Goal: Task Accomplishment & Management: Manage account settings

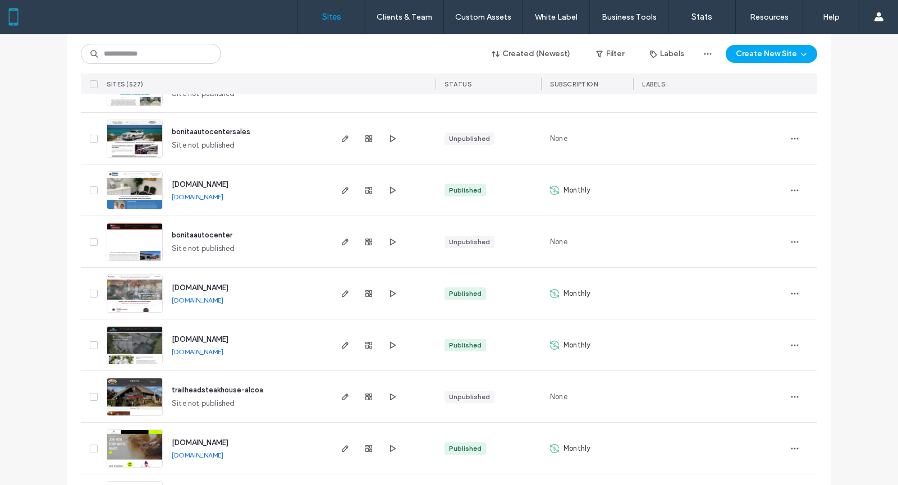
scroll to position [2100, 0]
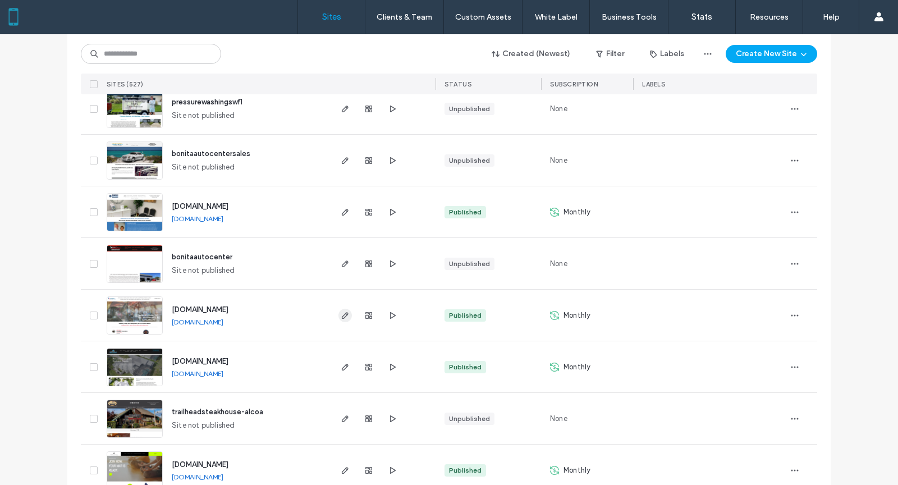
click at [341, 313] on icon "button" at bounding box center [345, 315] width 9 height 9
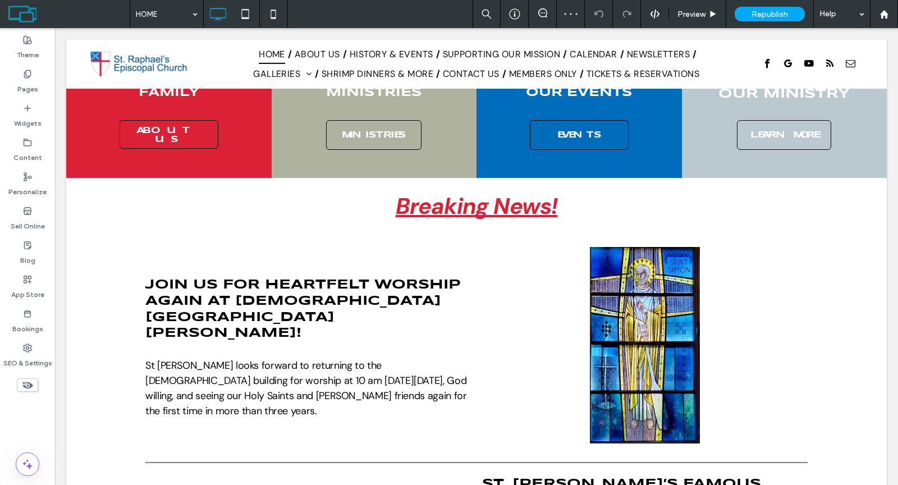
scroll to position [676, 0]
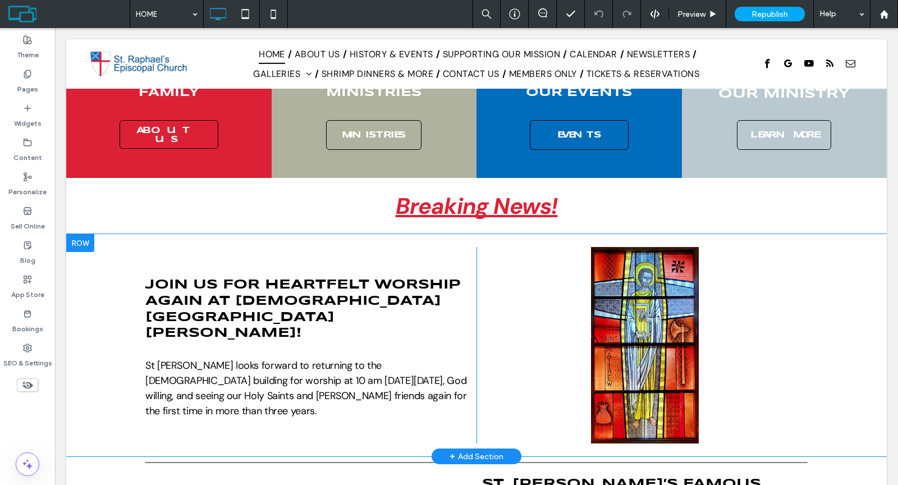
click at [83, 234] on div at bounding box center [80, 243] width 28 height 18
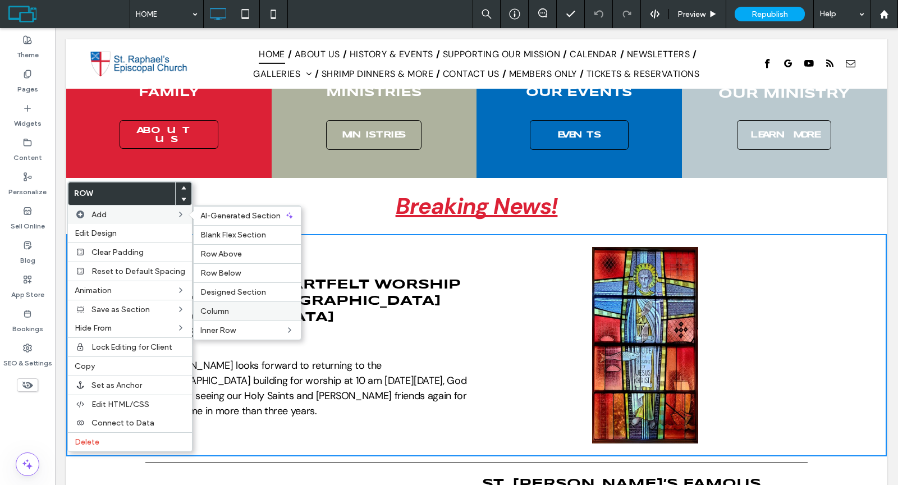
click at [234, 306] on label "Column" at bounding box center [247, 311] width 94 height 10
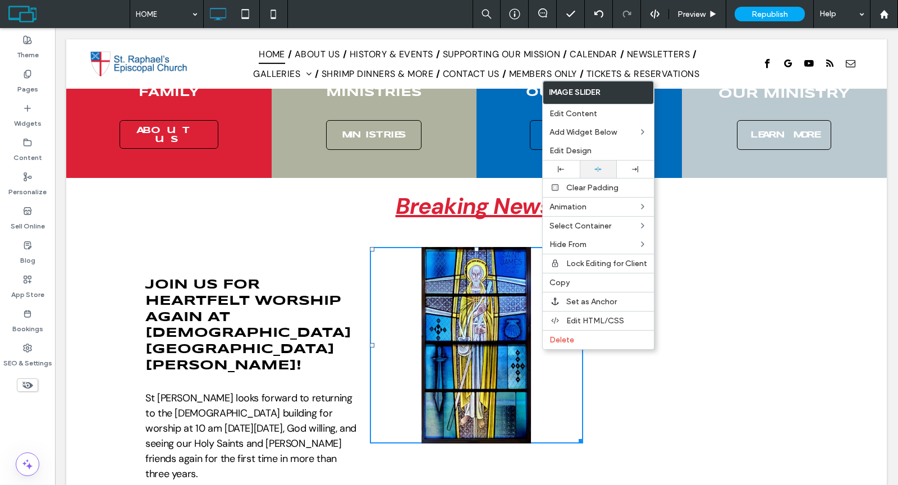
click at [601, 166] on icon at bounding box center [597, 169] width 7 height 7
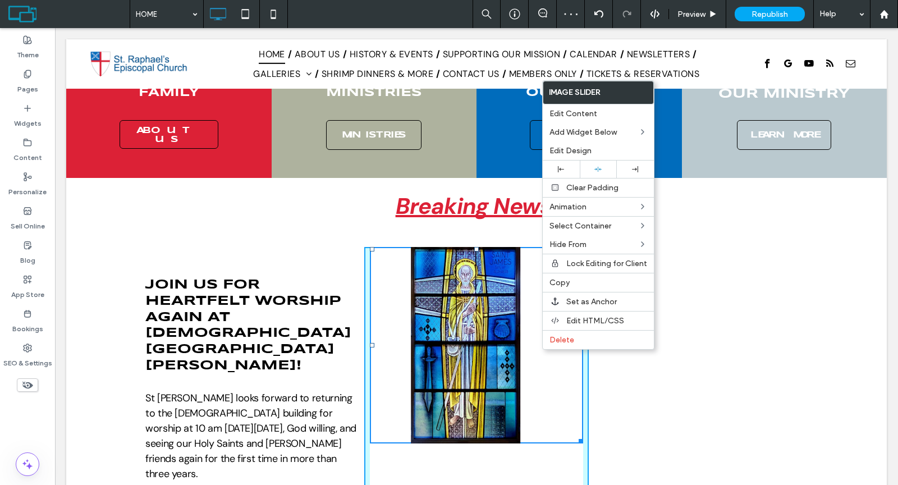
drag, startPoint x: 576, startPoint y: 387, endPoint x: 609, endPoint y: 415, distance: 43.8
click at [575, 435] on div at bounding box center [579, 439] width 8 height 8
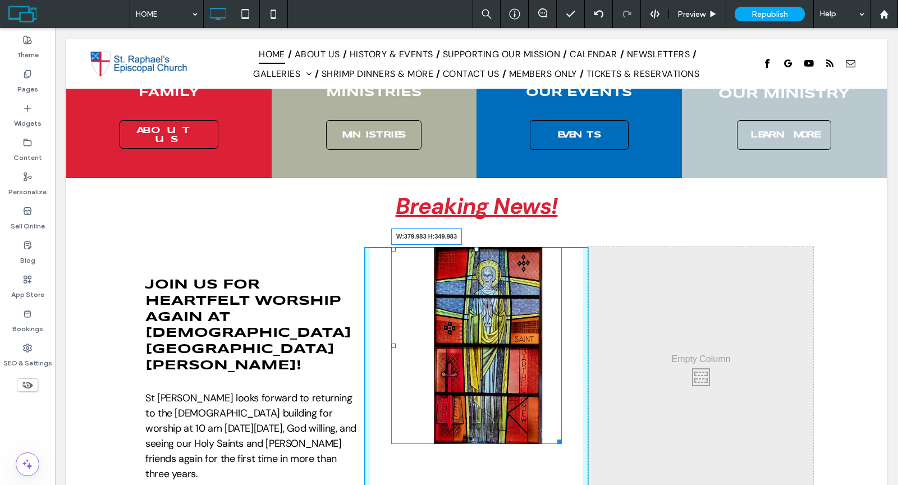
drag, startPoint x: 553, startPoint y: 388, endPoint x: 576, endPoint y: 388, distance: 23.0
click at [562, 435] on div at bounding box center [557, 439] width 8 height 8
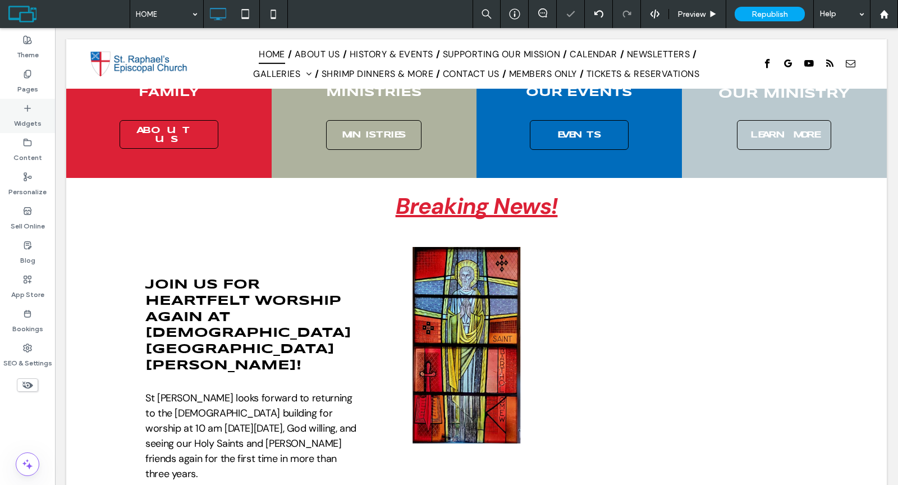
click at [33, 108] on div "Widgets" at bounding box center [27, 116] width 55 height 34
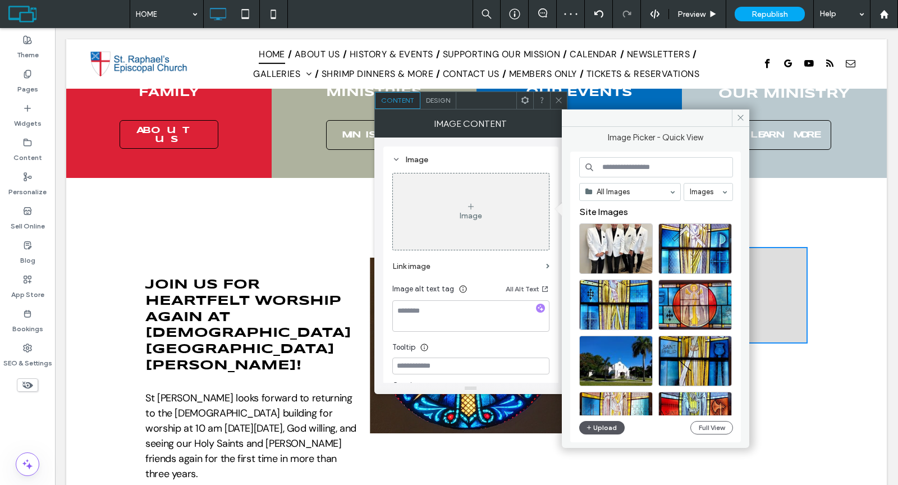
click at [604, 423] on button "Upload" at bounding box center [602, 427] width 46 height 13
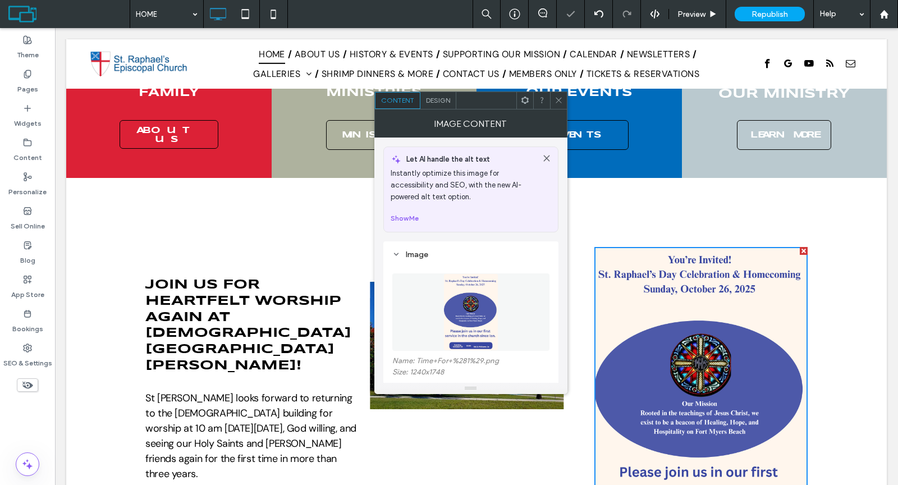
click at [559, 101] on icon at bounding box center [558, 100] width 8 height 8
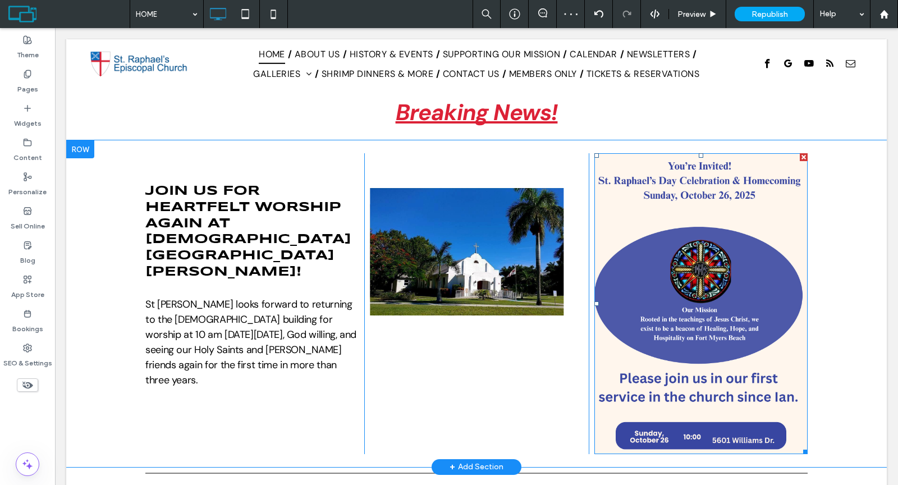
scroll to position [729, 0]
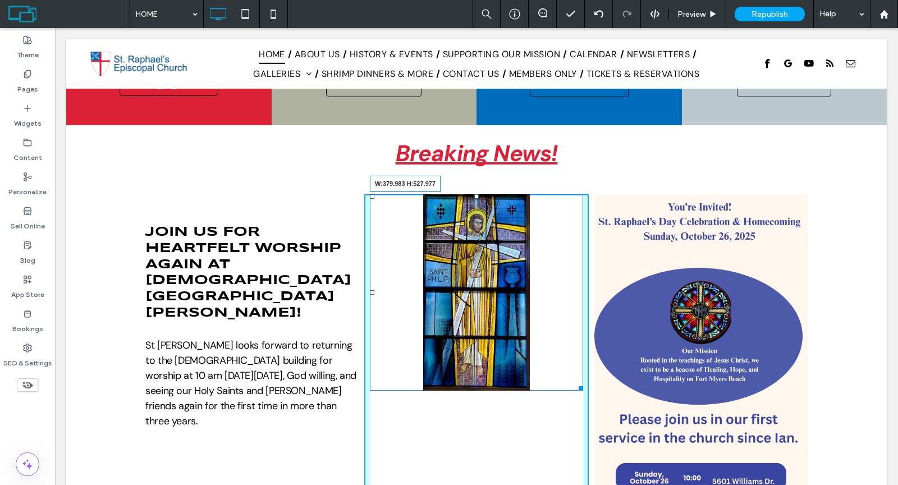
drag, startPoint x: 573, startPoint y: 335, endPoint x: 589, endPoint y: 435, distance: 101.6
click at [589, 435] on div "Join Us for Heartfelt Worship Again at St. Raphael CHURCH BUILDING! St Raphael …" at bounding box center [476, 344] width 673 height 301
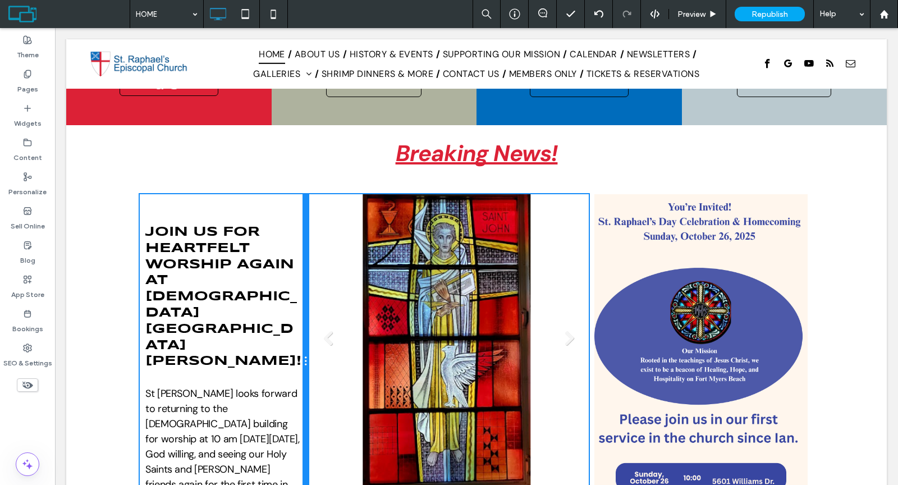
drag, startPoint x: 356, startPoint y: 261, endPoint x: 309, endPoint y: 254, distance: 48.2
click at [309, 254] on div "Join Us for Heartfelt Worship Again at St. Raphael CHURCH BUILDING! St Raphael …" at bounding box center [476, 361] width 673 height 334
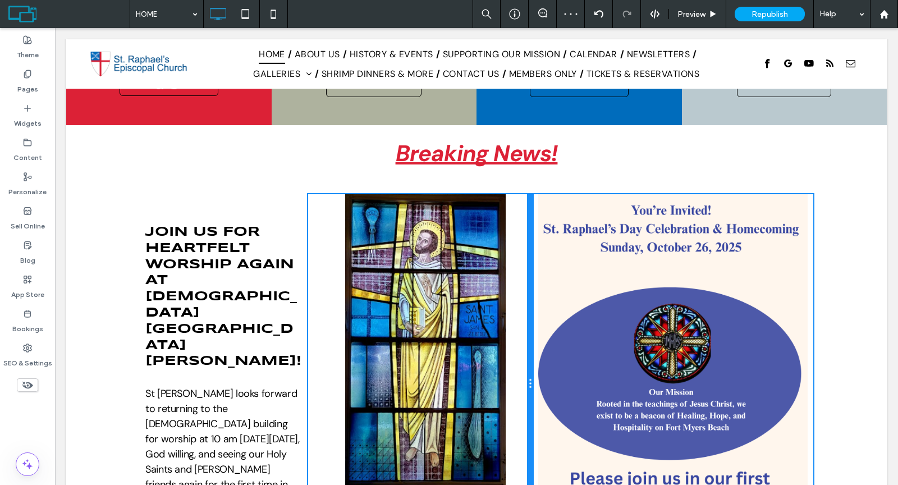
drag, startPoint x: 582, startPoint y: 301, endPoint x: 536, endPoint y: 296, distance: 45.7
click at [536, 296] on div "Join Us for Heartfelt Worship Again at St. Raphael CHURCH BUILDING! St Raphael …" at bounding box center [476, 384] width 673 height 380
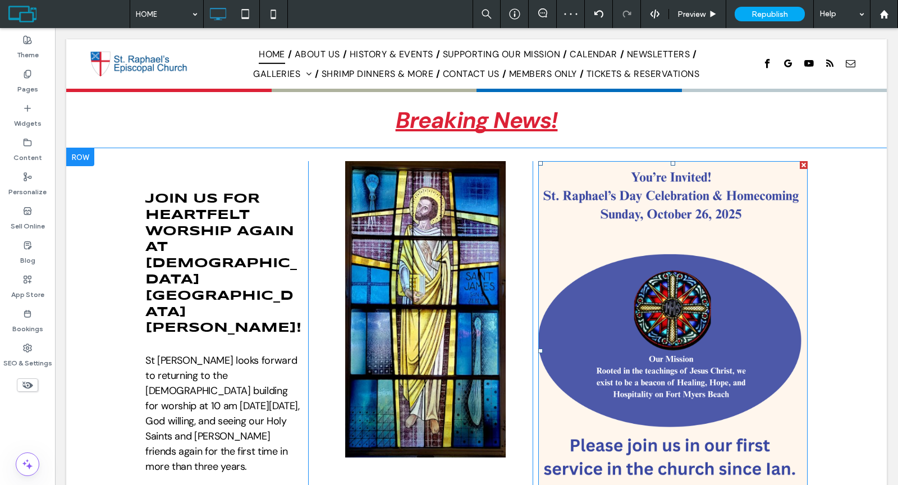
scroll to position [833, 0]
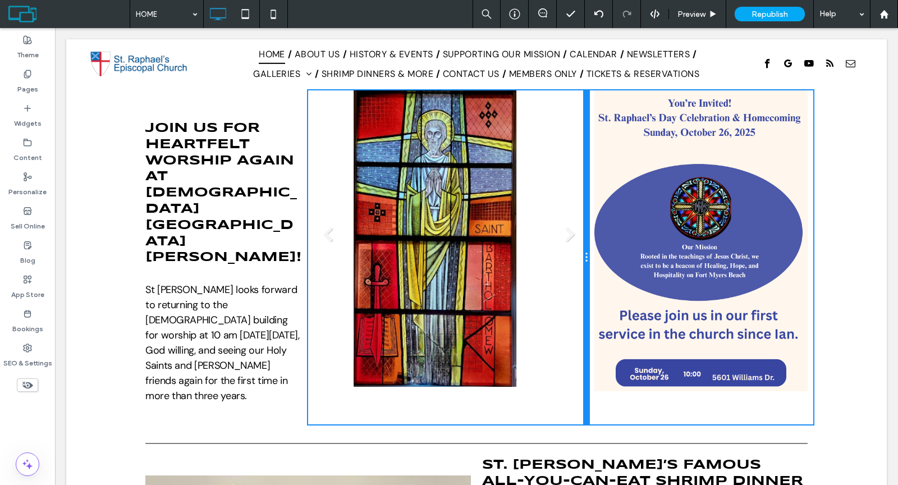
drag, startPoint x: 527, startPoint y: 326, endPoint x: 556, endPoint y: 325, distance: 29.2
click at [556, 325] on div "Slide title Write your caption here Button Slide title Write your caption here …" at bounding box center [448, 257] width 281 height 334
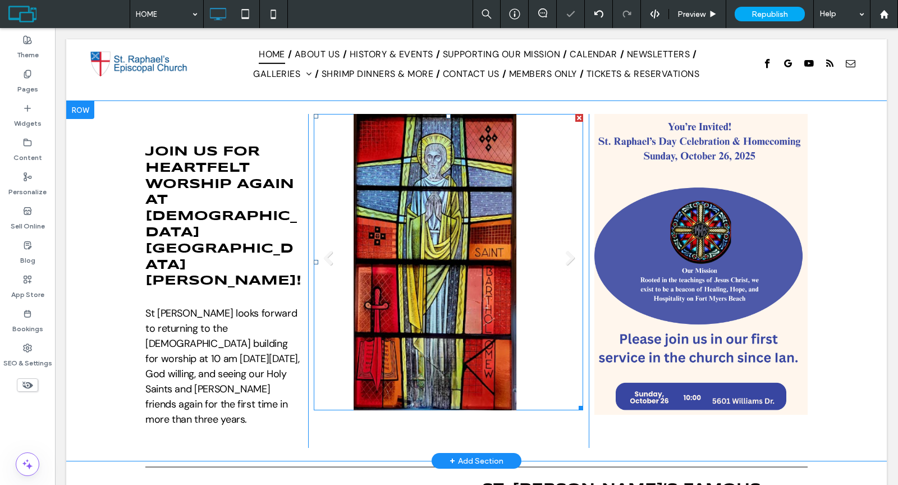
scroll to position [696, 0]
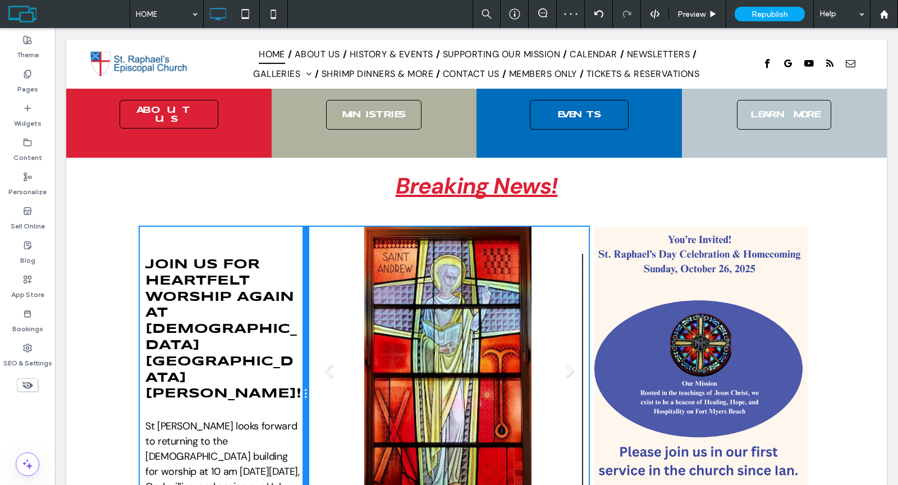
drag, startPoint x: 301, startPoint y: 333, endPoint x: 325, endPoint y: 332, distance: 24.2
click at [325, 332] on div "Join Us for Heartfelt Worship Again at St. Raphael CHURCH BUILDING! St Raphael …" at bounding box center [476, 394] width 673 height 334
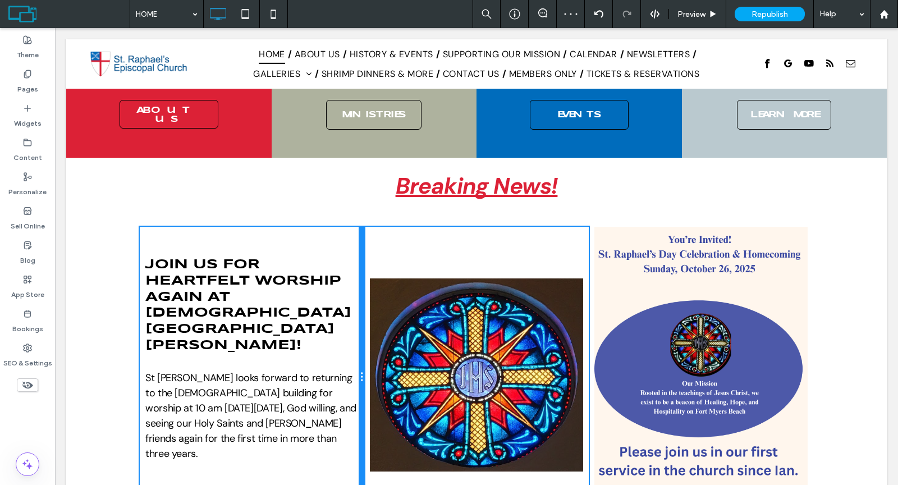
drag, startPoint x: 302, startPoint y: 318, endPoint x: 332, endPoint y: 318, distance: 29.2
click at [332, 318] on div "Join Us for Heartfelt Worship Again at St. Raphael CHURCH BUILDING! St Raphael …" at bounding box center [252, 377] width 224 height 301
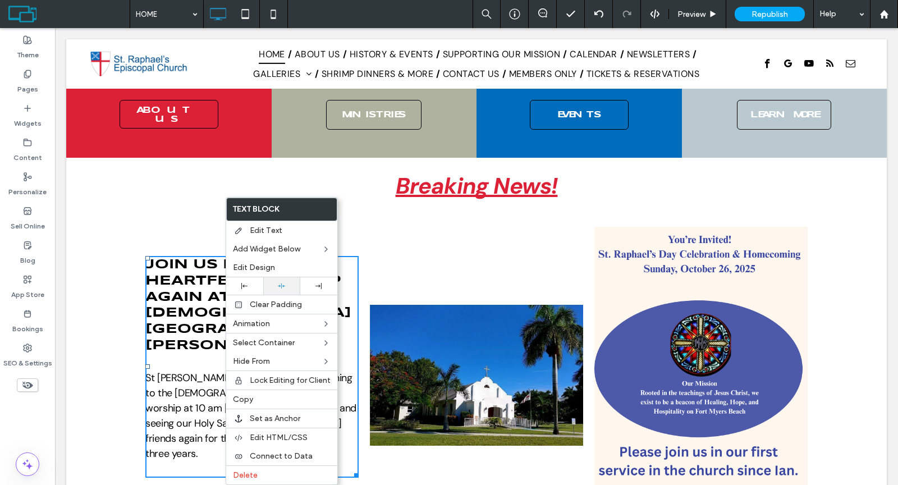
click at [281, 287] on icon at bounding box center [281, 285] width 7 height 7
click at [246, 227] on div "Join Us for Heartfelt Worship Again at St. Raphael CHURCH BUILDING! St Raphael …" at bounding box center [252, 377] width 224 height 301
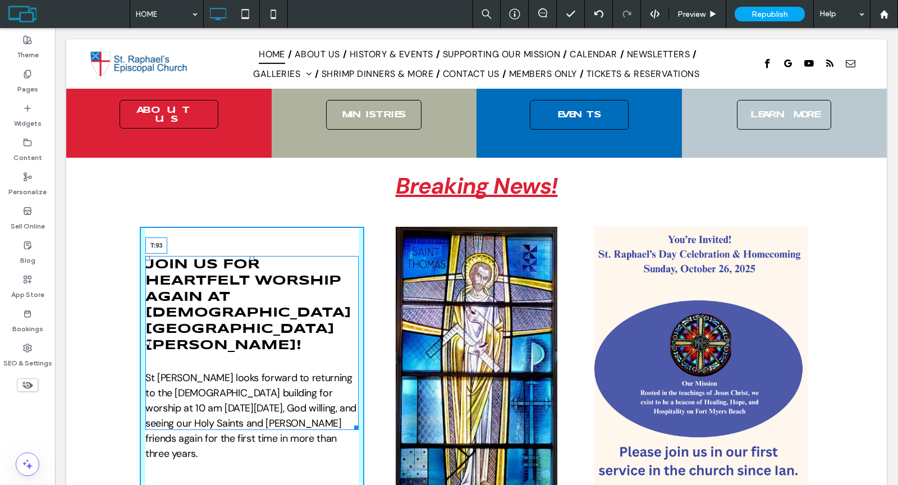
drag, startPoint x: 246, startPoint y: 205, endPoint x: 245, endPoint y: 228, distance: 23.1
click at [250, 256] on div at bounding box center [252, 258] width 4 height 4
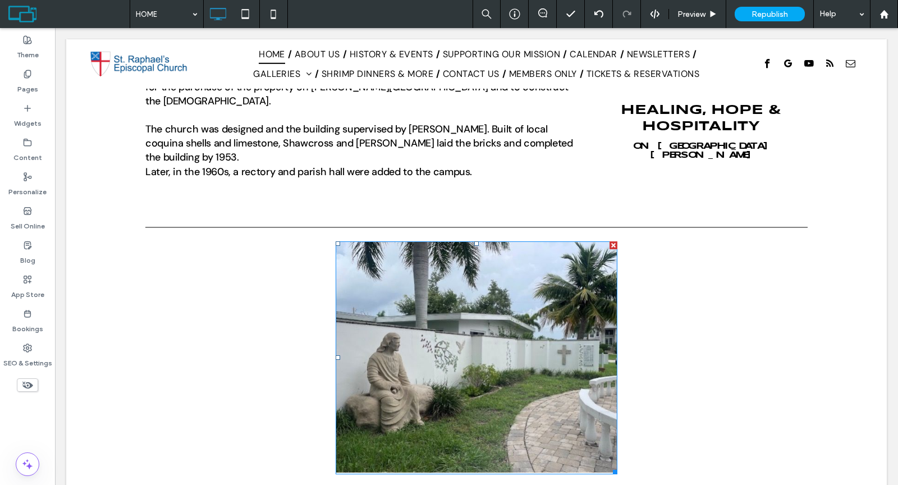
scroll to position [1535, 0]
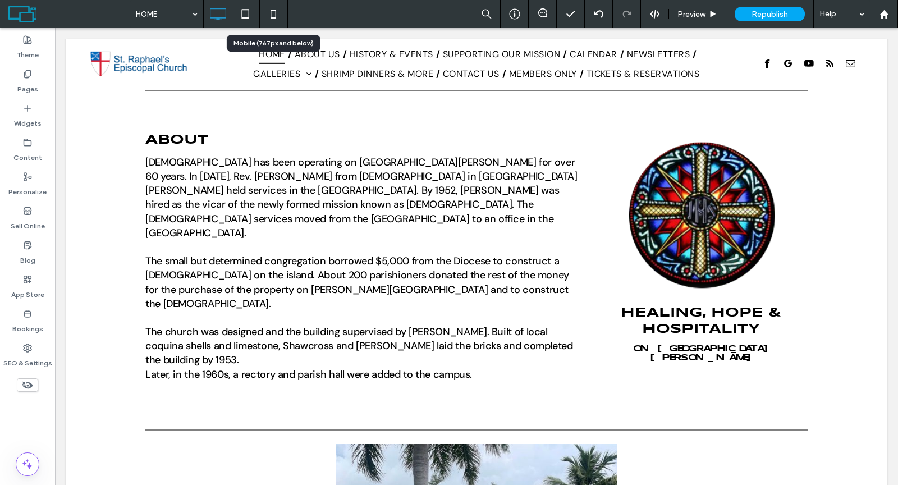
click at [278, 11] on icon at bounding box center [273, 14] width 22 height 22
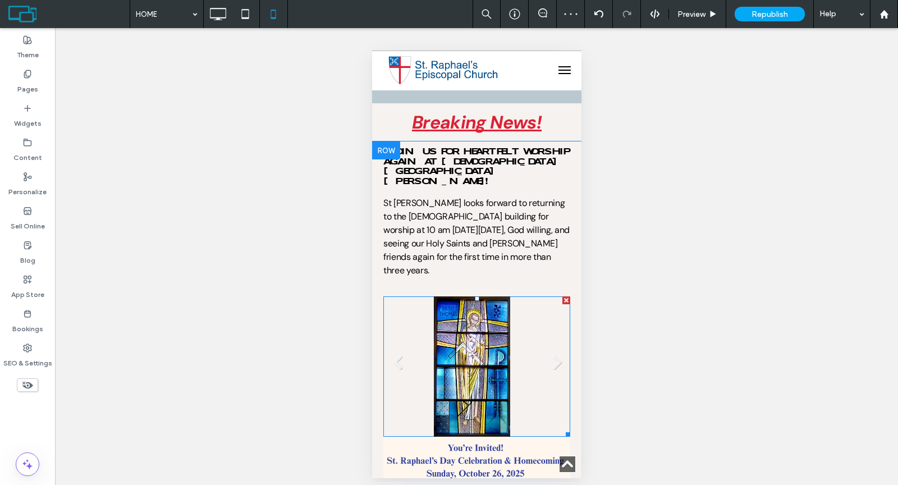
scroll to position [1072, 0]
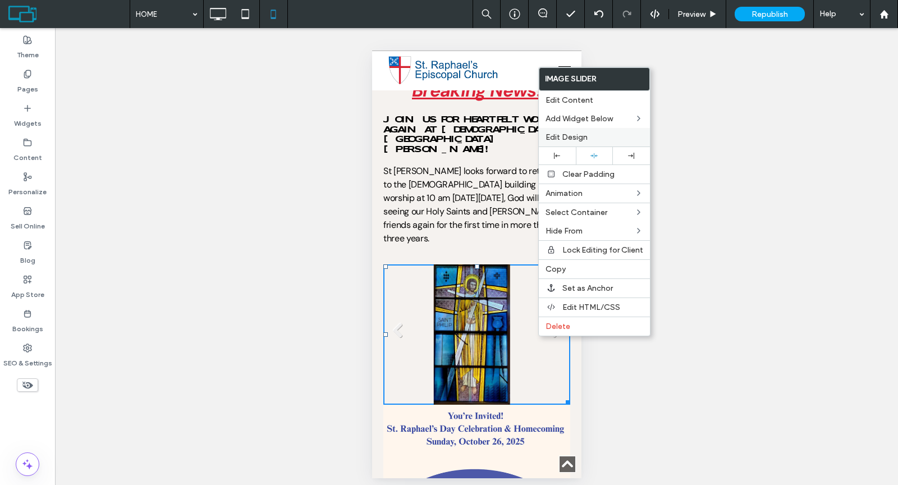
click at [563, 139] on span "Edit Design" at bounding box center [566, 137] width 42 height 10
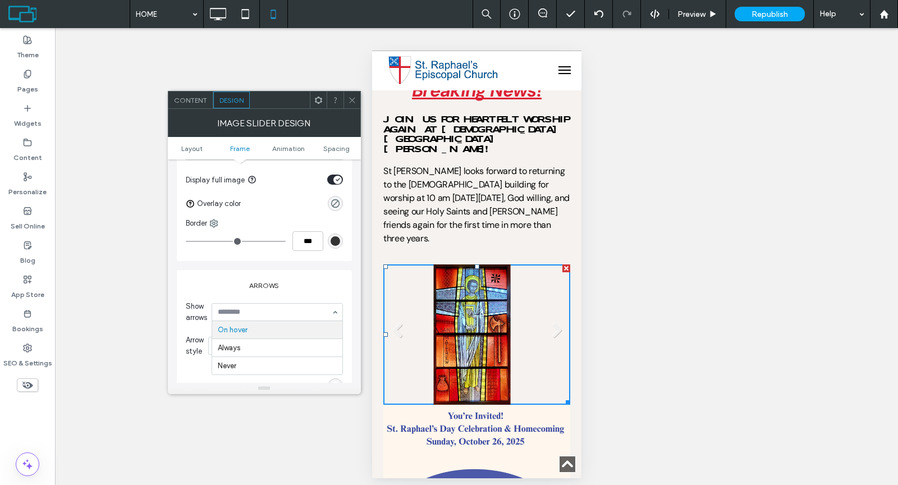
scroll to position [499, 0]
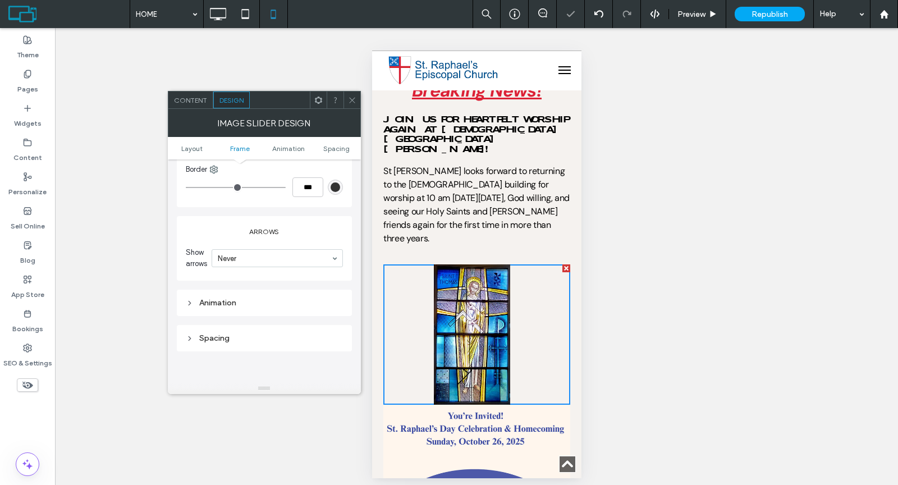
click at [350, 95] on span at bounding box center [352, 99] width 8 height 17
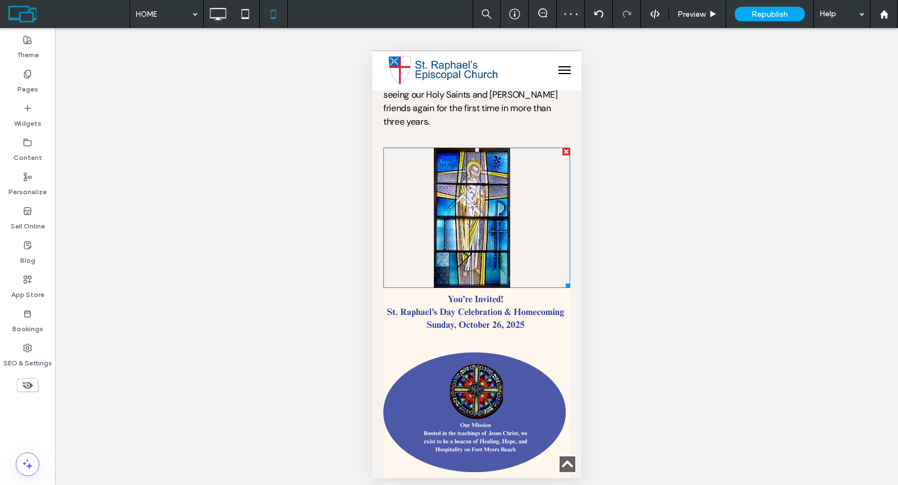
scroll to position [1294, 0]
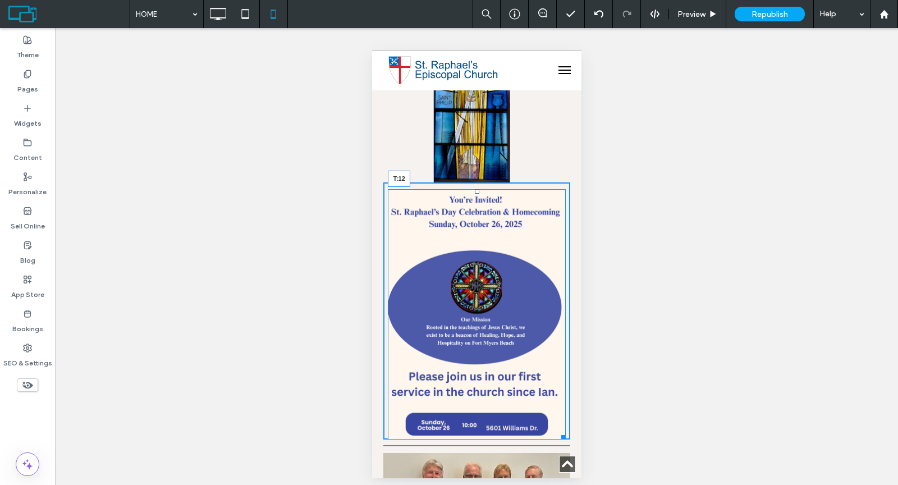
drag, startPoint x: 472, startPoint y: 143, endPoint x: 473, endPoint y: 149, distance: 6.8
click at [474, 189] on div at bounding box center [476, 191] width 4 height 4
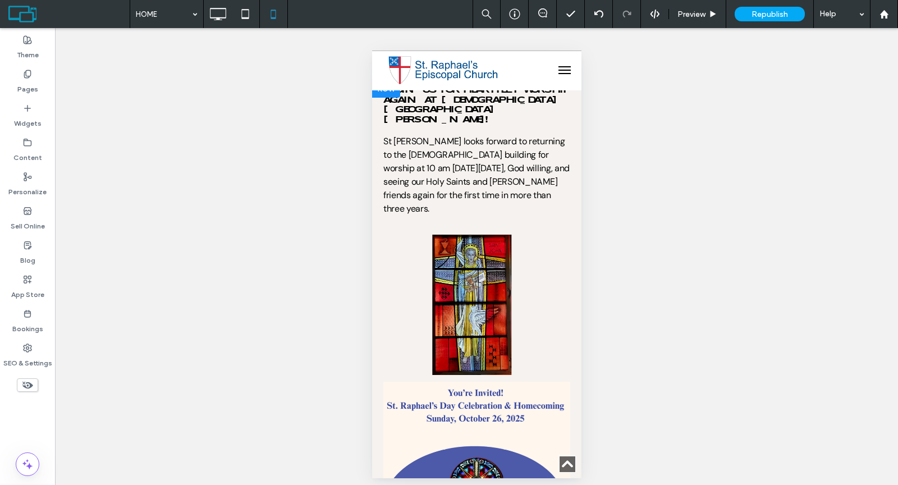
scroll to position [932, 0]
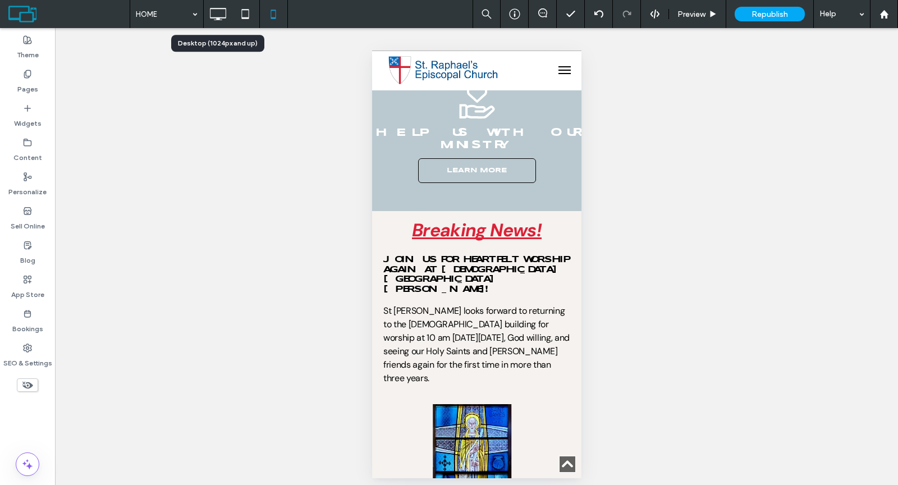
click at [214, 17] on use at bounding box center [218, 14] width 16 height 12
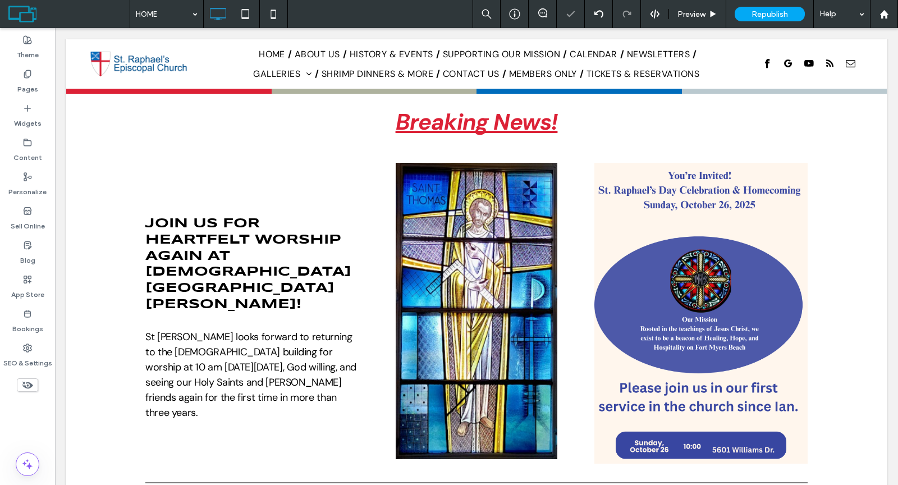
scroll to position [761, 0]
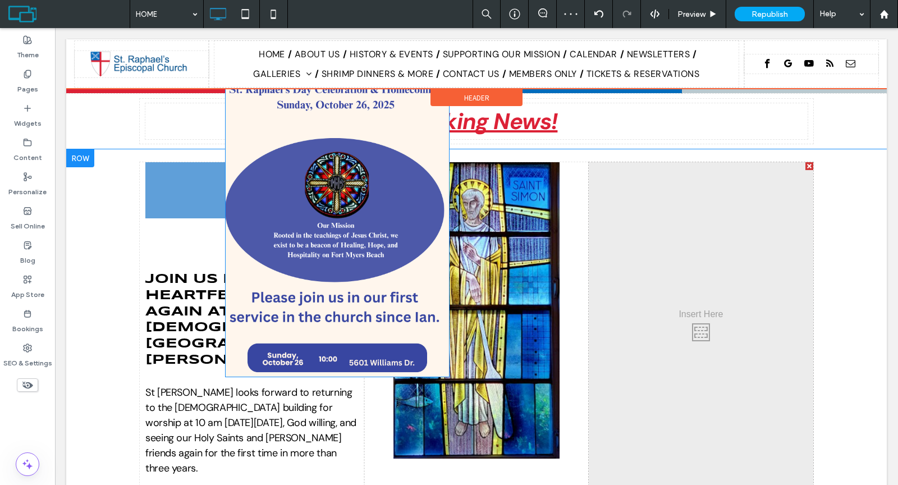
drag, startPoint x: 659, startPoint y: 252, endPoint x: 255, endPoint y: 150, distance: 416.6
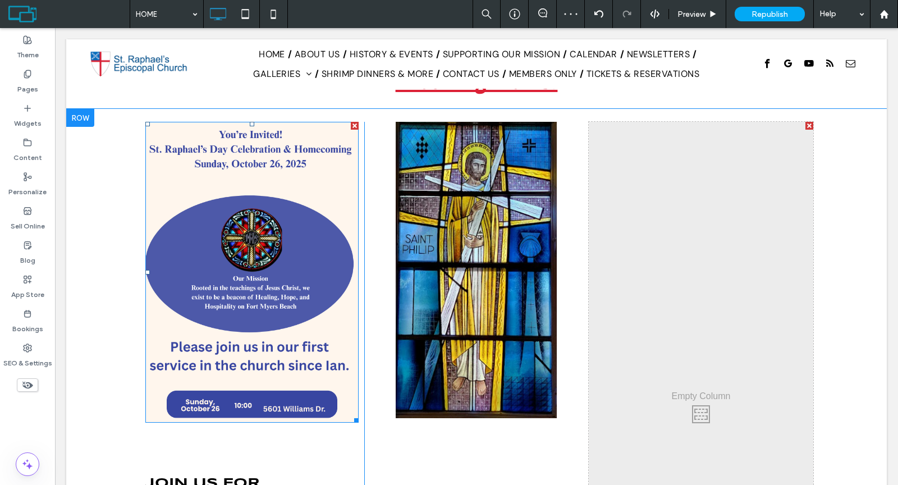
scroll to position [846, 0]
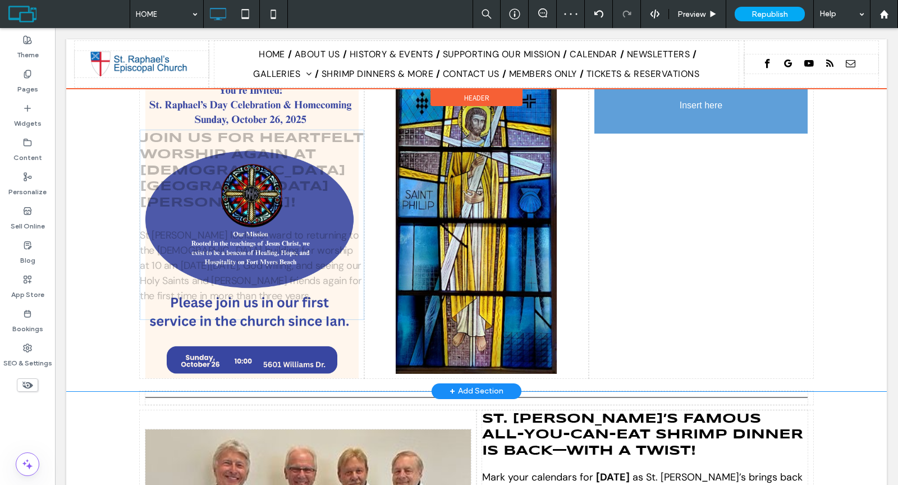
drag, startPoint x: 231, startPoint y: 392, endPoint x: 680, endPoint y: 121, distance: 524.6
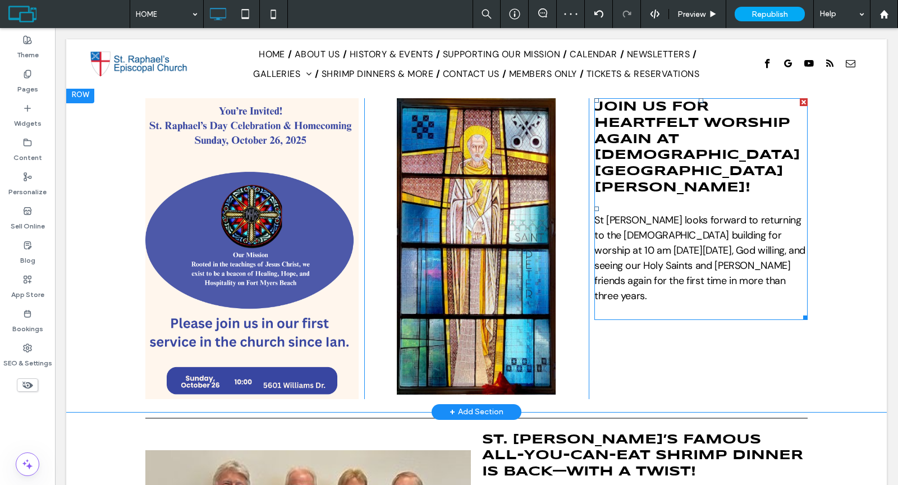
scroll to position [738, 0]
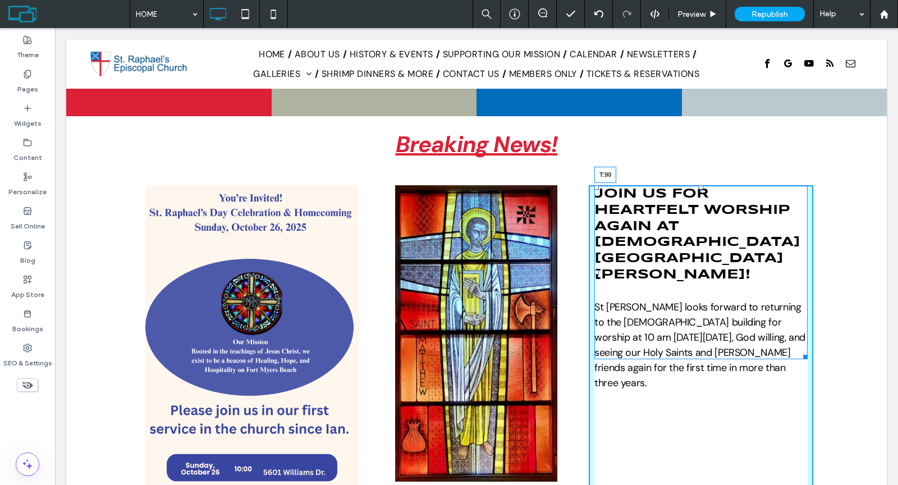
drag, startPoint x: 697, startPoint y: 136, endPoint x: 695, endPoint y: 187, distance: 51.1
click at [699, 187] on div at bounding box center [701, 187] width 4 height 4
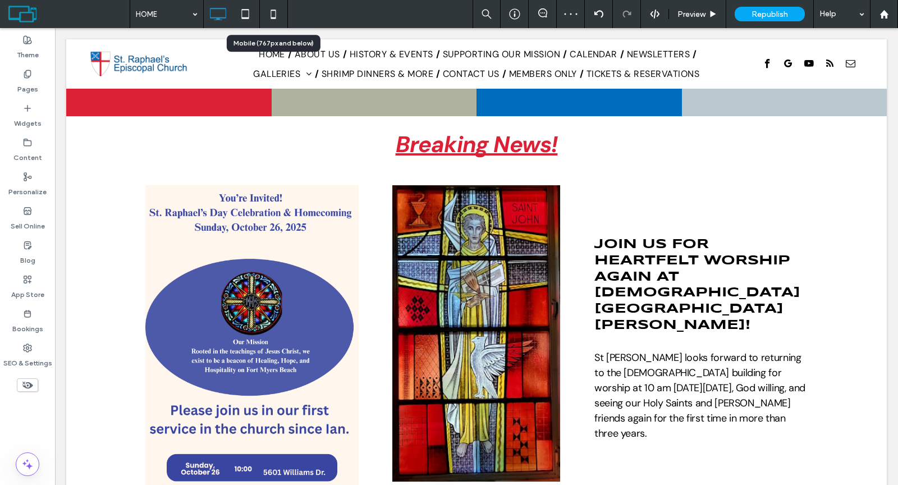
click at [275, 18] on use at bounding box center [273, 14] width 5 height 9
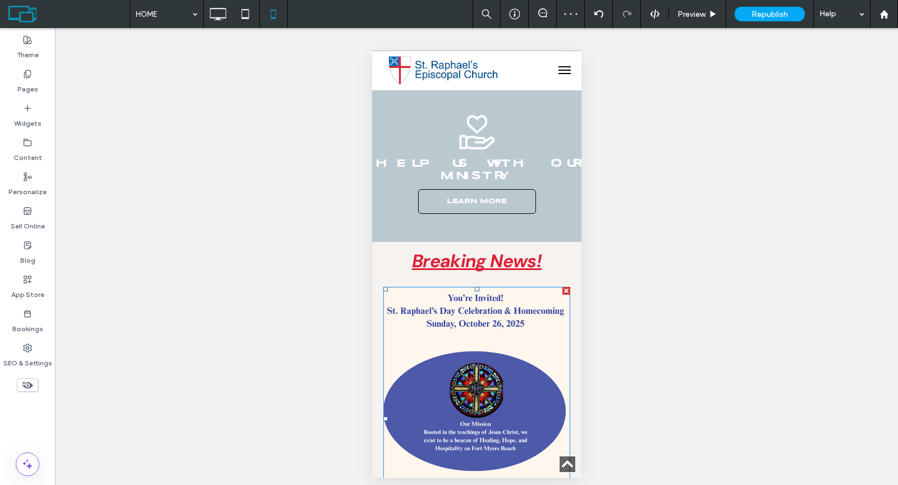
scroll to position [1120, 0]
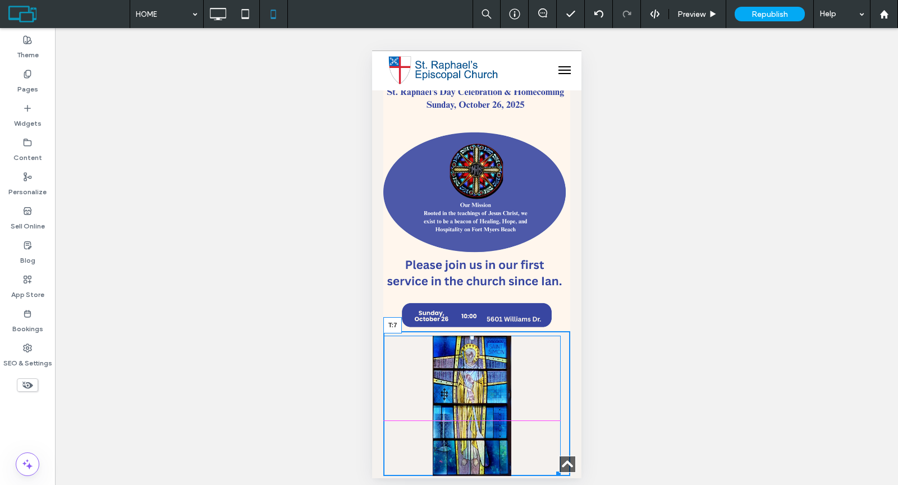
drag, startPoint x: 471, startPoint y: 278, endPoint x: 844, endPoint y: 338, distance: 377.9
click at [472, 336] on div at bounding box center [471, 338] width 4 height 4
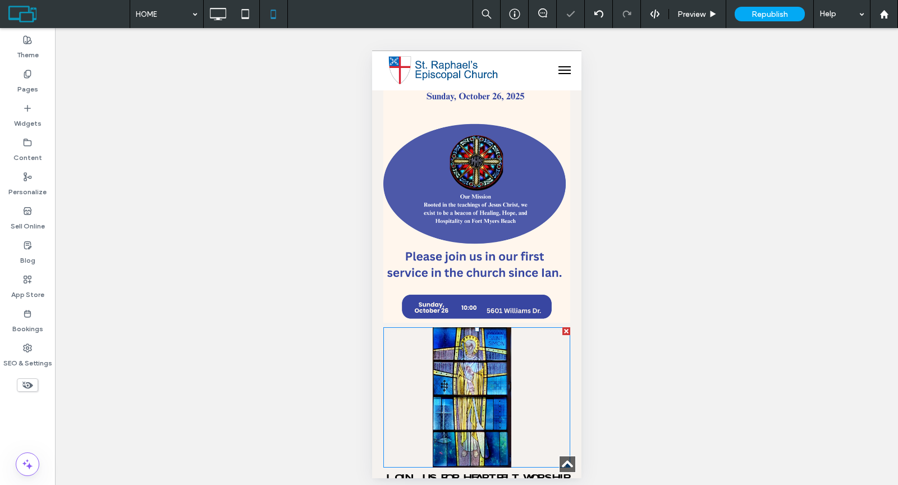
scroll to position [1141, 0]
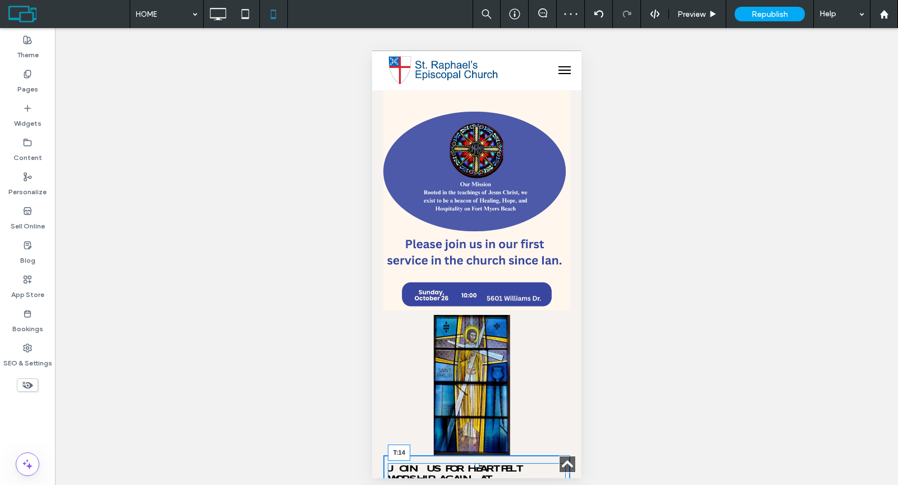
click at [474, 463] on div at bounding box center [476, 465] width 4 height 4
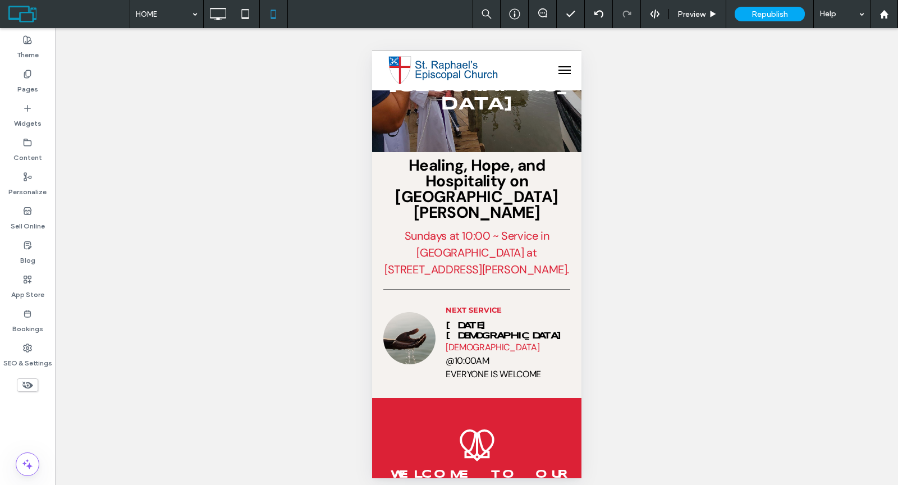
scroll to position [0, 0]
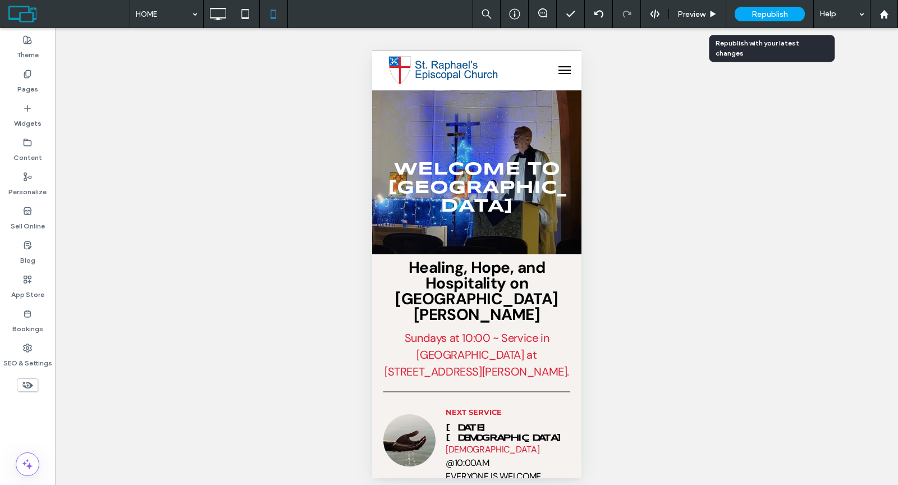
click at [758, 16] on span "Republish" at bounding box center [769, 15] width 36 height 10
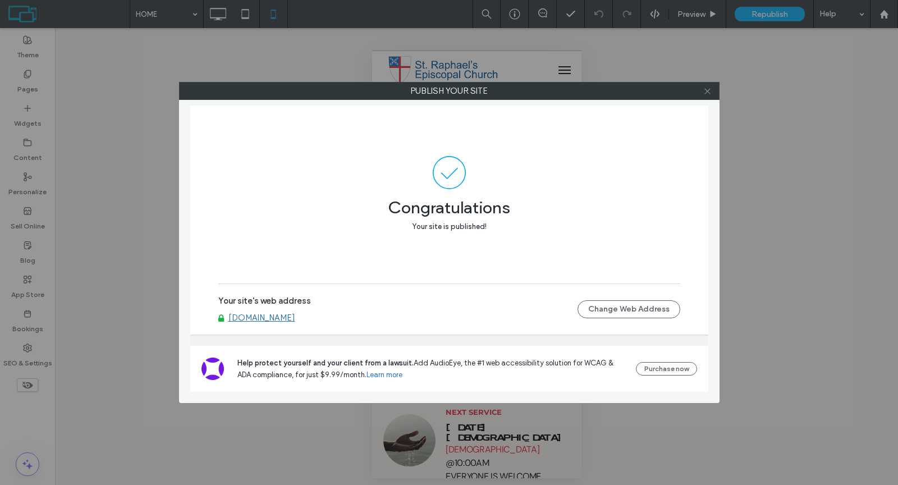
click at [706, 89] on icon at bounding box center [707, 91] width 8 height 8
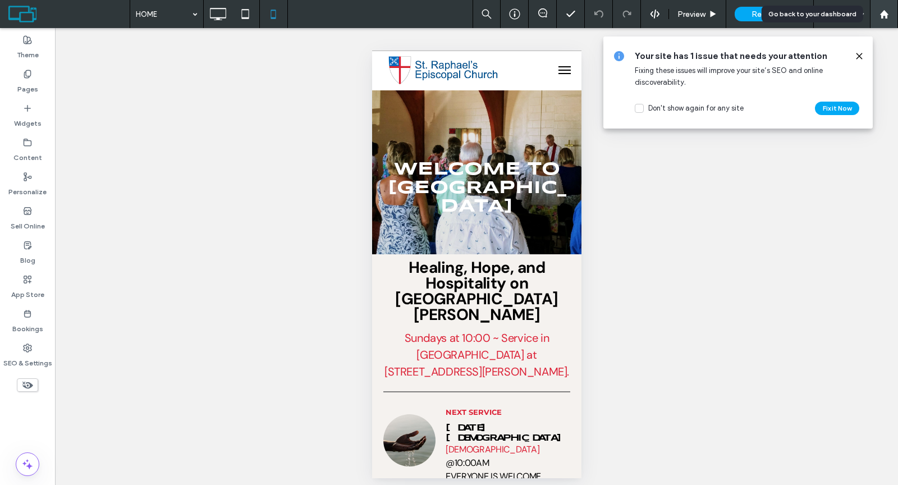
click at [885, 15] on use at bounding box center [883, 14] width 8 height 8
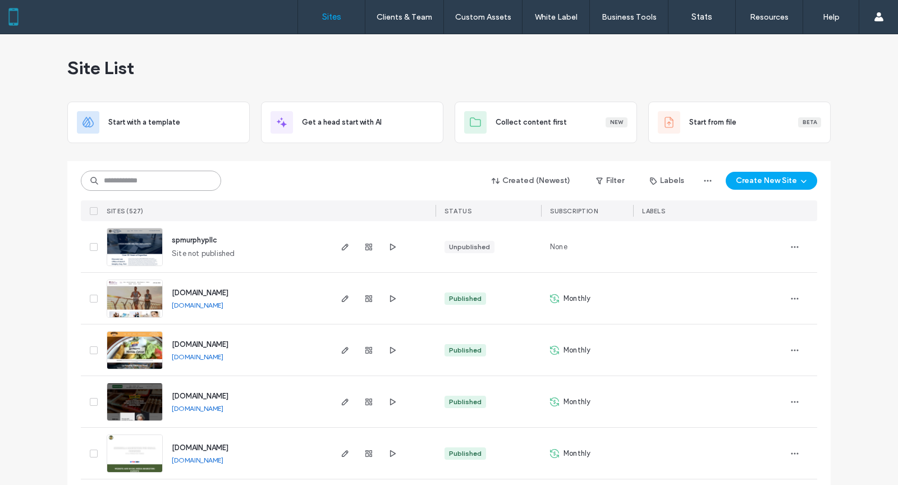
click at [186, 177] on input at bounding box center [151, 181] width 140 height 20
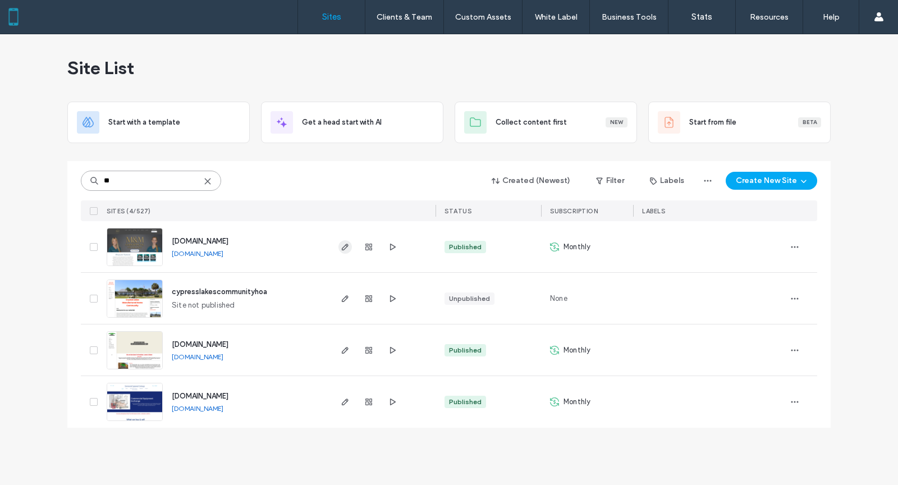
type input "**"
click at [341, 246] on icon "button" at bounding box center [345, 246] width 9 height 9
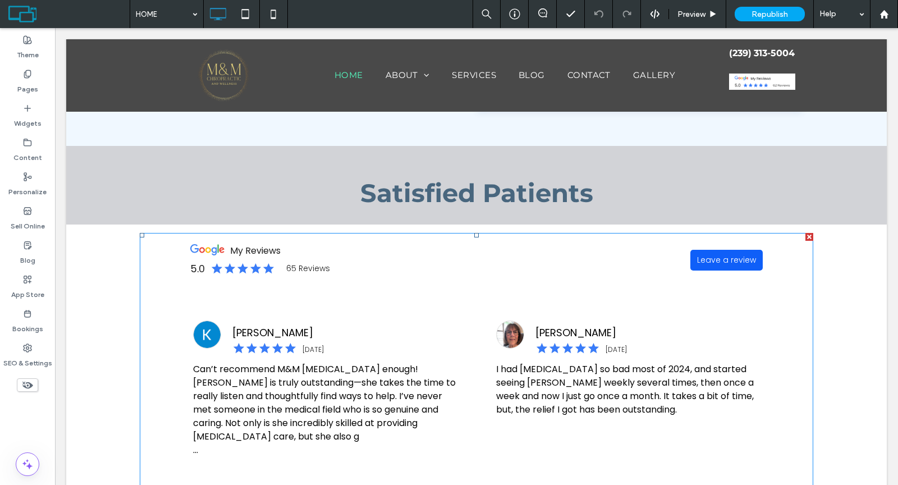
scroll to position [1810, 0]
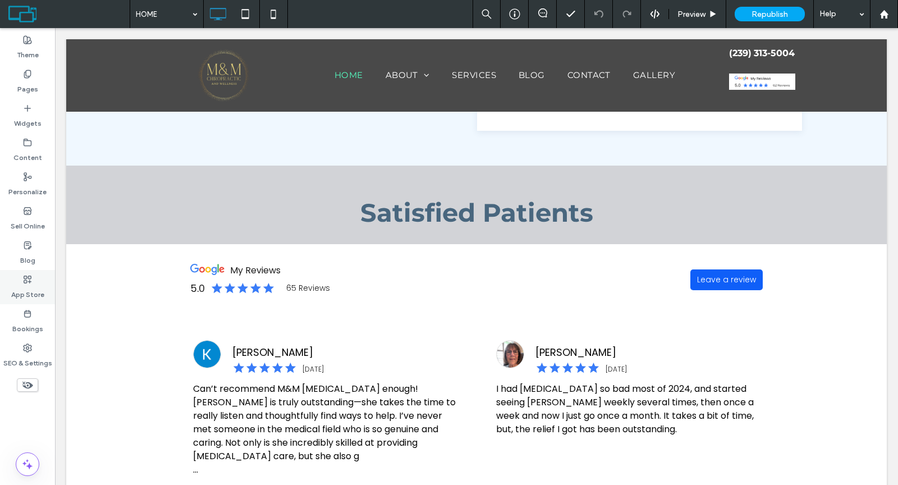
click at [29, 286] on label "App Store" at bounding box center [27, 292] width 33 height 16
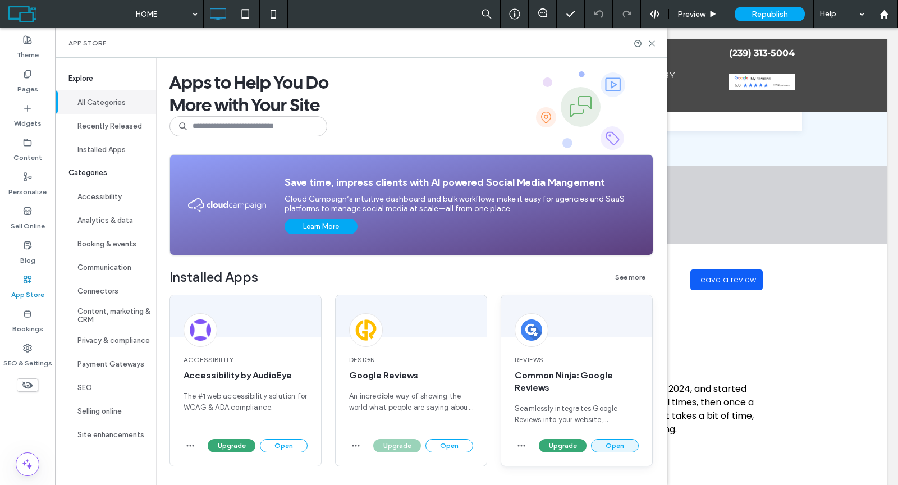
click at [625, 443] on button "Open" at bounding box center [615, 445] width 48 height 13
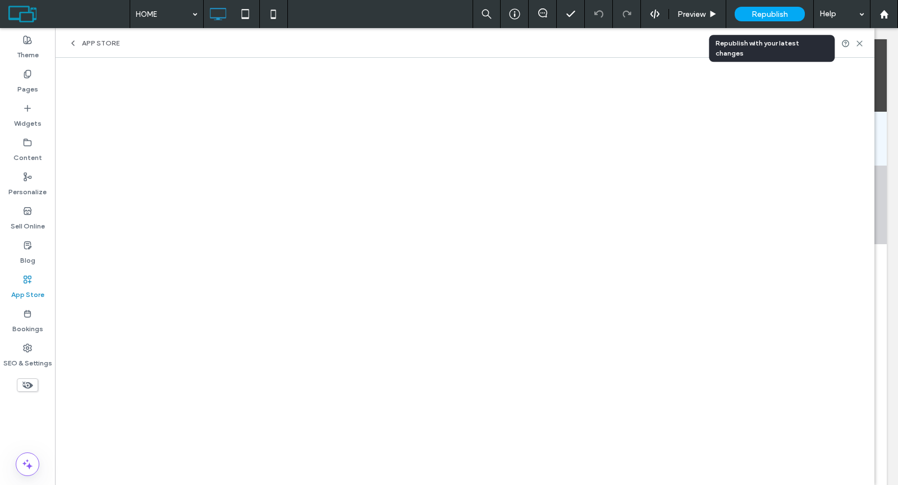
click at [772, 11] on span "Republish" at bounding box center [769, 15] width 36 height 10
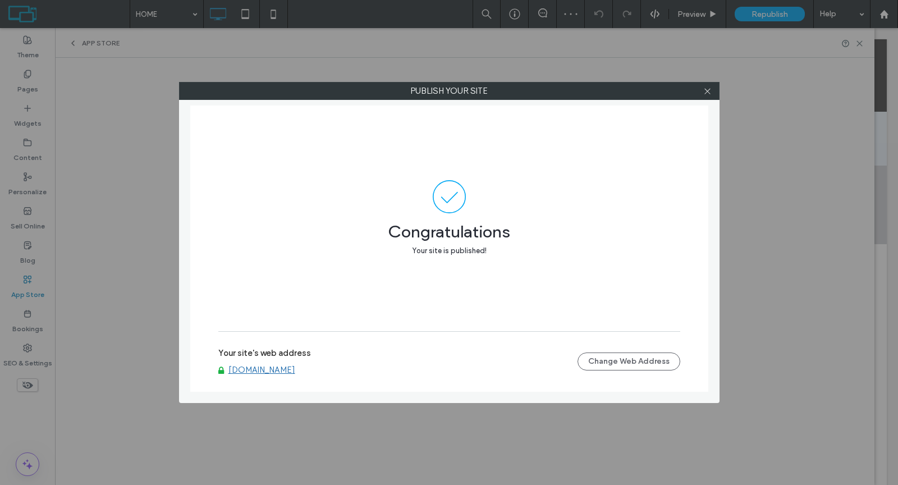
click at [294, 368] on link "www.mmchiropracticfl.com" at bounding box center [261, 370] width 67 height 10
click at [705, 91] on icon at bounding box center [707, 91] width 8 height 8
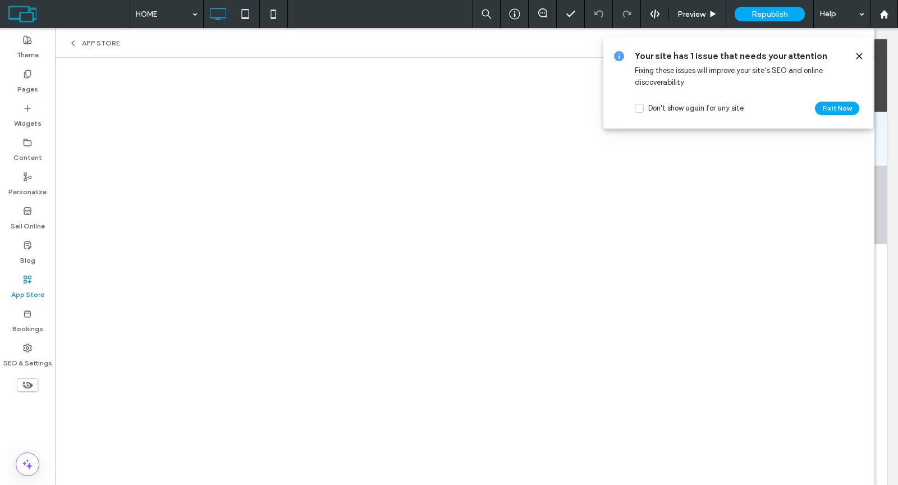
click at [861, 55] on icon at bounding box center [859, 56] width 9 height 9
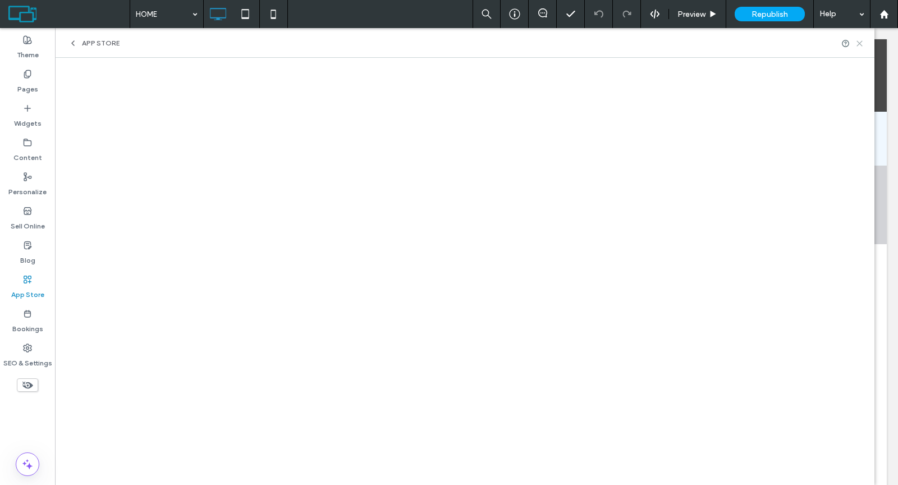
click at [857, 45] on use at bounding box center [859, 43] width 5 height 5
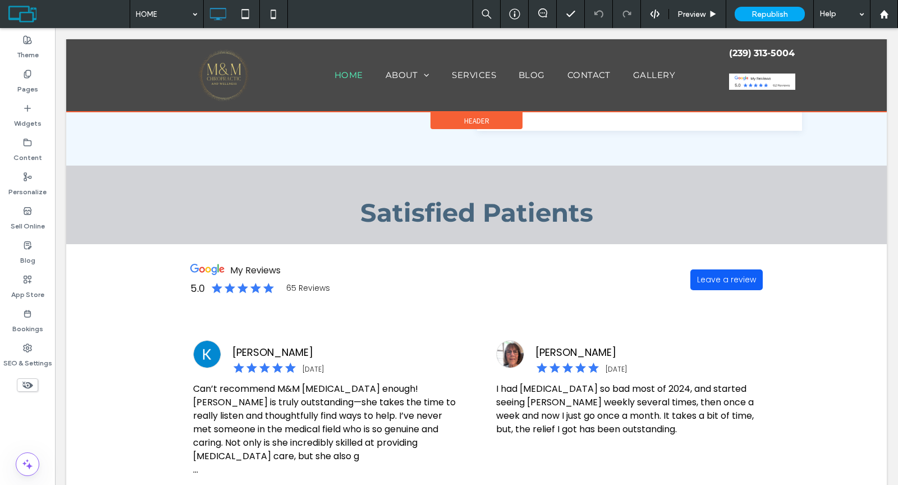
click at [759, 84] on div at bounding box center [476, 75] width 820 height 72
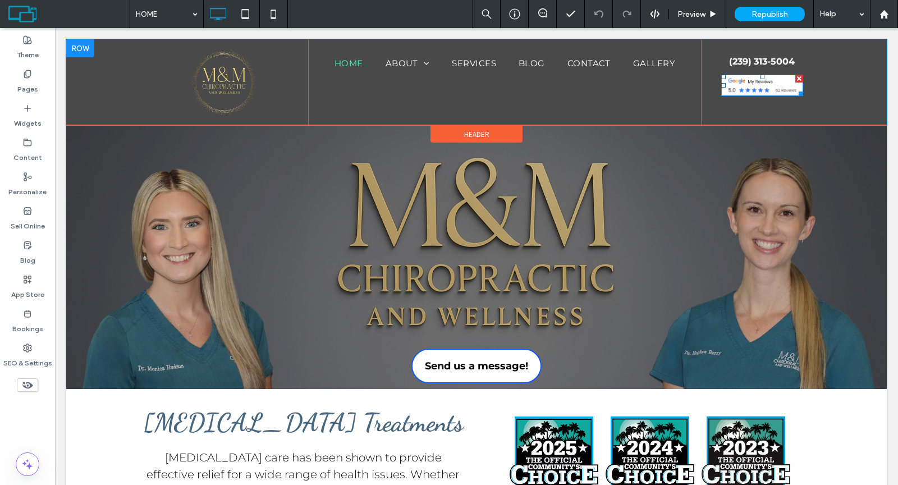
scroll to position [0, 0]
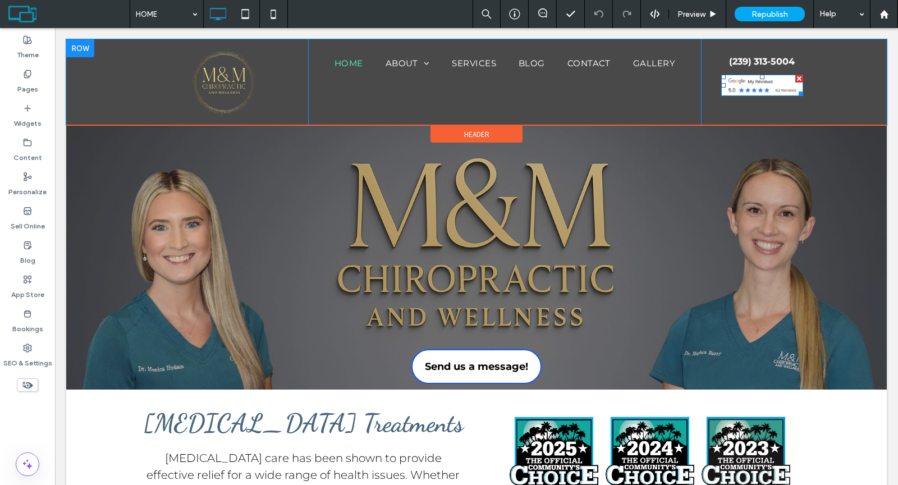
click at [755, 81] on img at bounding box center [762, 85] width 82 height 21
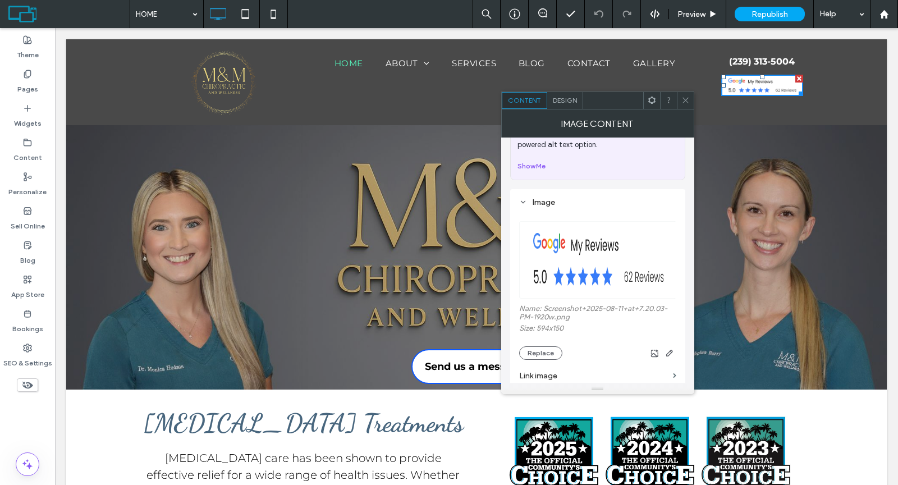
scroll to position [117, 0]
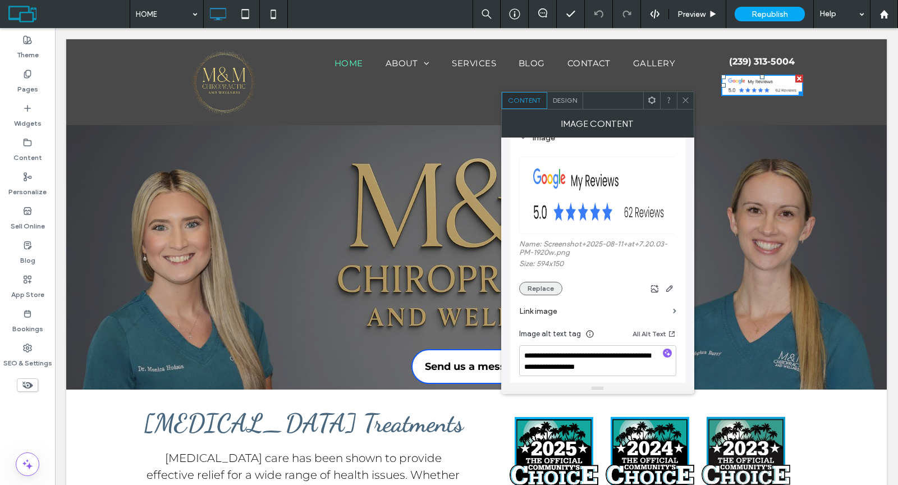
click at [543, 290] on button "Replace" at bounding box center [540, 288] width 43 height 13
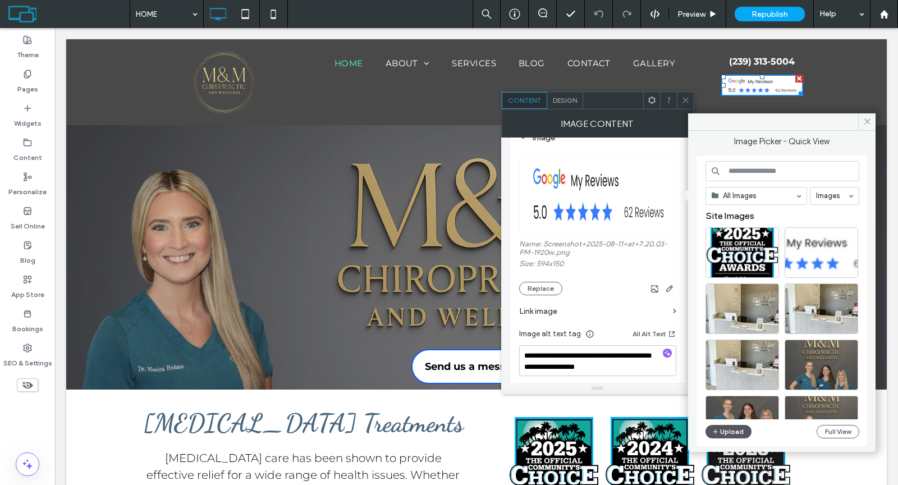
click at [720, 427] on button "Upload" at bounding box center [728, 431] width 46 height 13
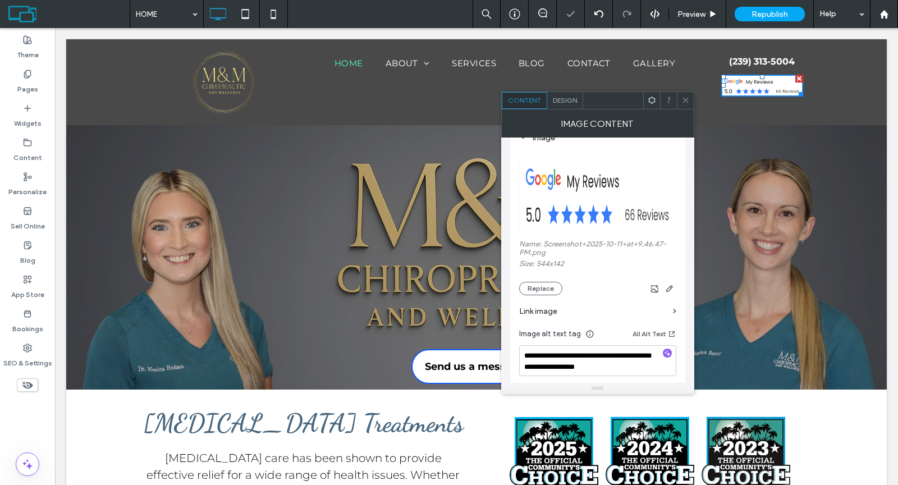
click at [681, 104] on span at bounding box center [685, 100] width 8 height 17
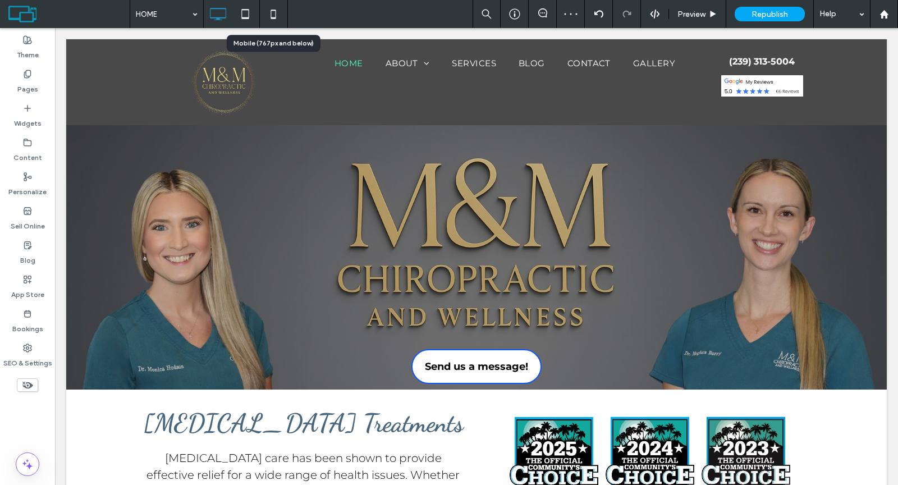
click at [274, 17] on icon at bounding box center [273, 14] width 22 height 22
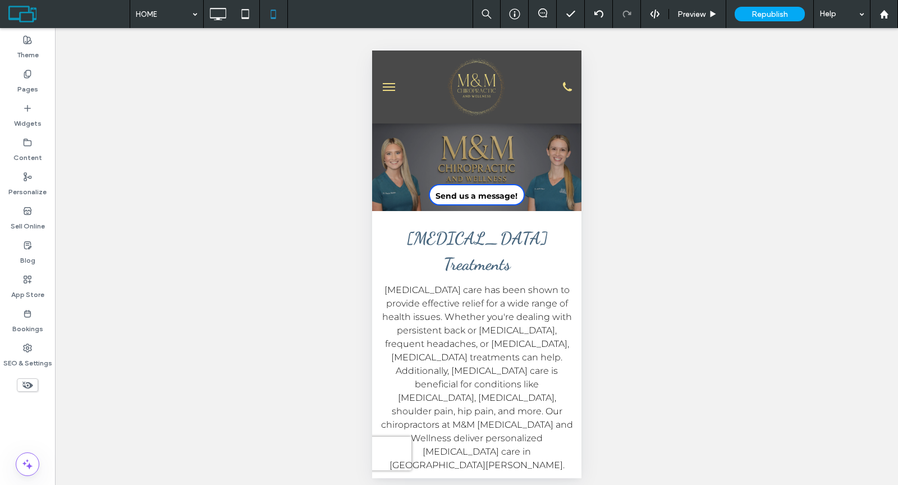
scroll to position [0, 0]
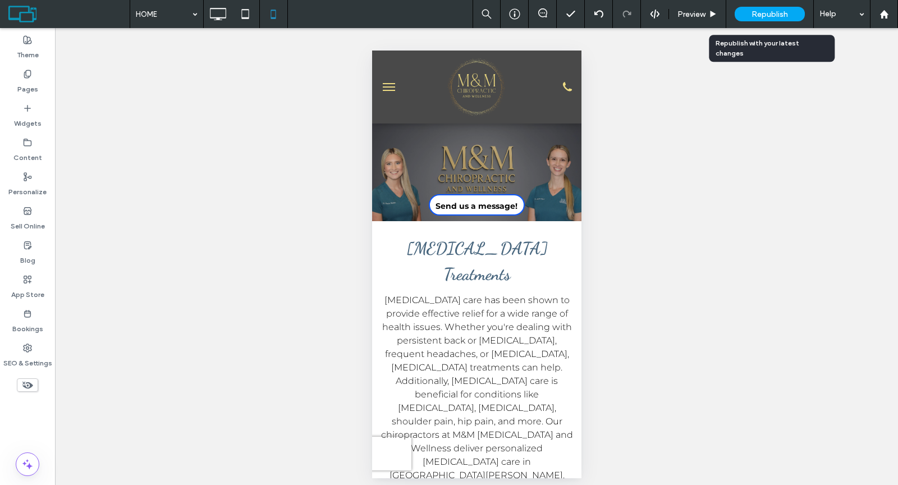
click at [758, 13] on span "Republish" at bounding box center [769, 15] width 36 height 10
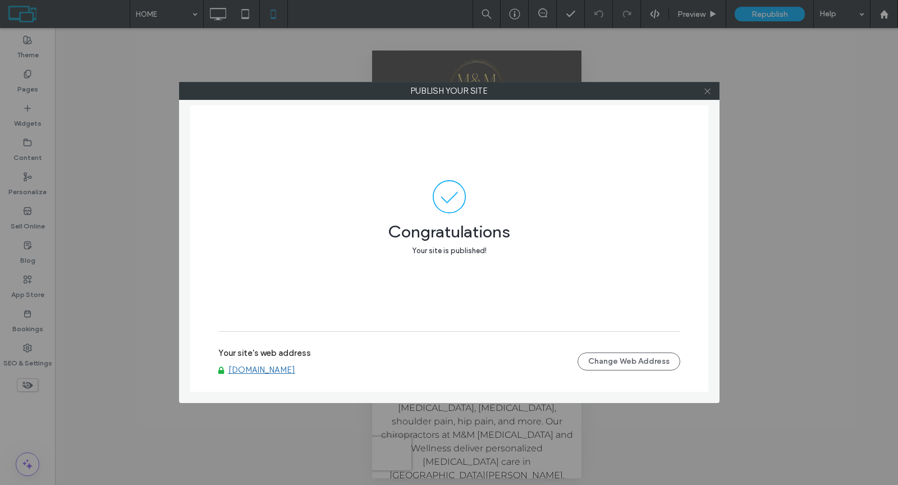
click at [711, 91] on icon at bounding box center [707, 91] width 8 height 8
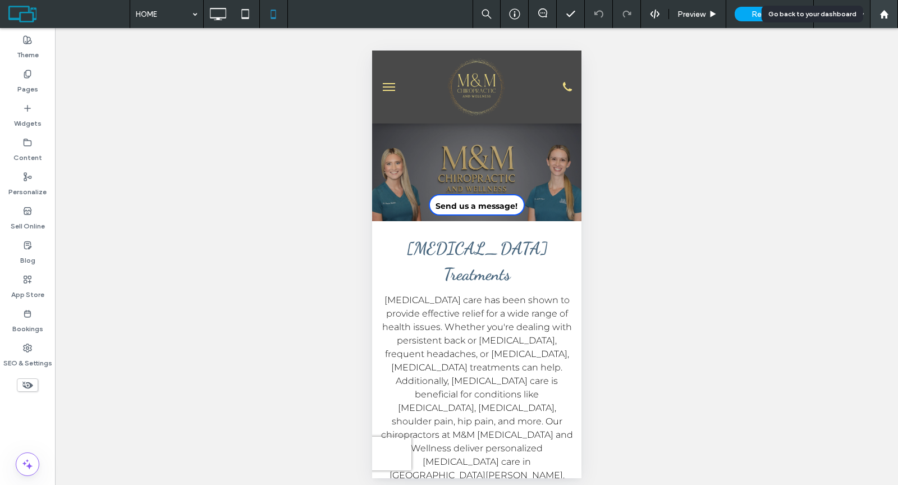
click at [890, 14] on div at bounding box center [883, 15] width 27 height 10
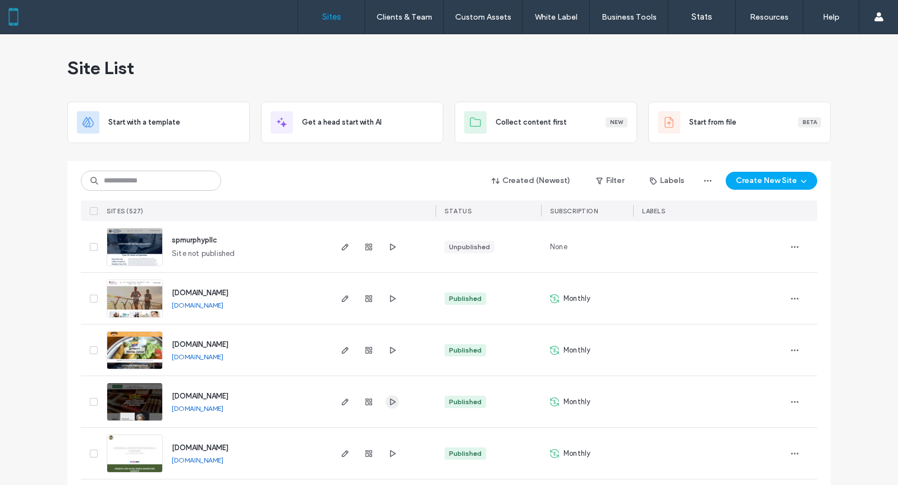
click at [388, 401] on icon "button" at bounding box center [392, 401] width 9 height 9
click at [338, 400] on span "button" at bounding box center [344, 401] width 13 height 13
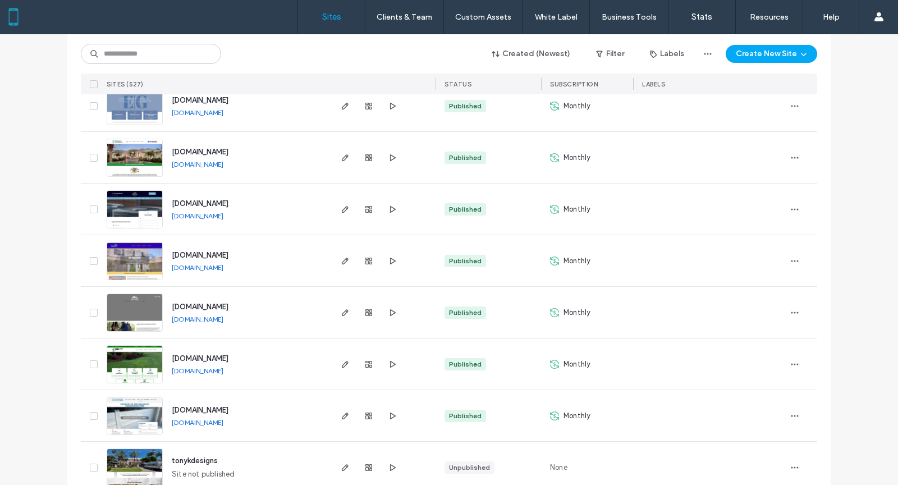
scroll to position [679, 0]
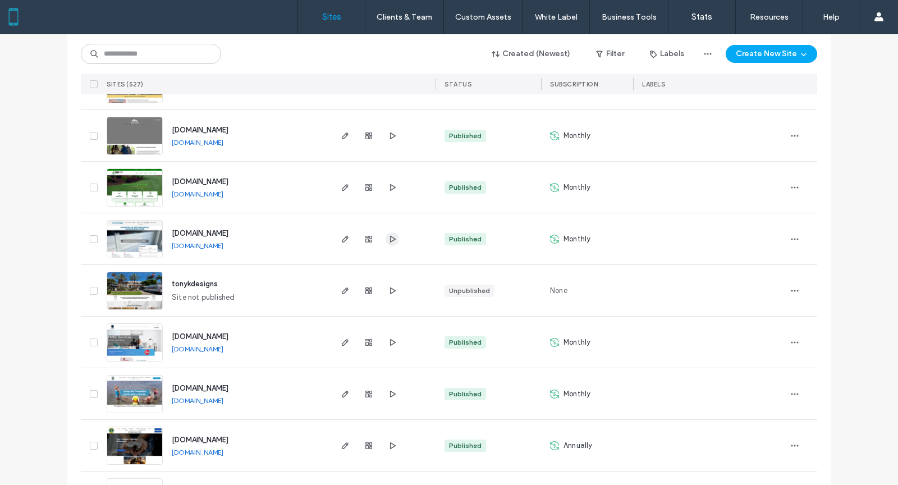
click at [388, 237] on icon "button" at bounding box center [392, 239] width 9 height 9
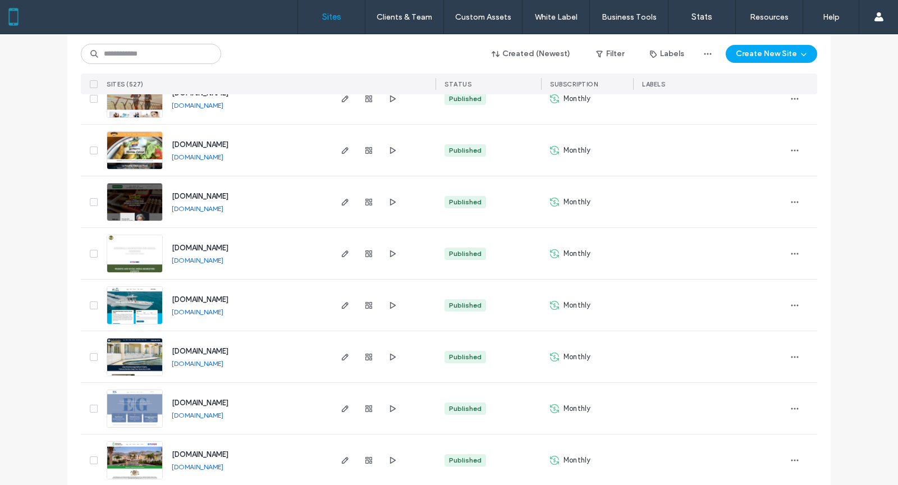
scroll to position [0, 0]
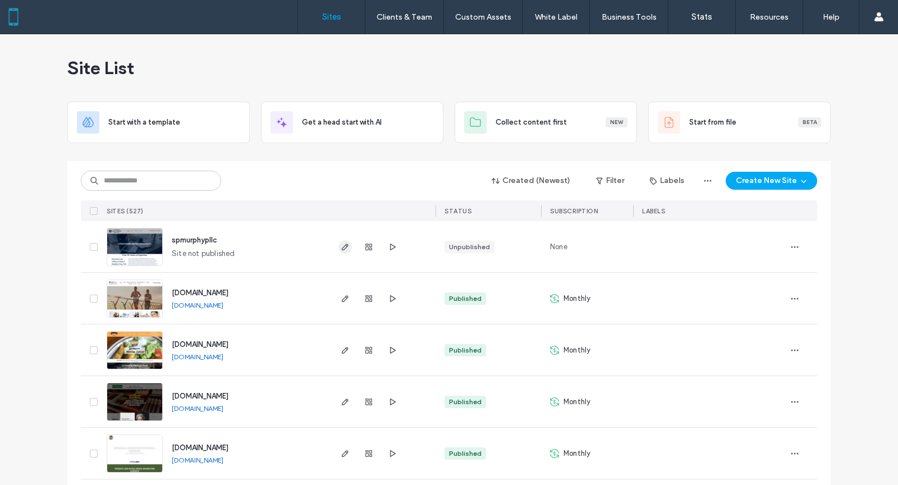
click at [341, 243] on icon "button" at bounding box center [345, 246] width 9 height 9
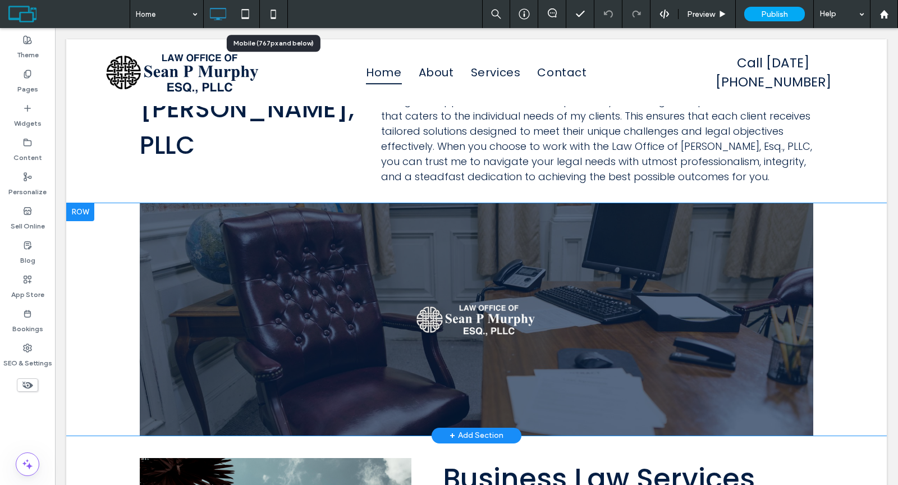
scroll to position [559, 0]
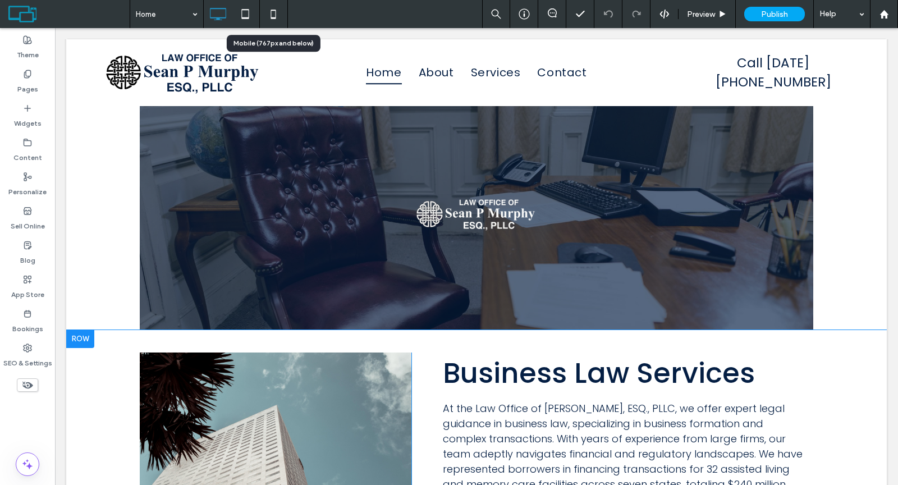
click at [83, 330] on div at bounding box center [80, 339] width 28 height 18
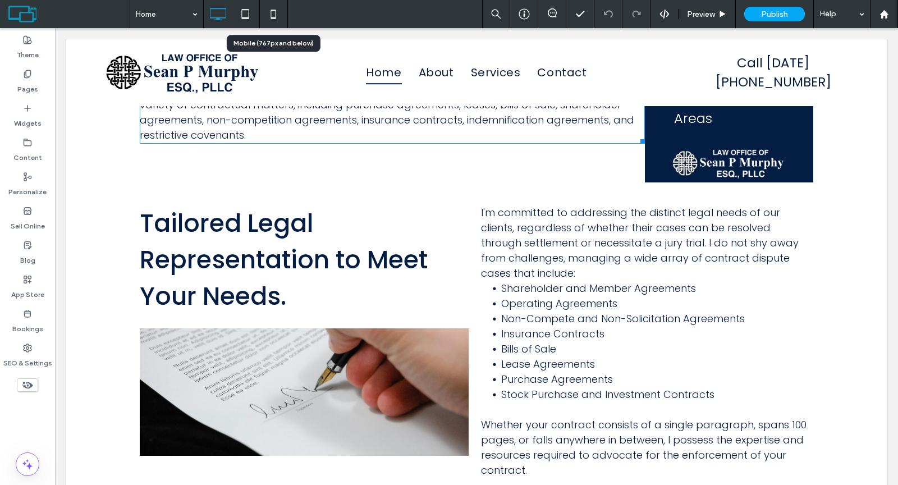
scroll to position [1248, 0]
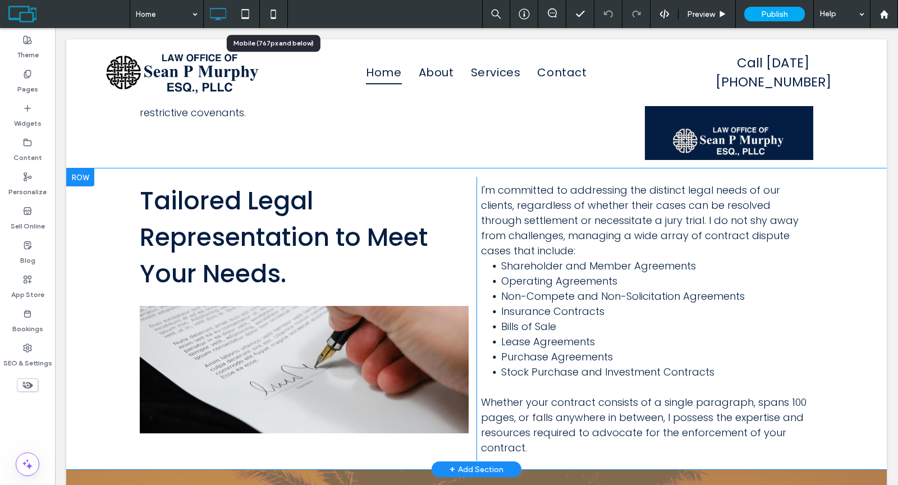
click at [79, 171] on div at bounding box center [80, 177] width 28 height 18
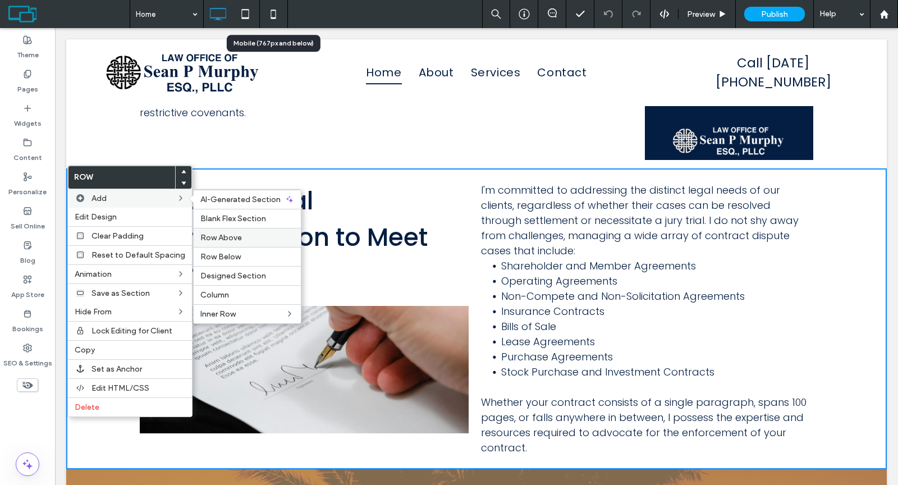
click at [227, 230] on div "Row Above" at bounding box center [247, 237] width 107 height 19
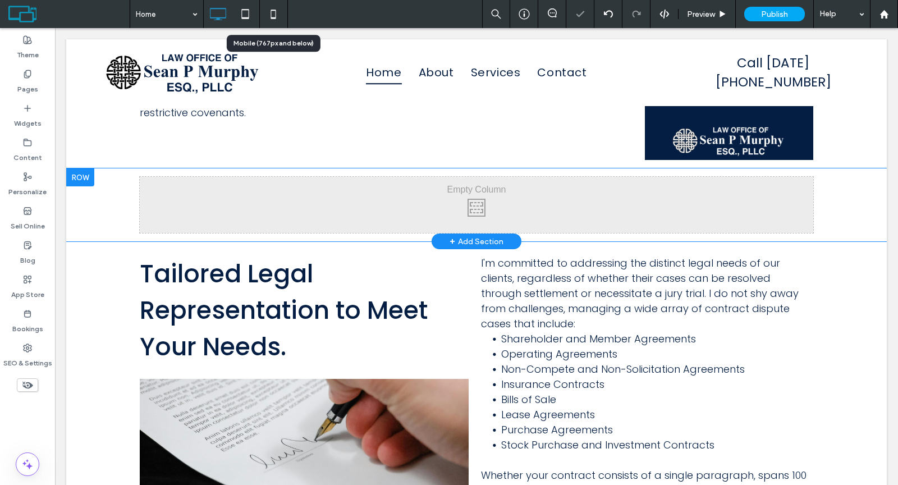
click at [90, 174] on div at bounding box center [80, 177] width 28 height 18
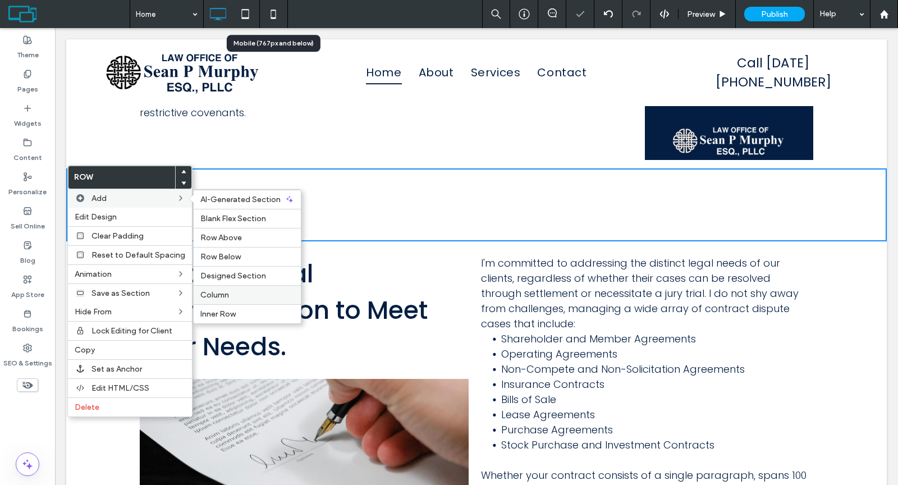
drag, startPoint x: 229, startPoint y: 286, endPoint x: 173, endPoint y: 256, distance: 63.3
click at [229, 290] on label "Column" at bounding box center [247, 295] width 94 height 10
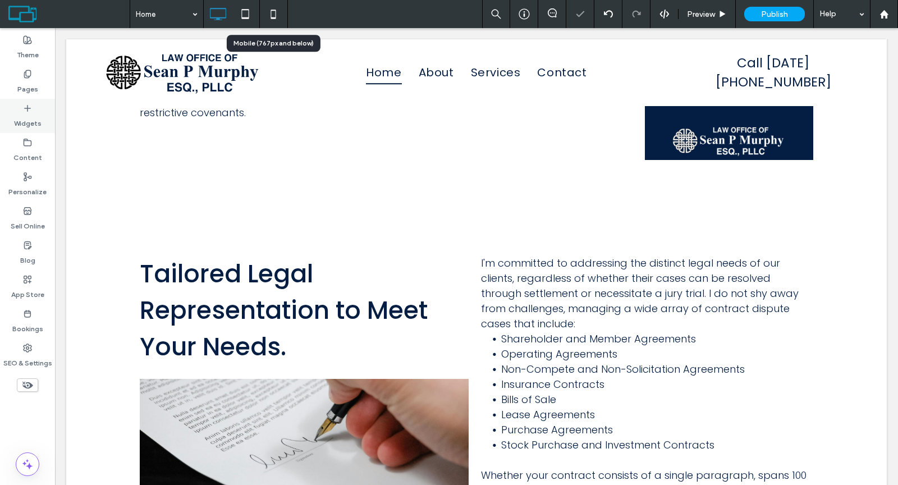
click at [36, 113] on label "Widgets" at bounding box center [27, 121] width 27 height 16
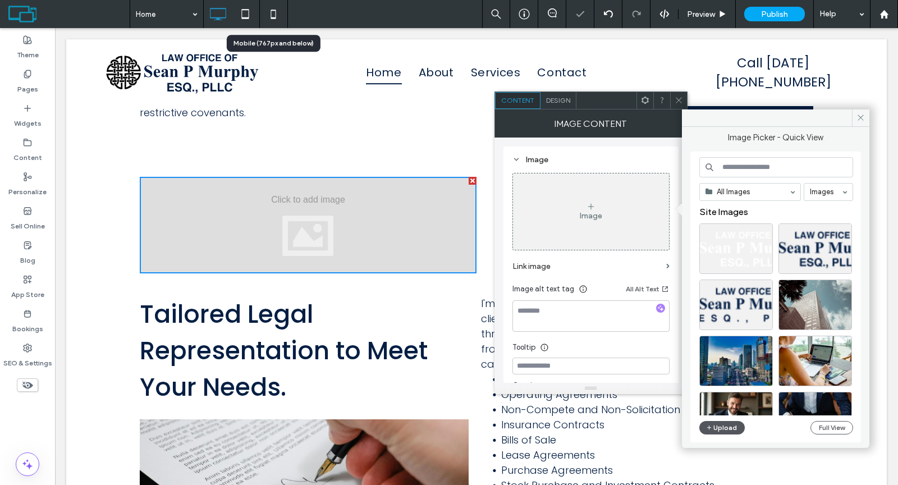
click at [714, 426] on button "Upload" at bounding box center [722, 427] width 46 height 13
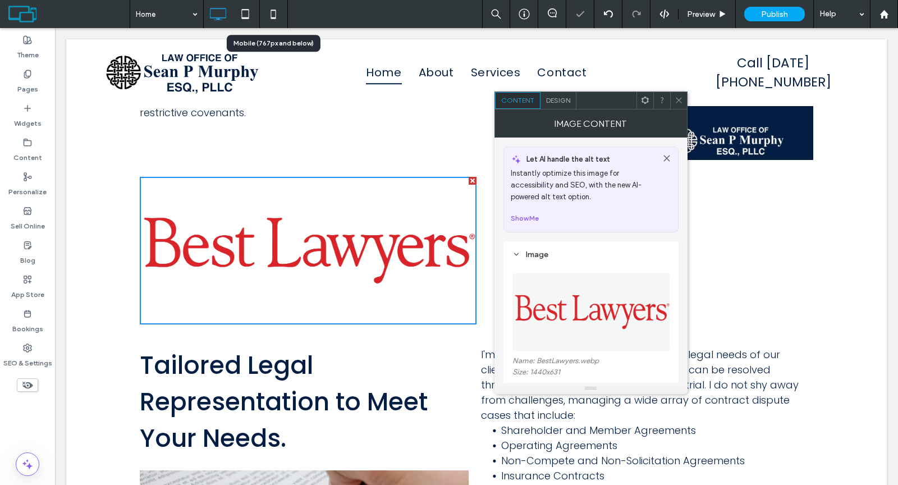
click at [674, 109] on div "Image Content" at bounding box center [590, 123] width 193 height 28
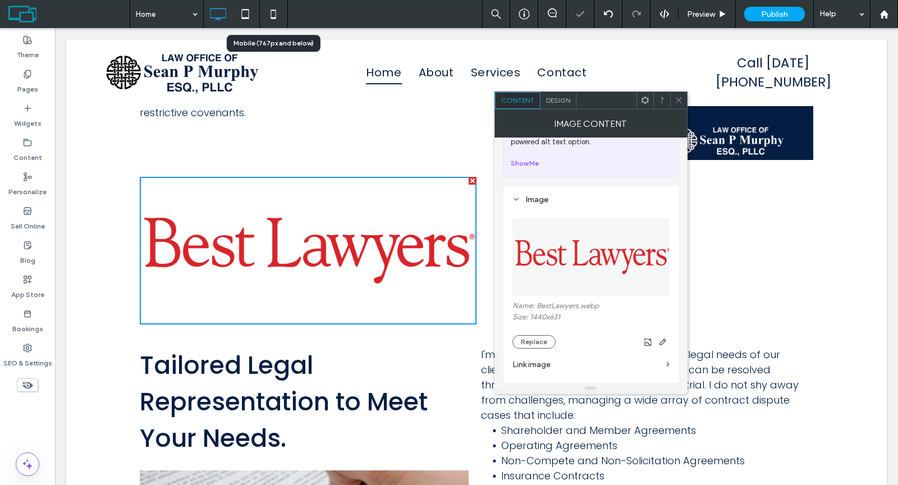
scroll to position [105, 0]
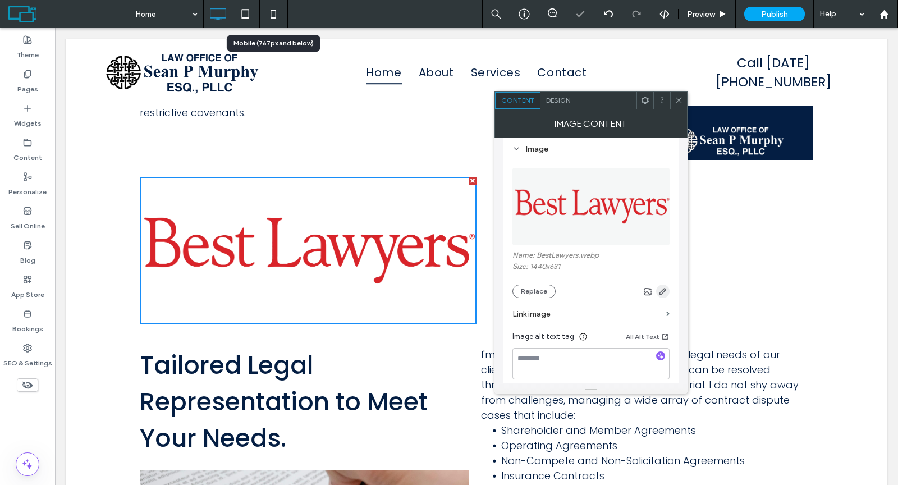
click at [662, 290] on icon "button" at bounding box center [662, 291] width 9 height 9
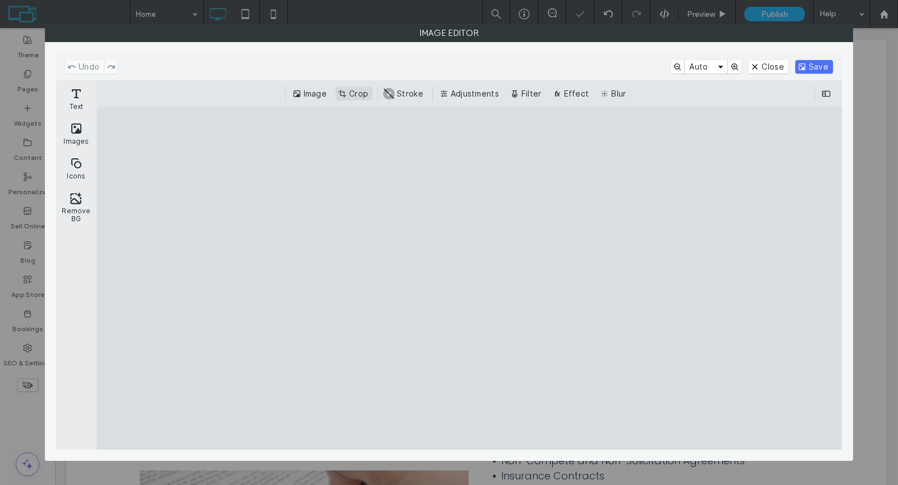
click at [351, 88] on button "Crop" at bounding box center [354, 93] width 37 height 13
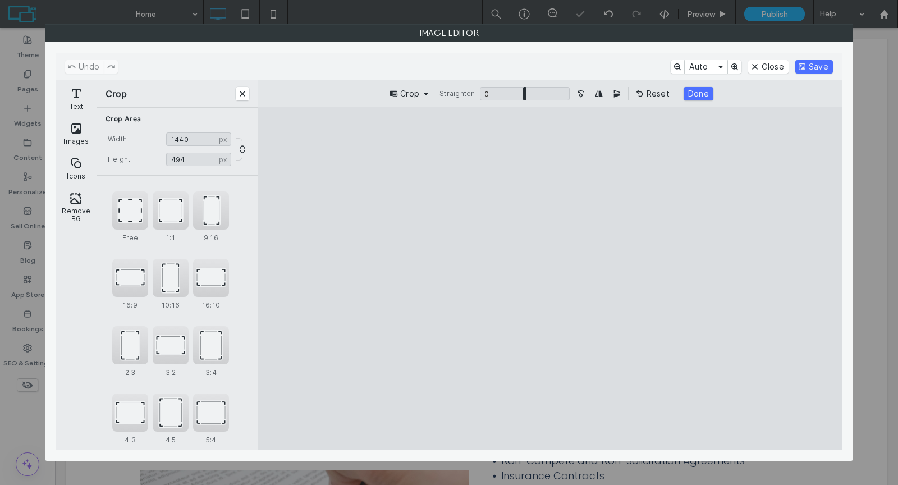
drag, startPoint x: 552, startPoint y: 171, endPoint x: 562, endPoint y: 221, distance: 50.9
click at [550, 278] on cesdk-canvas "Editor canvas" at bounding box center [550, 278] width 0 height 0
type input "***"
drag, startPoint x: 551, startPoint y: 375, endPoint x: 561, endPoint y: 323, distance: 53.6
click at [550, 278] on cesdk-canvas "Editor canvas" at bounding box center [550, 278] width 0 height 0
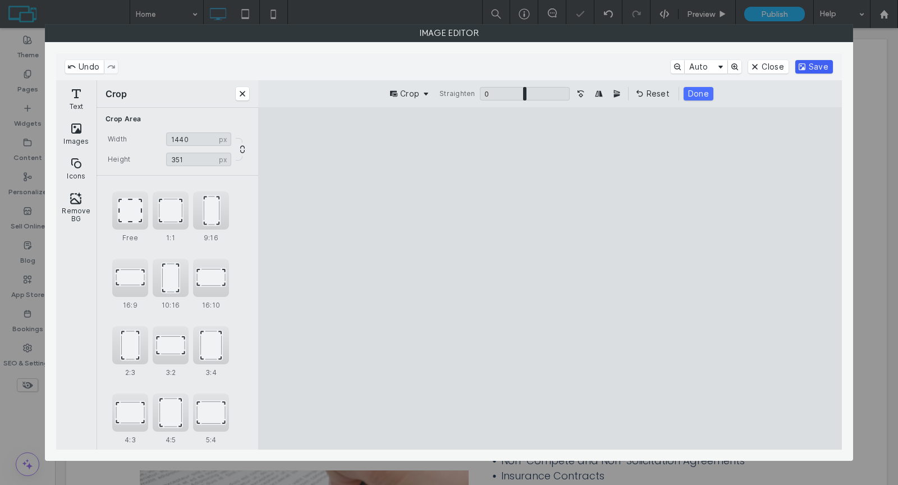
click at [810, 67] on button "Save" at bounding box center [814, 66] width 38 height 13
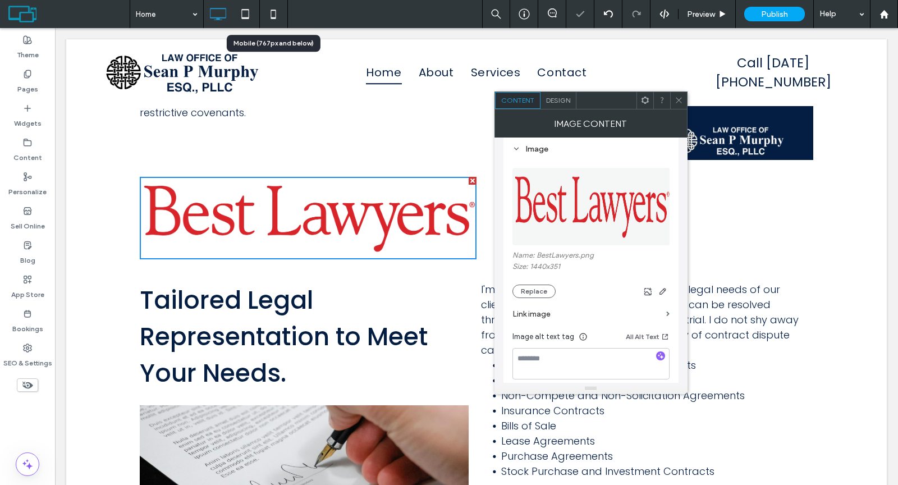
click at [681, 100] on icon at bounding box center [678, 100] width 8 height 8
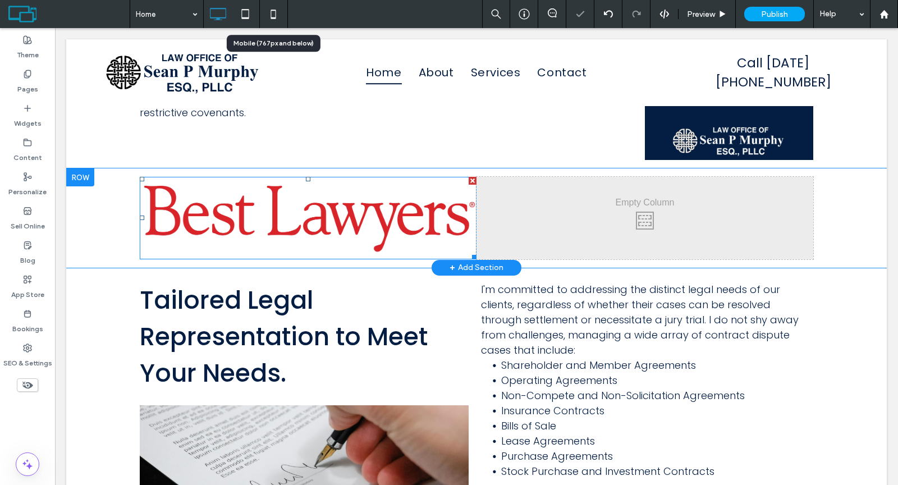
scroll to position [1274, 0]
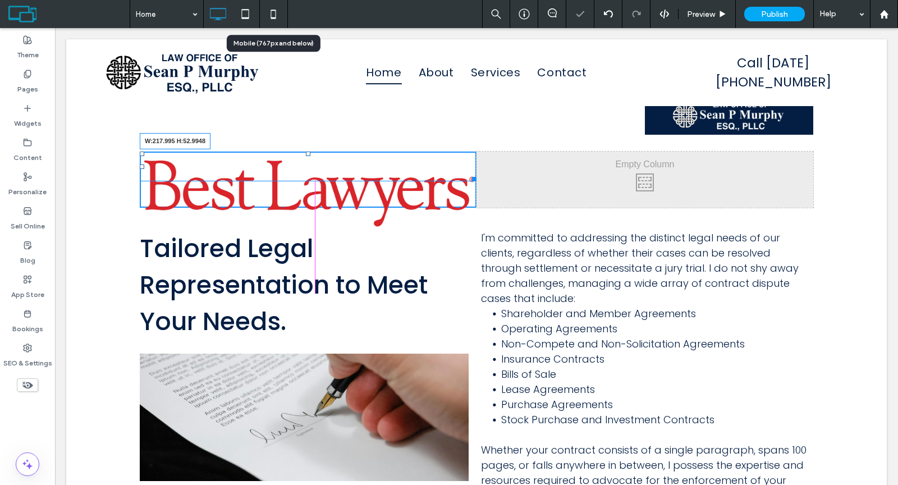
drag, startPoint x: 454, startPoint y: 222, endPoint x: 364, endPoint y: 187, distance: 96.8
click at [364, 187] on div "Click To Paste Click To Paste W:217.995 H:52.9948" at bounding box center [308, 179] width 337 height 56
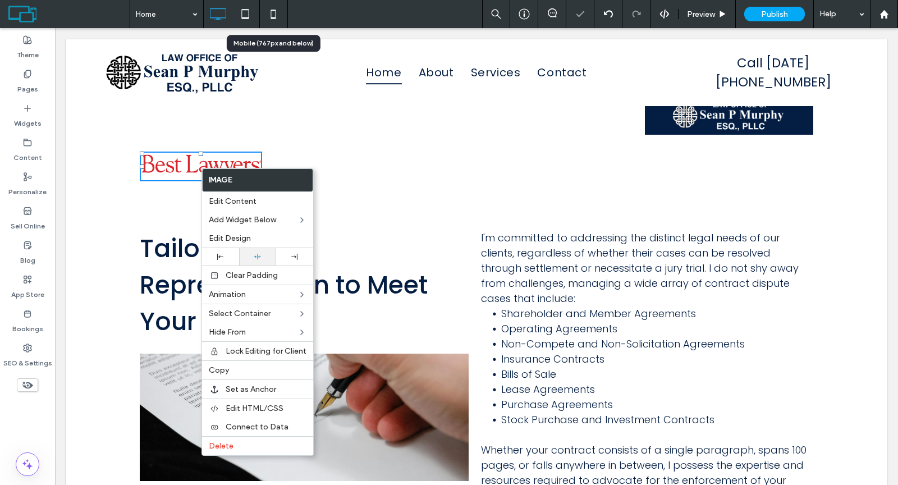
click at [258, 250] on div at bounding box center [257, 256] width 37 height 17
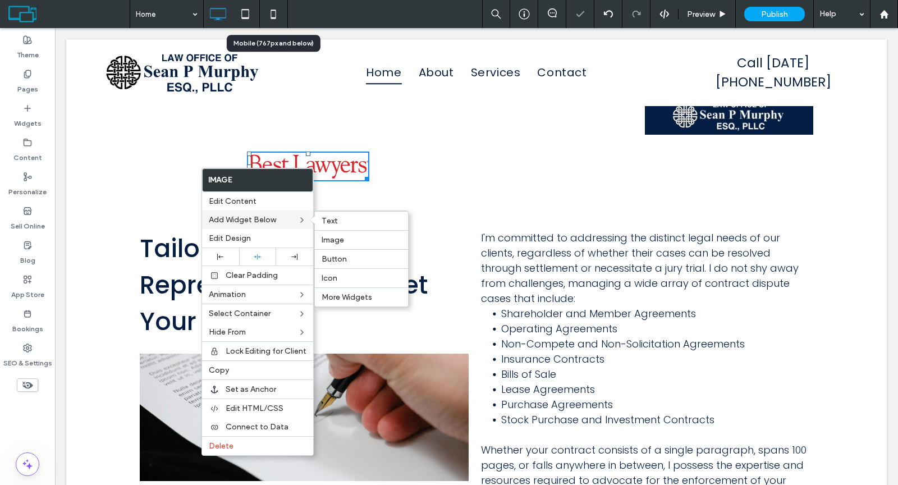
click at [364, 216] on label "Text" at bounding box center [362, 221] width 80 height 10
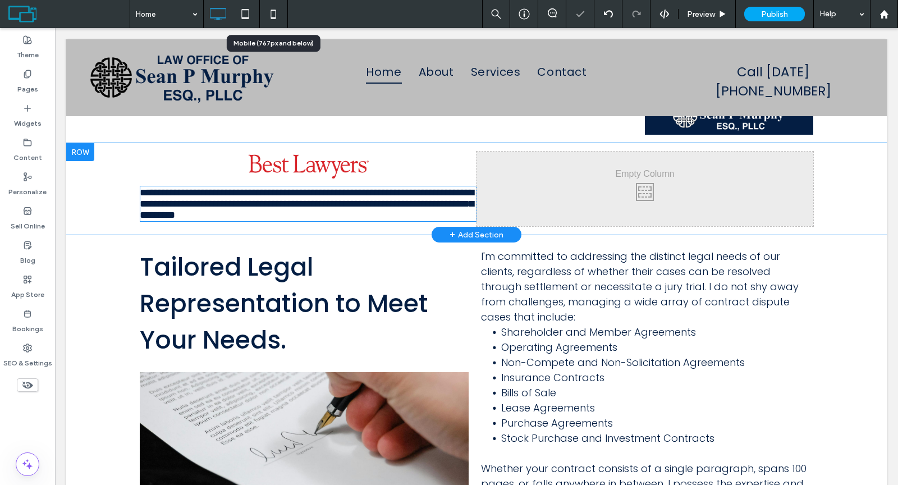
type input "*******"
type input "**"
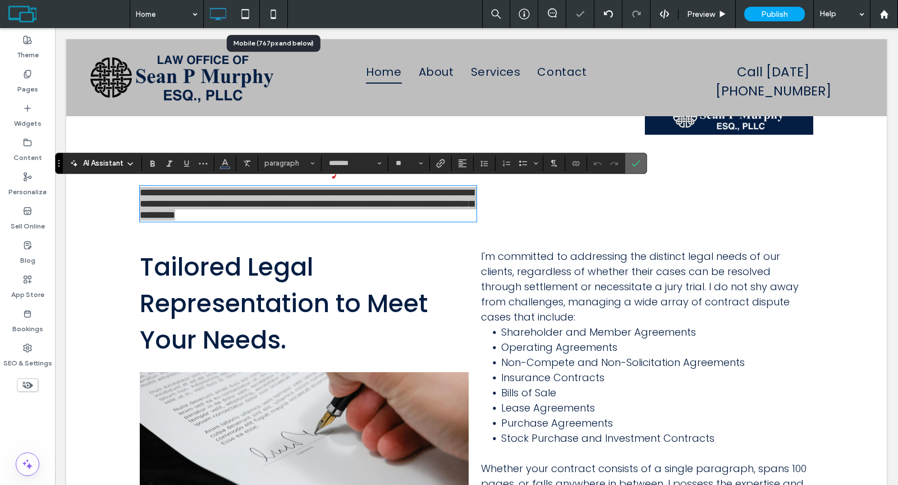
click at [632, 164] on use "Confirm" at bounding box center [636, 163] width 9 height 7
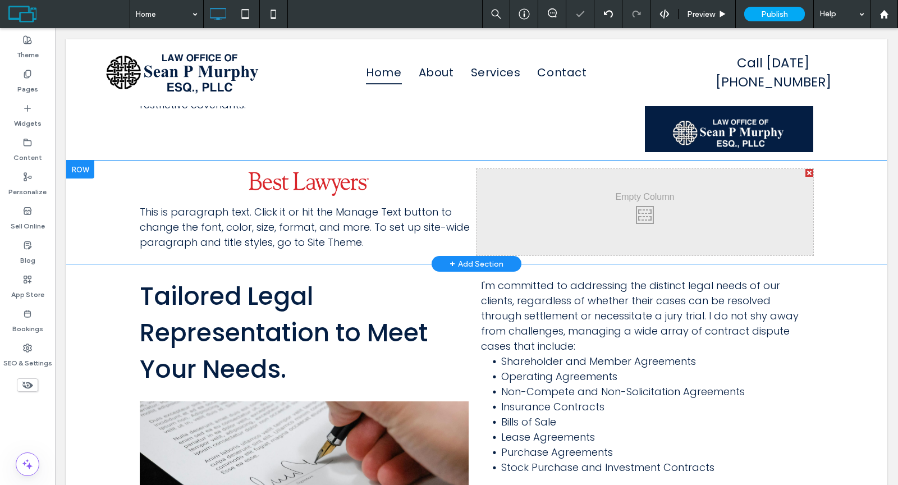
scroll to position [1249, 0]
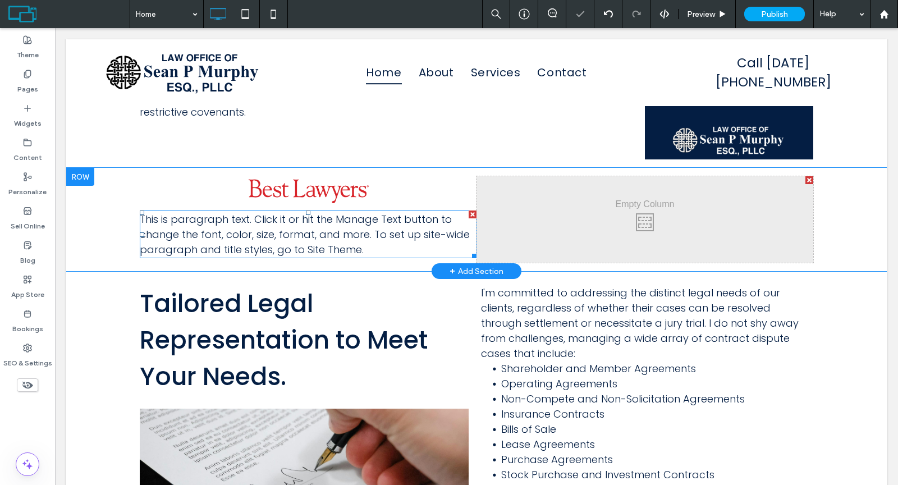
click at [285, 231] on span "This is paragraph text. Click it or hit the Manage Text button to change the fo…" at bounding box center [305, 234] width 330 height 44
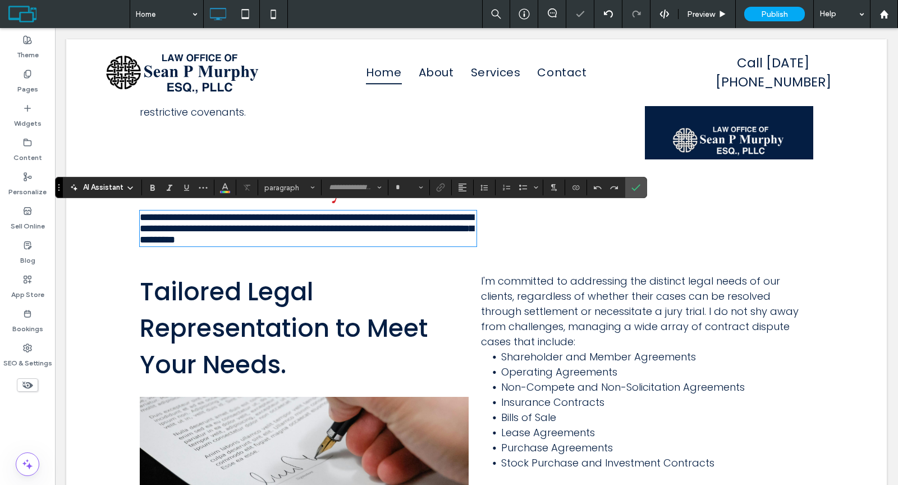
type input "*******"
type input "**"
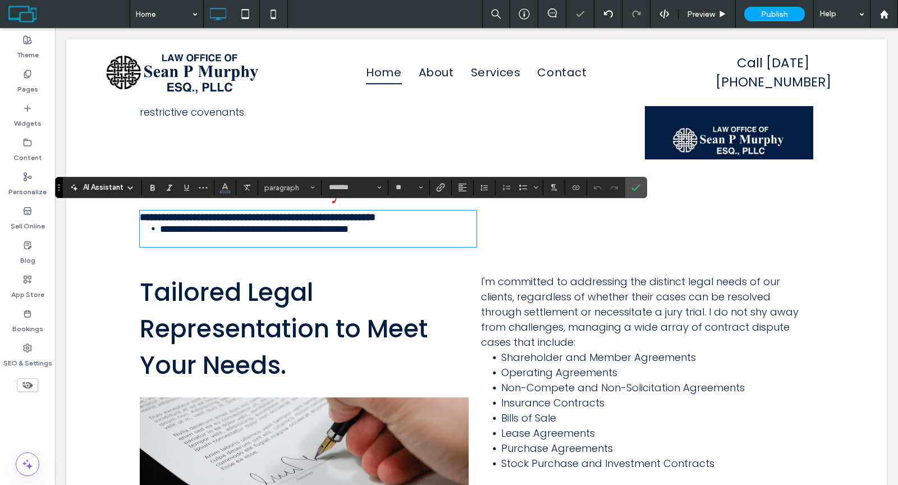
scroll to position [0, 0]
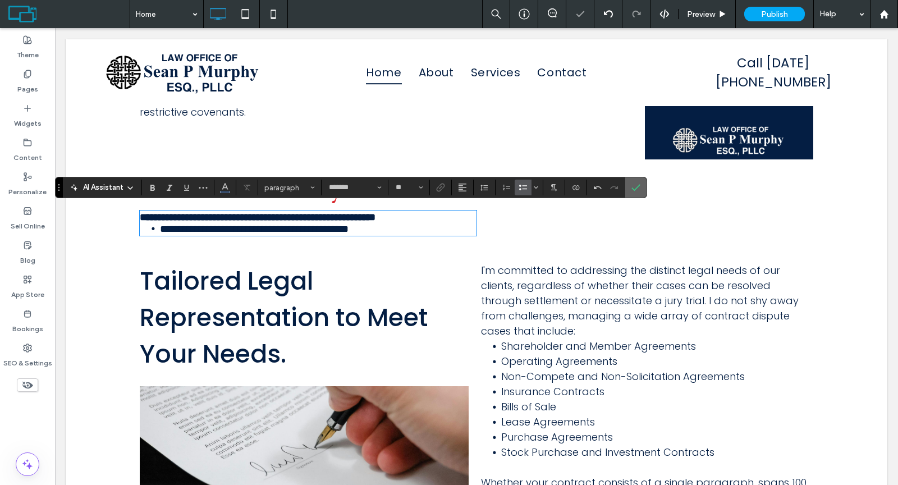
drag, startPoint x: 637, startPoint y: 183, endPoint x: 580, endPoint y: 155, distance: 63.2
click at [637, 183] on label "Confirm" at bounding box center [635, 187] width 17 height 20
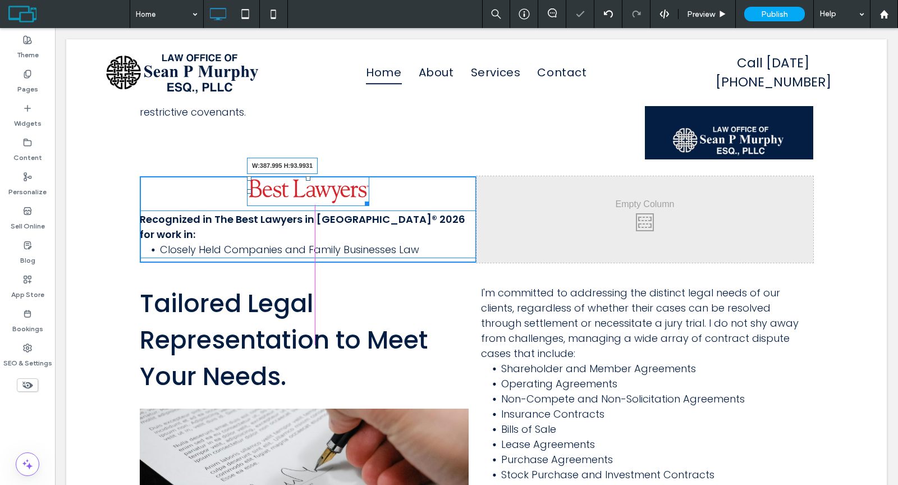
drag, startPoint x: 359, startPoint y: 197, endPoint x: 407, endPoint y: 210, distance: 50.0
click at [369, 206] on div "W:387.995 H:93.9931" at bounding box center [308, 191] width 122 height 30
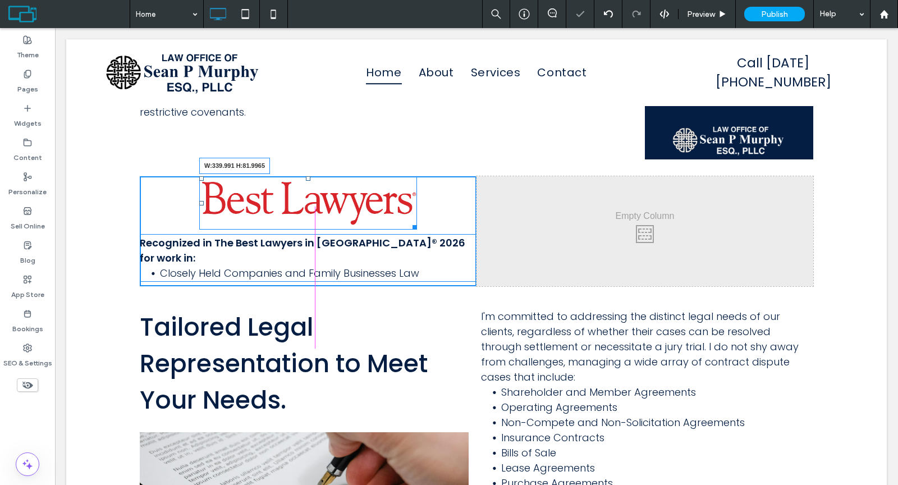
drag, startPoint x: 409, startPoint y: 221, endPoint x: 396, endPoint y: 213, distance: 15.6
click at [408, 221] on div at bounding box center [412, 225] width 8 height 8
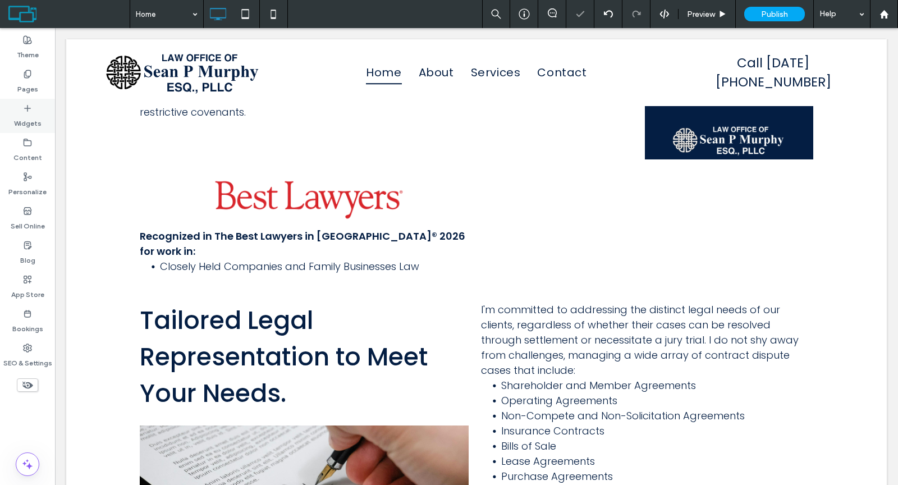
click at [26, 118] on label "Widgets" at bounding box center [27, 121] width 27 height 16
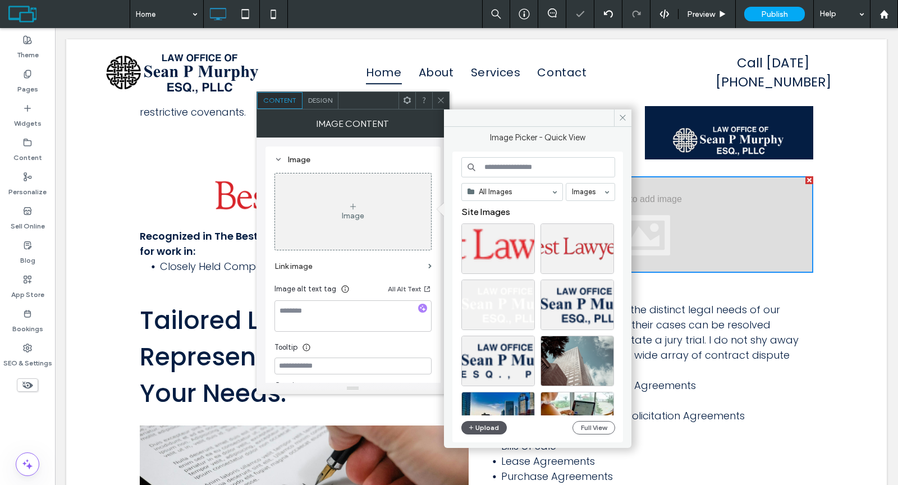
click at [485, 424] on button "Upload" at bounding box center [484, 427] width 46 height 13
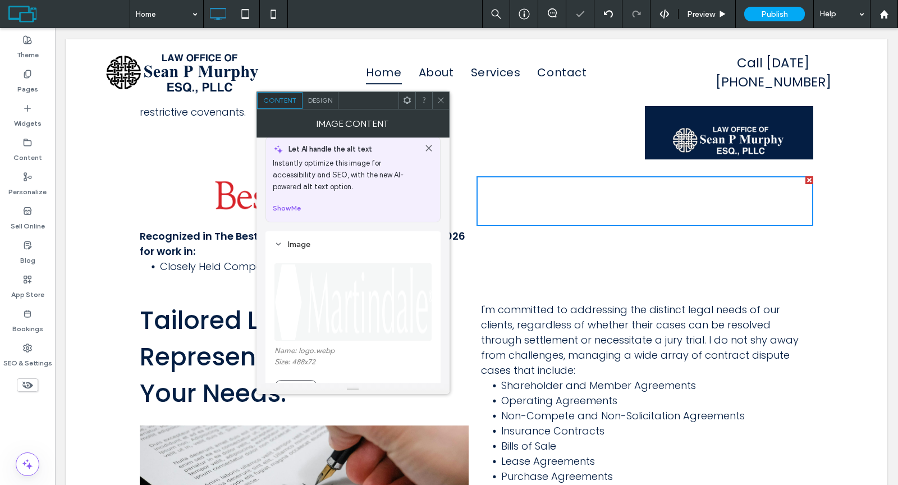
scroll to position [22, 0]
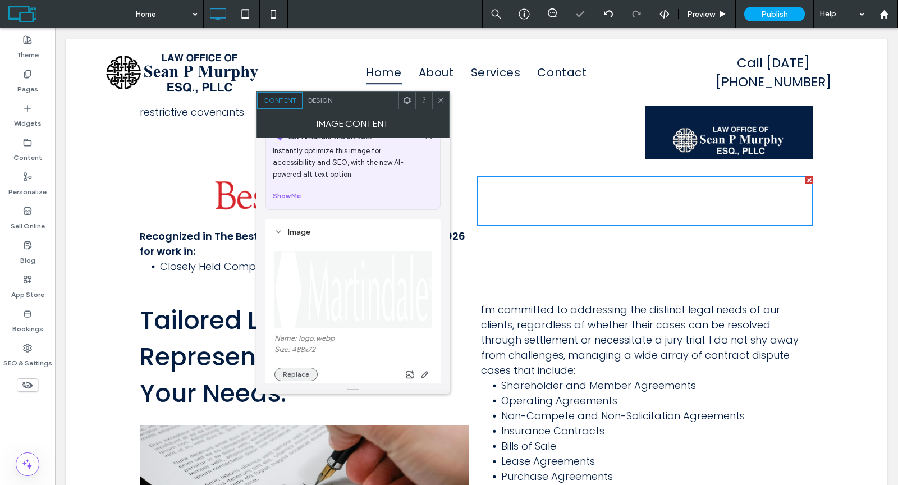
click at [300, 371] on button "Replace" at bounding box center [295, 374] width 43 height 13
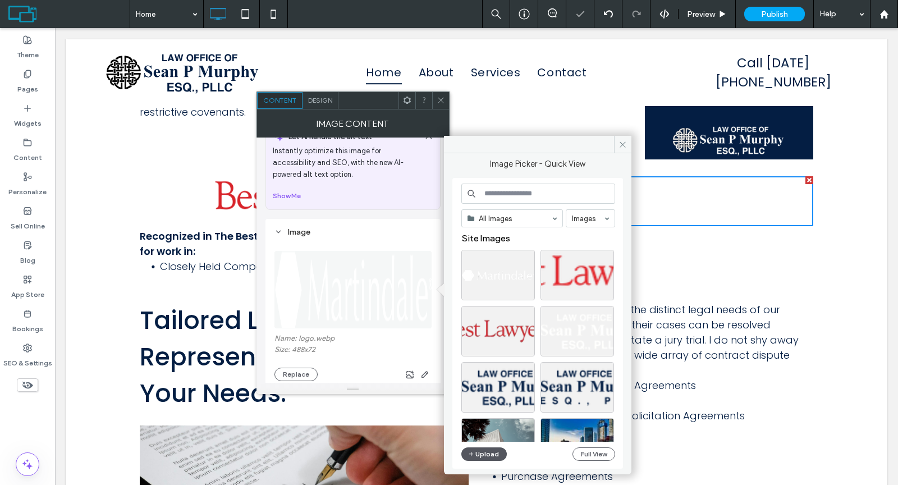
click at [482, 450] on button "Upload" at bounding box center [484, 453] width 46 height 13
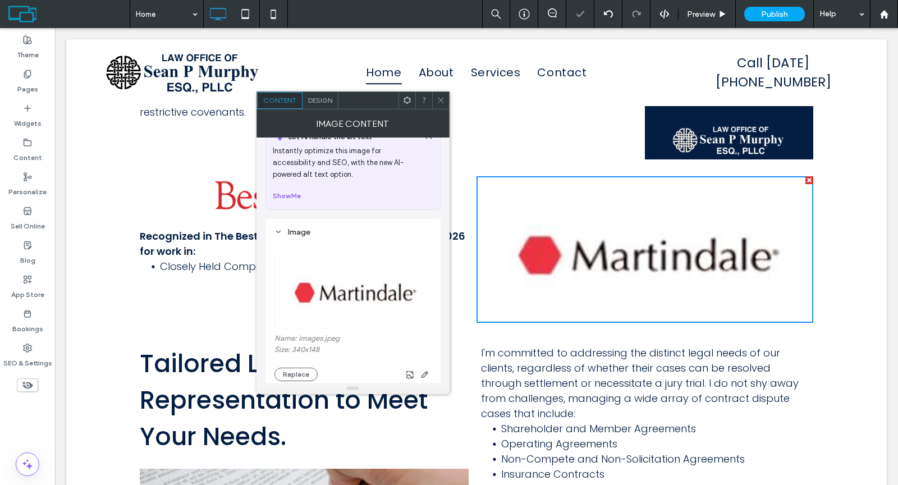
scroll to position [125, 0]
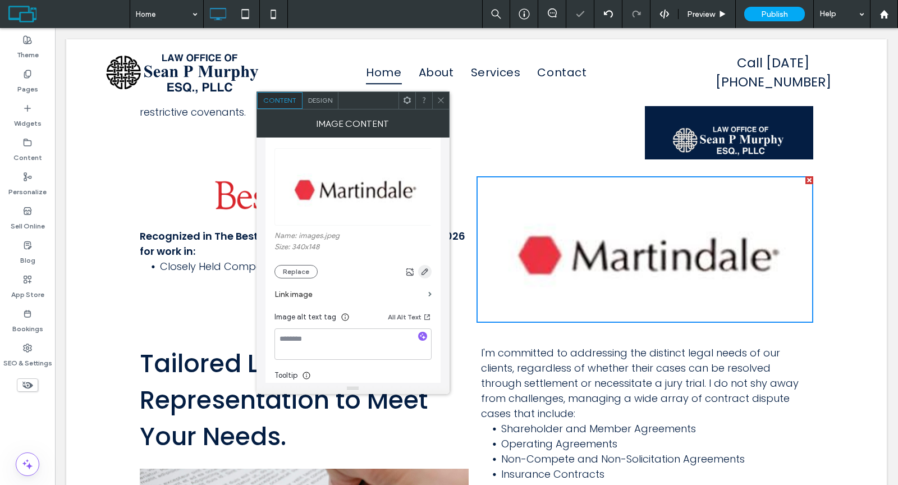
click at [426, 268] on use "button" at bounding box center [424, 271] width 7 height 7
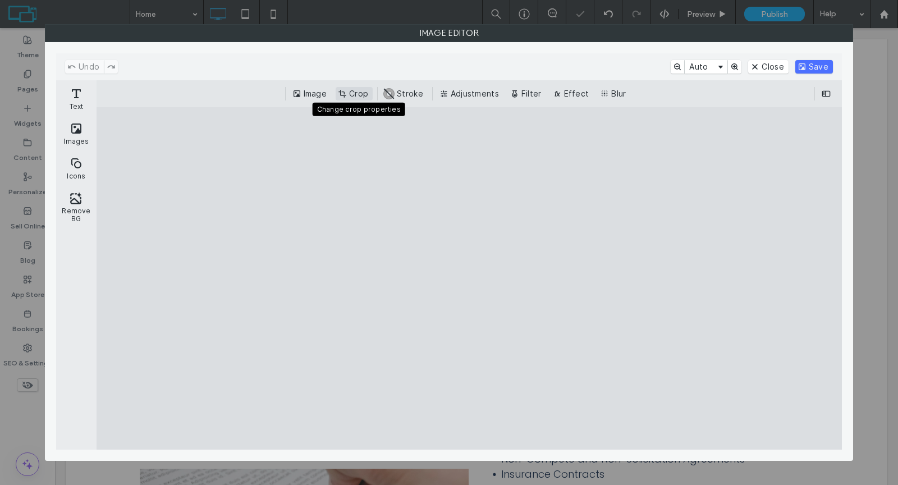
click at [356, 94] on button "Crop" at bounding box center [354, 93] width 37 height 13
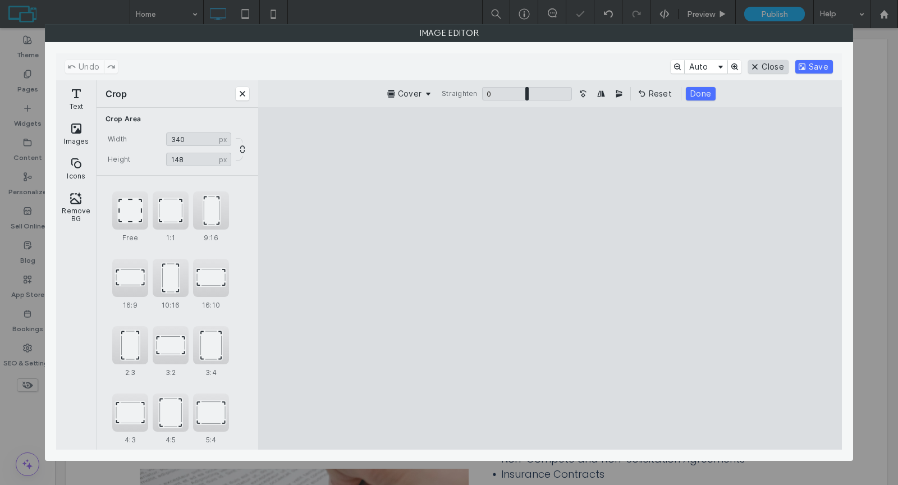
click at [768, 63] on button "Close" at bounding box center [768, 66] width 40 height 13
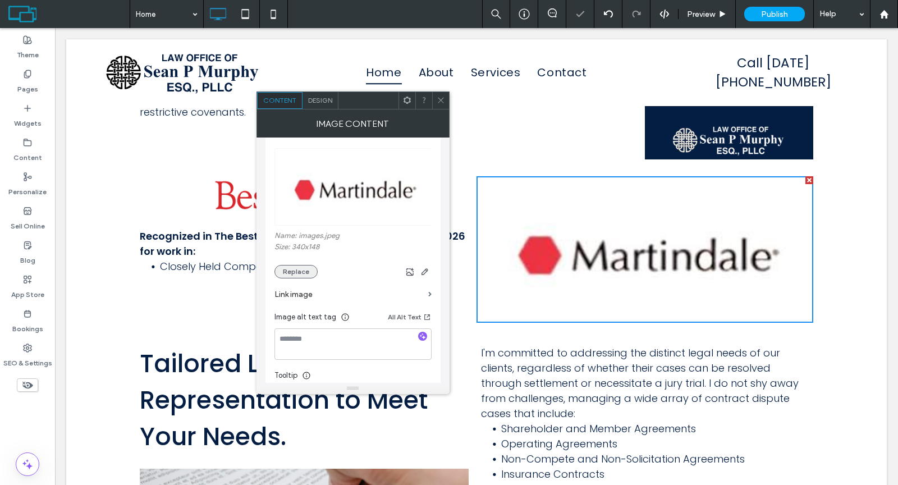
click at [306, 265] on button "Replace" at bounding box center [295, 271] width 43 height 13
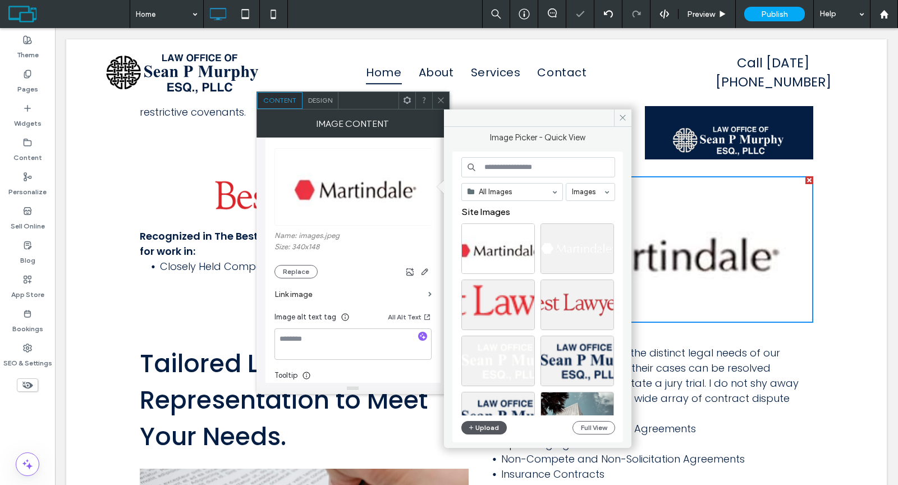
click at [488, 426] on button "Upload" at bounding box center [484, 427] width 46 height 13
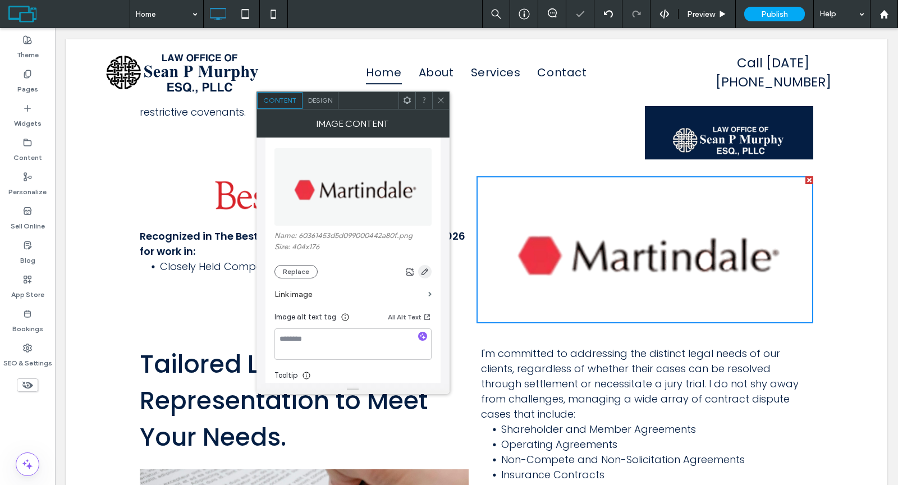
click at [425, 272] on icon "button" at bounding box center [424, 271] width 9 height 9
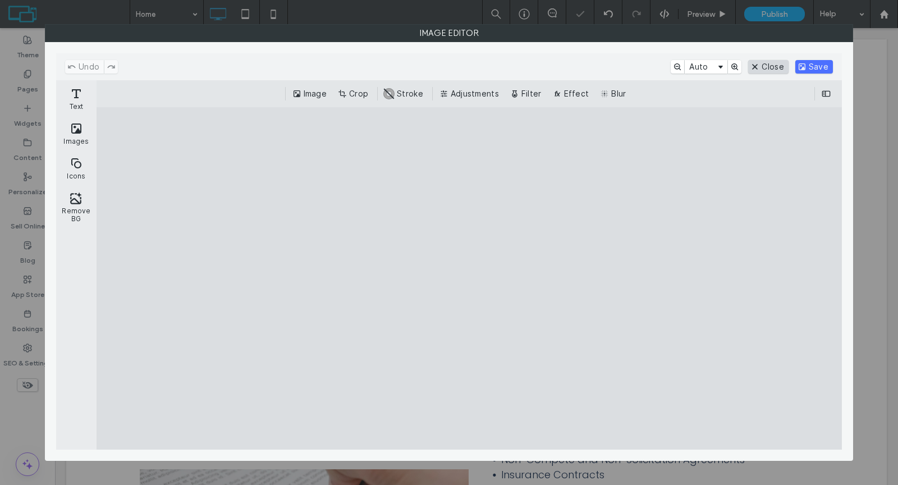
click at [771, 65] on button "Close" at bounding box center [768, 66] width 40 height 13
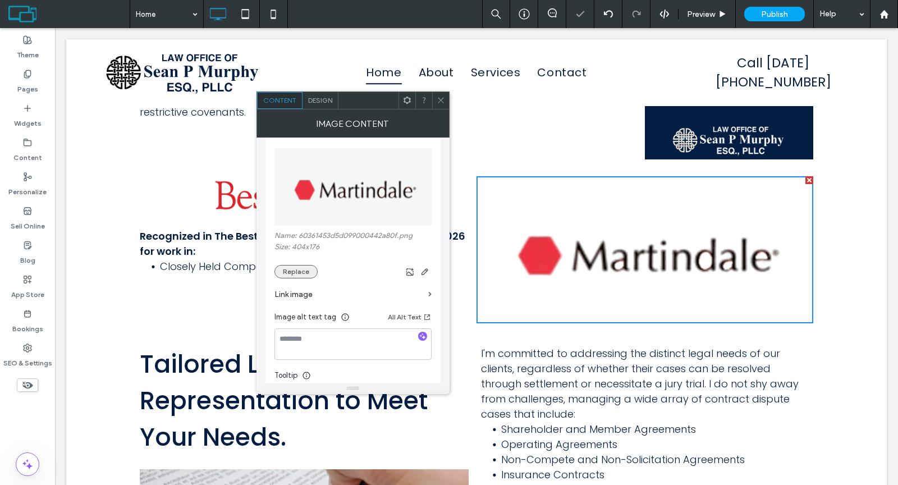
click at [309, 270] on button "Replace" at bounding box center [295, 271] width 43 height 13
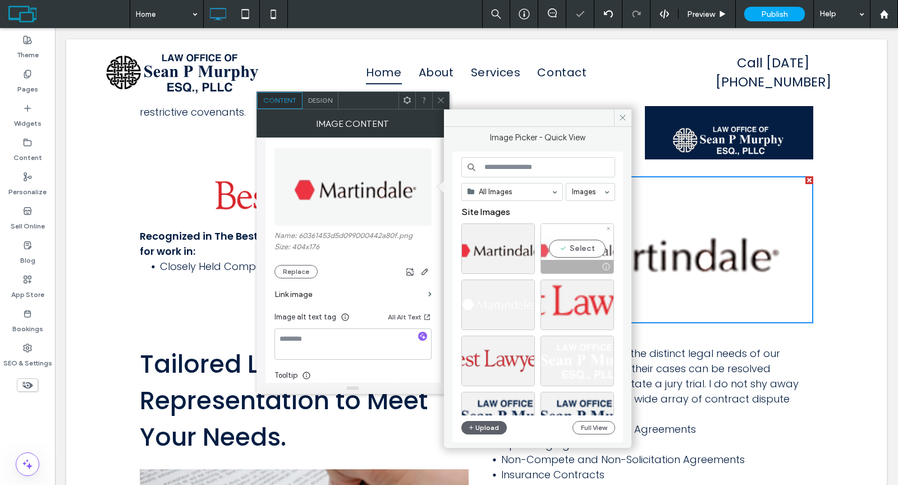
click at [567, 251] on div "Select" at bounding box center [577, 248] width 74 height 50
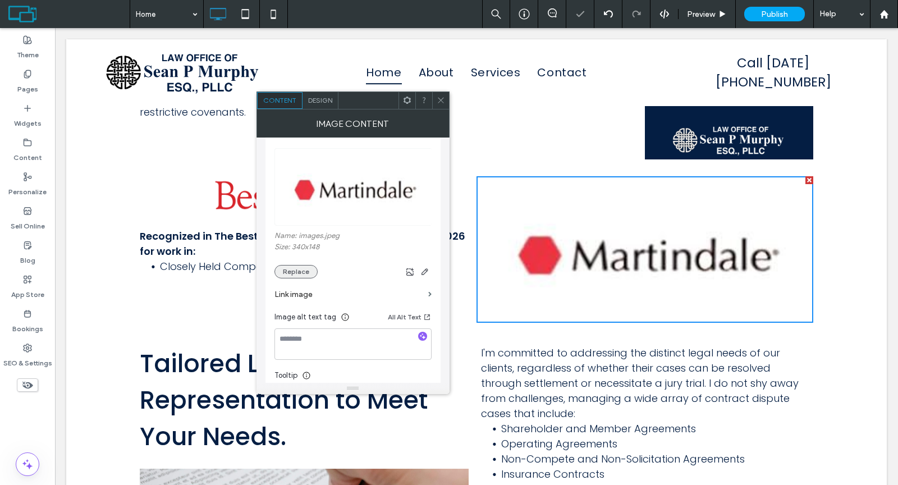
click at [299, 270] on button "Replace" at bounding box center [295, 271] width 43 height 13
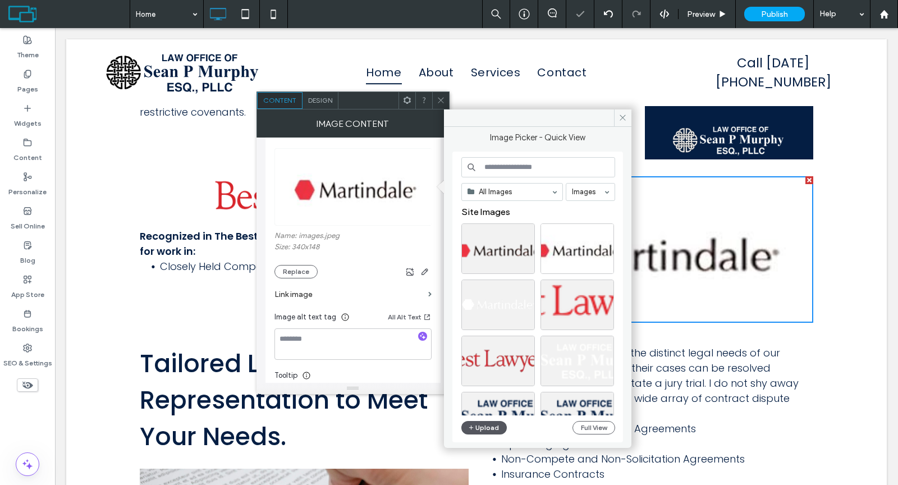
click at [495, 421] on button "Upload" at bounding box center [484, 427] width 46 height 13
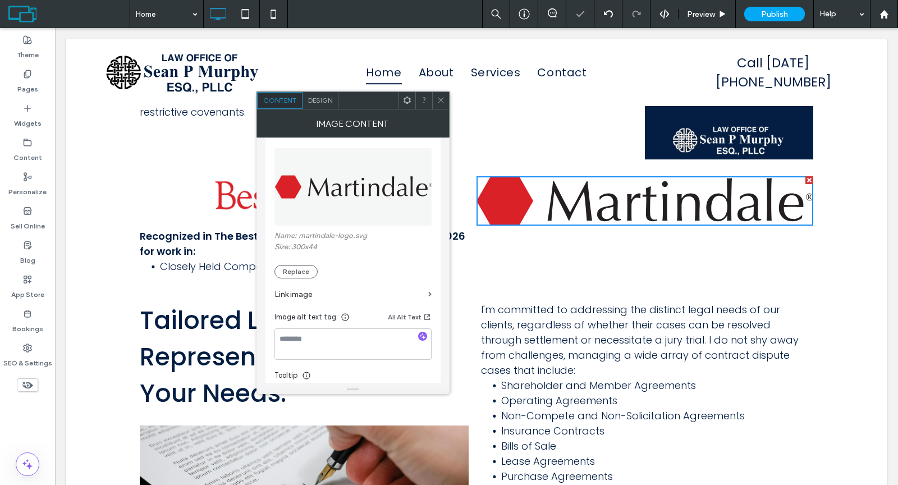
click at [440, 97] on icon at bounding box center [441, 100] width 8 height 8
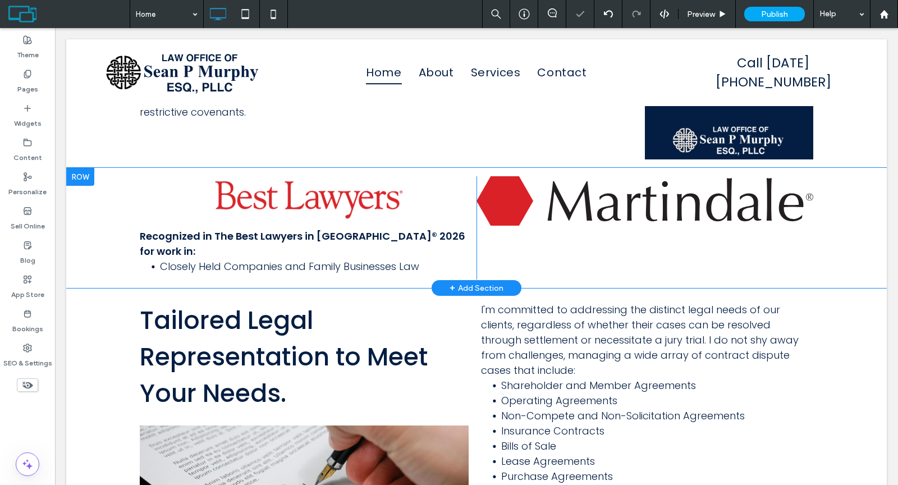
click at [788, 242] on div "Click To Paste Click To Paste" at bounding box center [644, 227] width 337 height 103
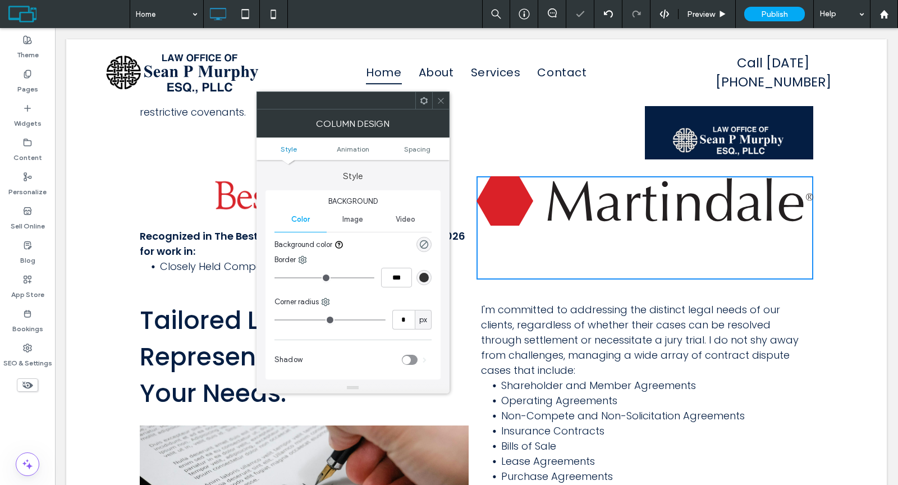
click at [439, 99] on use at bounding box center [441, 101] width 6 height 6
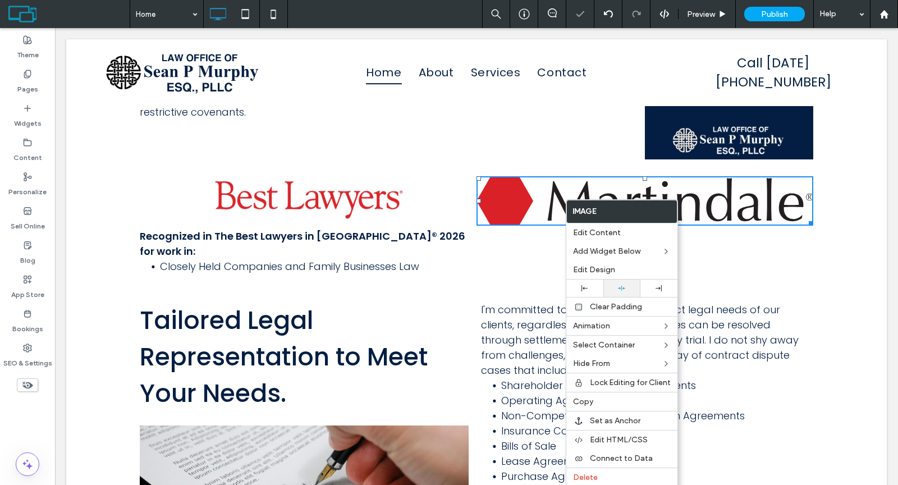
click at [613, 288] on div at bounding box center [622, 287] width 26 height 7
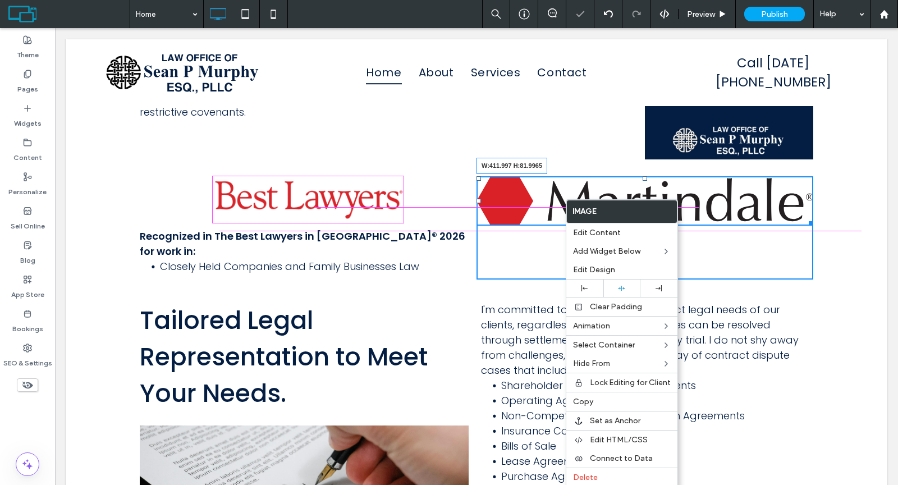
drag, startPoint x: 802, startPoint y: 218, endPoint x: 751, endPoint y: 217, distance: 51.1
click at [805, 217] on div at bounding box center [809, 221] width 8 height 8
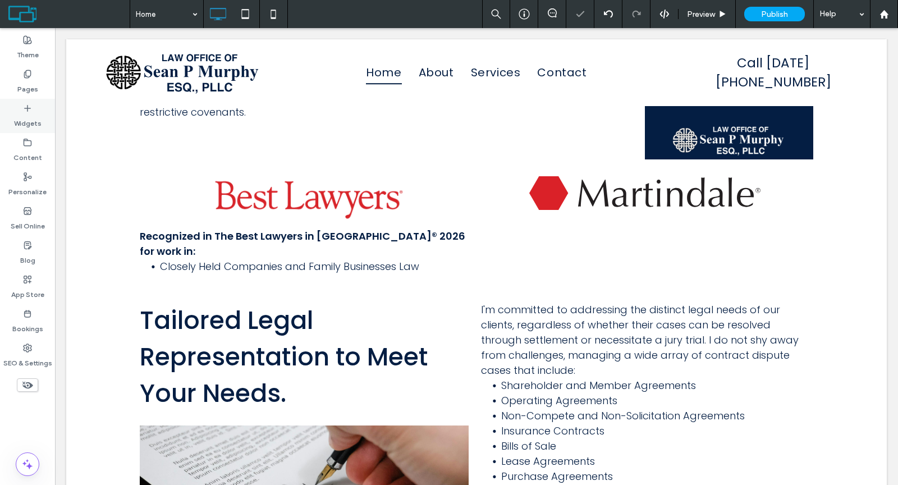
click at [28, 112] on icon at bounding box center [27, 108] width 9 height 9
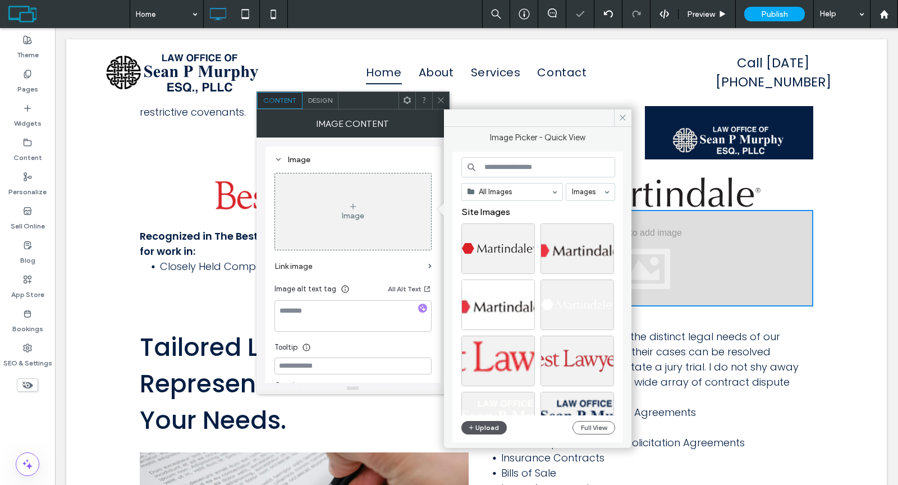
click at [491, 421] on button "Upload" at bounding box center [484, 427] width 46 height 13
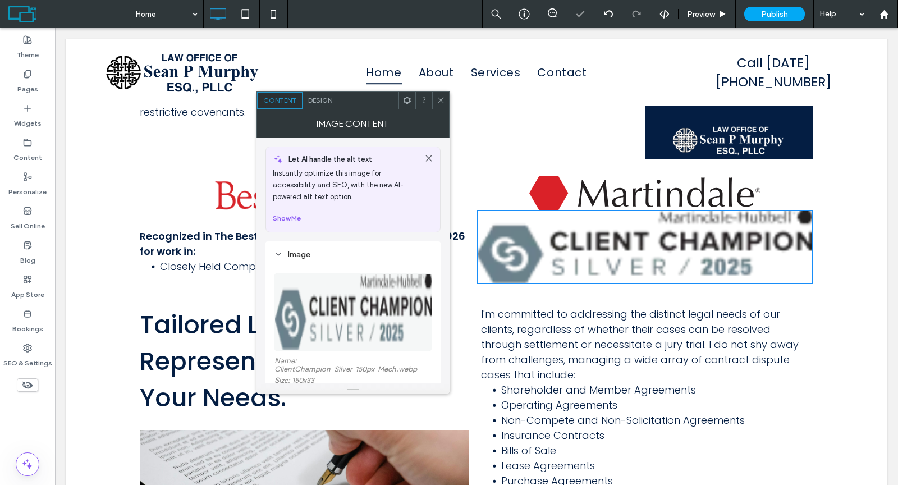
click at [443, 99] on icon at bounding box center [441, 100] width 8 height 8
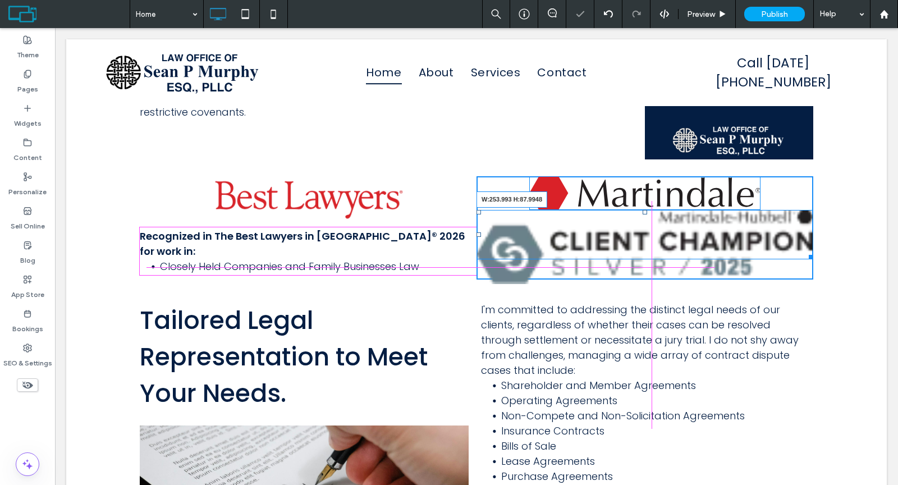
drag, startPoint x: 806, startPoint y: 275, endPoint x: 660, endPoint y: 264, distance: 146.3
click at [709, 252] on div "Click To Paste Click To Paste W:253.993 H:87.9948" at bounding box center [644, 227] width 337 height 103
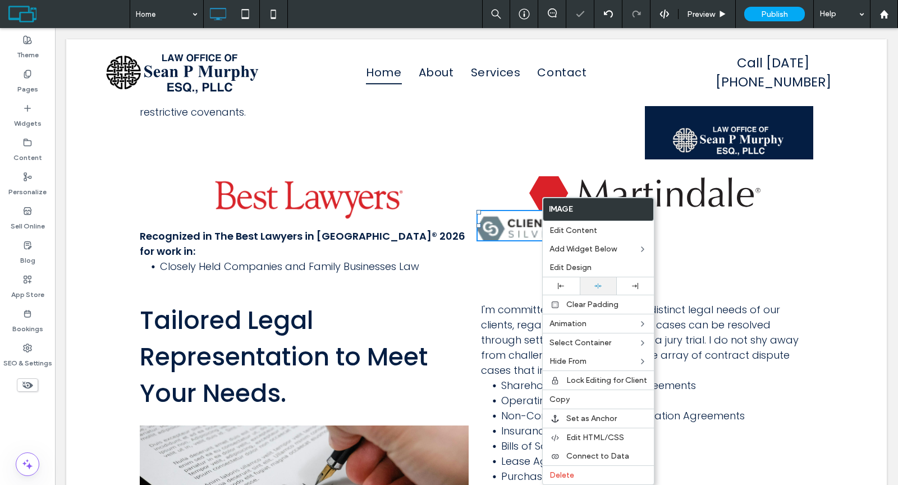
click at [592, 287] on div at bounding box center [598, 285] width 26 height 7
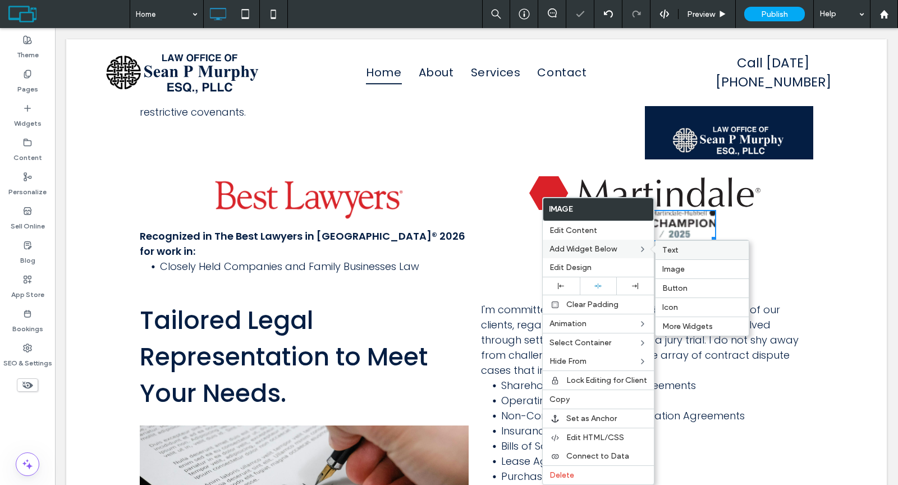
click at [663, 247] on span "Text" at bounding box center [670, 250] width 16 height 10
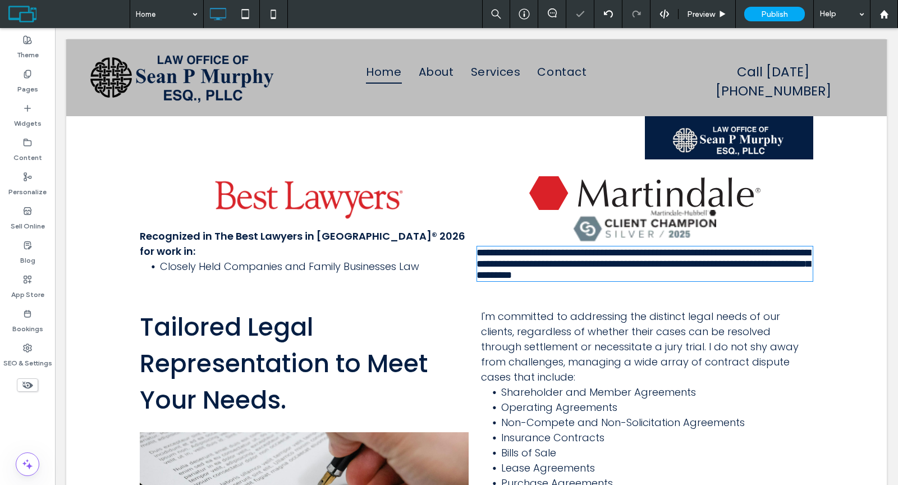
type input "*******"
type input "**"
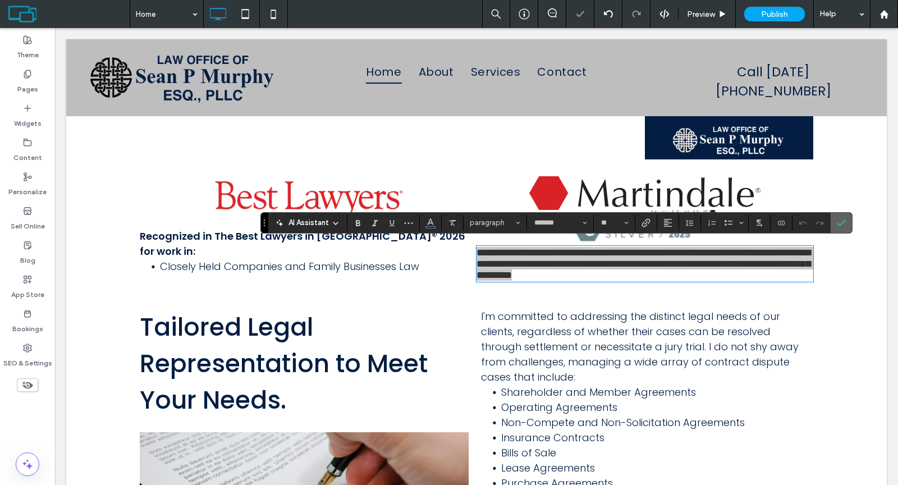
click at [835, 217] on label "Confirm" at bounding box center [841, 223] width 17 height 20
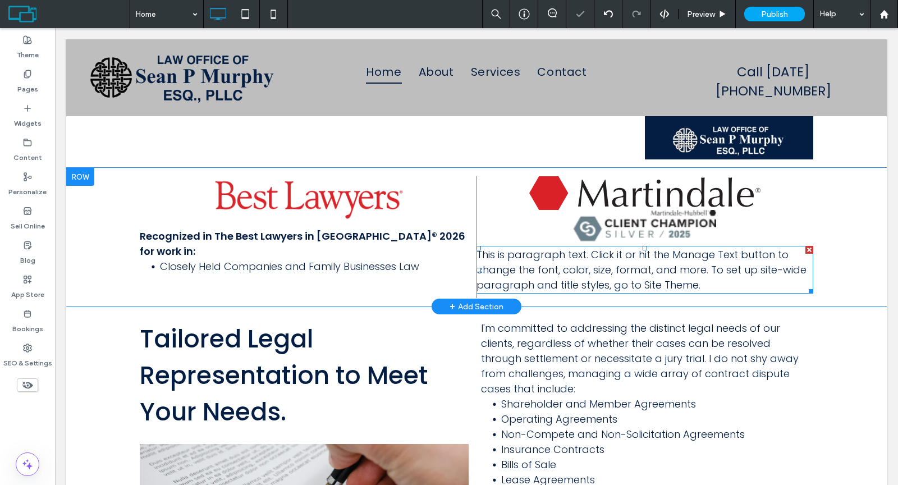
drag, startPoint x: 804, startPoint y: 245, endPoint x: 858, endPoint y: 273, distance: 61.2
click at [805, 246] on div at bounding box center [809, 250] width 8 height 8
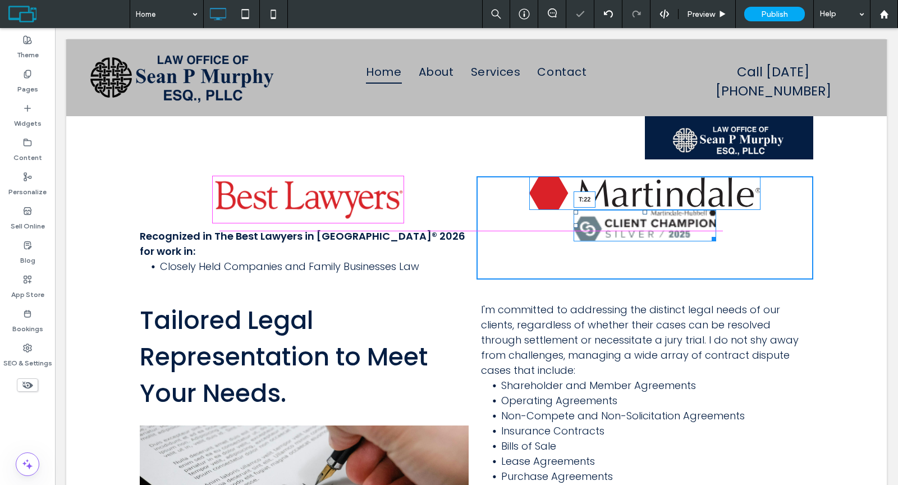
drag, startPoint x: 639, startPoint y: 208, endPoint x: 757, endPoint y: 274, distance: 135.7
click at [642, 214] on div at bounding box center [644, 212] width 4 height 4
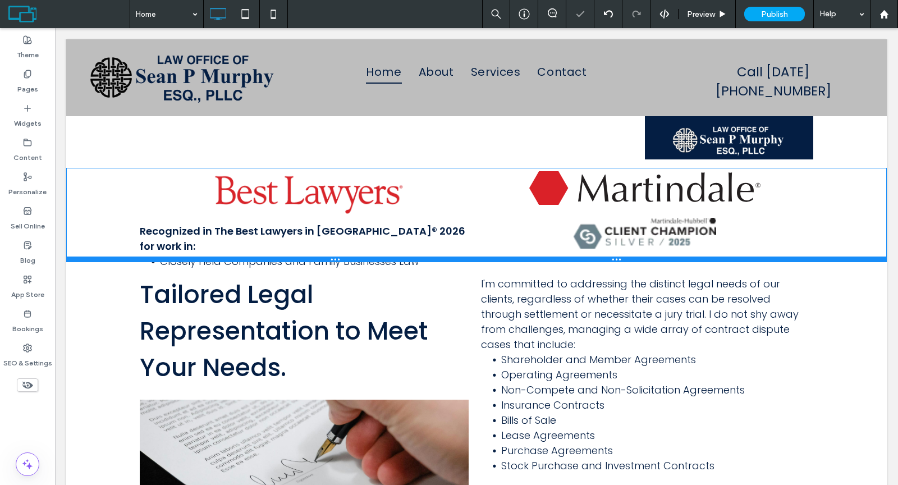
drag, startPoint x: 774, startPoint y: 266, endPoint x: 775, endPoint y: 256, distance: 9.6
click at [775, 256] on div at bounding box center [476, 259] width 820 height 6
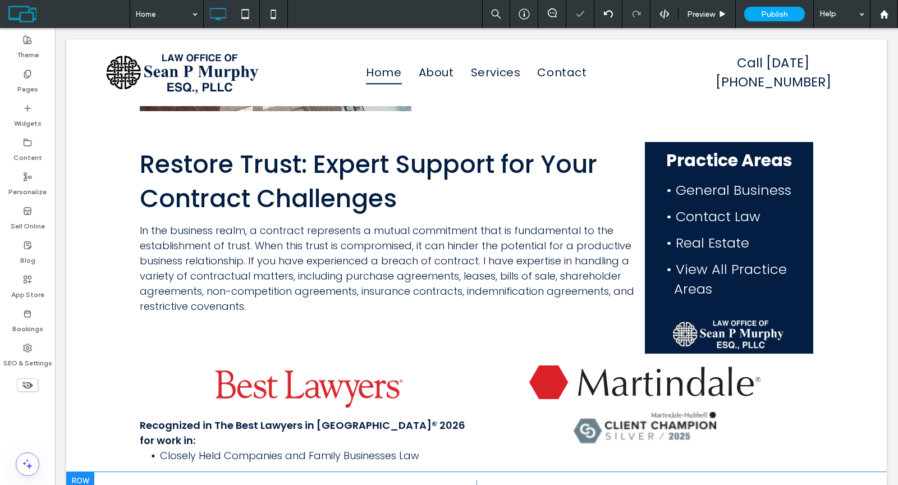
scroll to position [1034, 0]
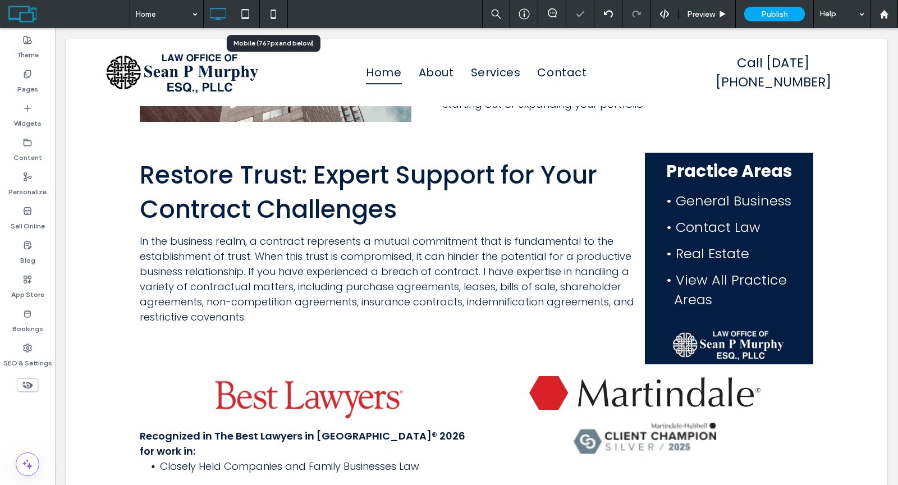
click at [272, 18] on use at bounding box center [273, 14] width 5 height 9
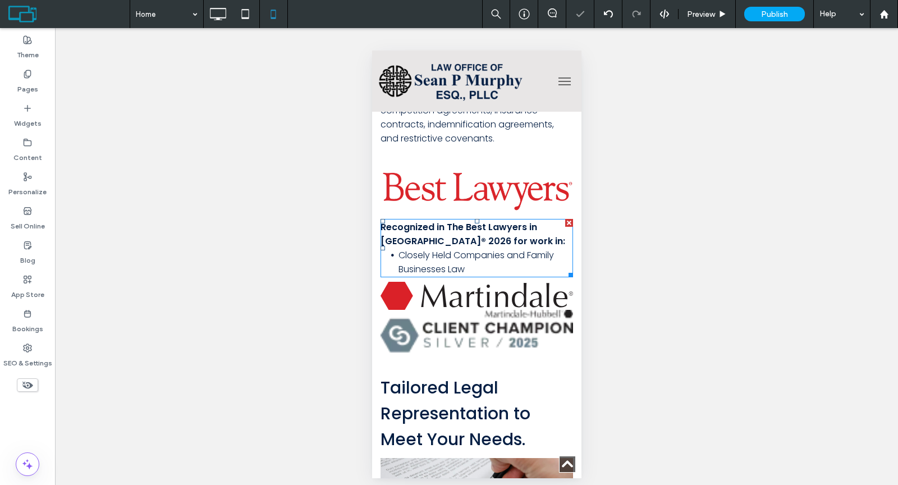
scroll to position [1828, 0]
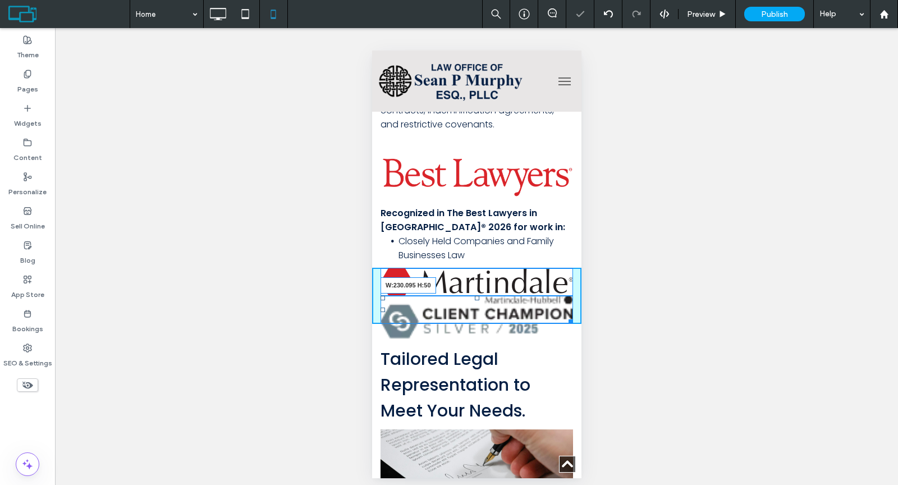
drag, startPoint x: 558, startPoint y: 364, endPoint x: 526, endPoint y: 356, distance: 33.1
click at [526, 333] on div "Recognized in The Best Lawyers in America® 2026 for work in: Closely Held Compa…" at bounding box center [475, 238] width 209 height 187
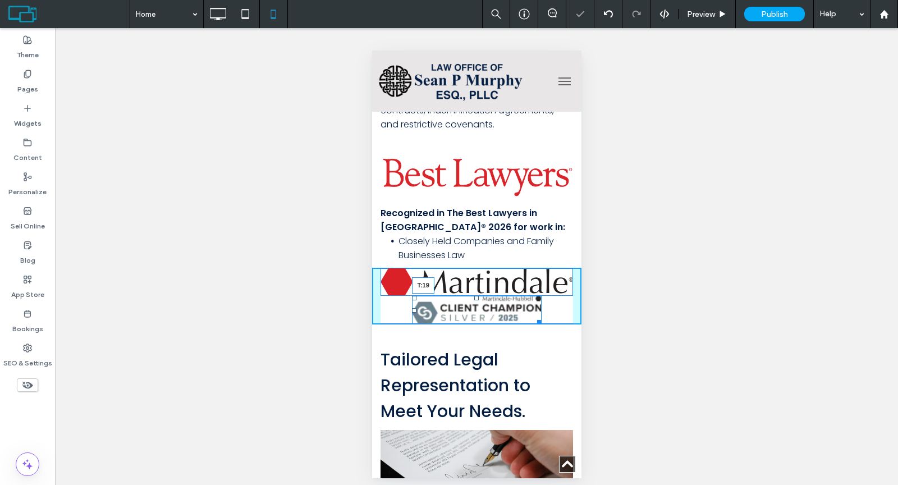
drag, startPoint x: 471, startPoint y: 329, endPoint x: 841, endPoint y: 356, distance: 370.7
click at [474, 324] on div "T:19" at bounding box center [475, 310] width 129 height 29
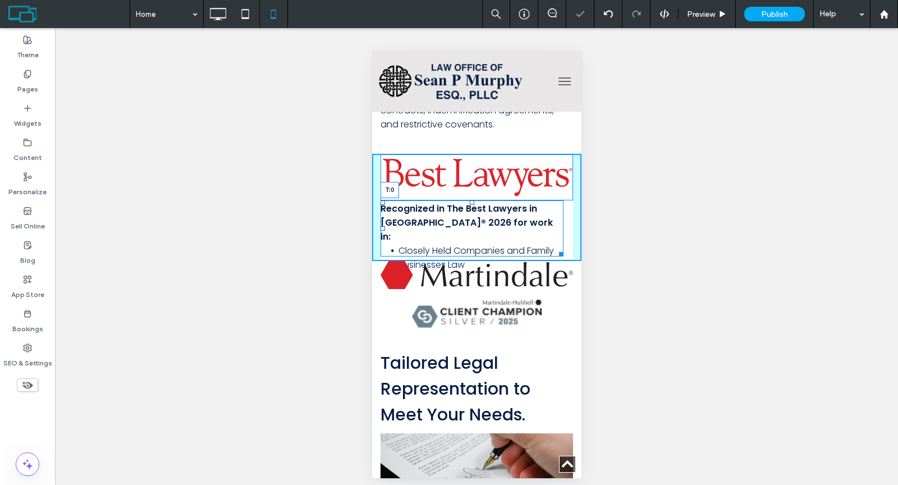
drag, startPoint x: 472, startPoint y: 242, endPoint x: 843, endPoint y: 290, distance: 373.9
click at [472, 205] on div at bounding box center [471, 202] width 4 height 4
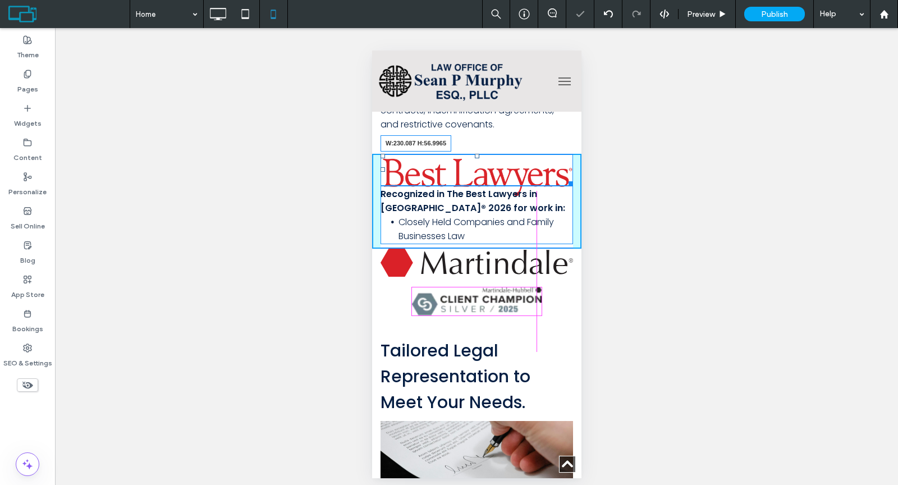
drag, startPoint x: 561, startPoint y: 229, endPoint x: 905, endPoint y: 277, distance: 347.9
click at [564, 186] on div at bounding box center [568, 181] width 8 height 8
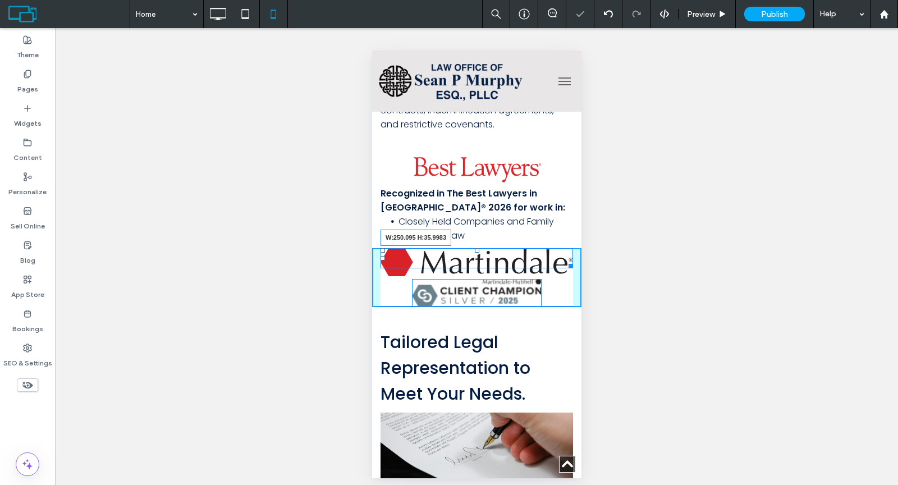
drag, startPoint x: 559, startPoint y: 304, endPoint x: 908, endPoint y: 352, distance: 352.3
click at [564, 268] on div at bounding box center [568, 264] width 8 height 8
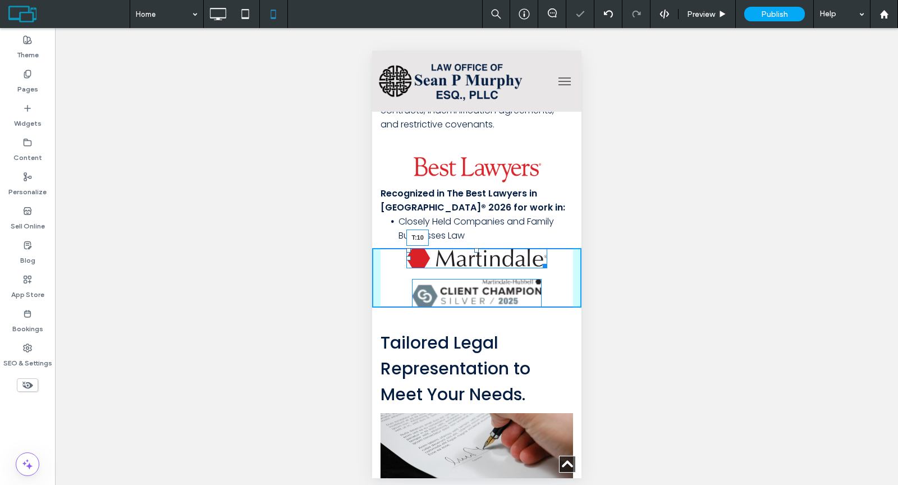
drag, startPoint x: 470, startPoint y: 284, endPoint x: 472, endPoint y: 290, distance: 5.9
click at [474, 252] on div at bounding box center [476, 250] width 4 height 4
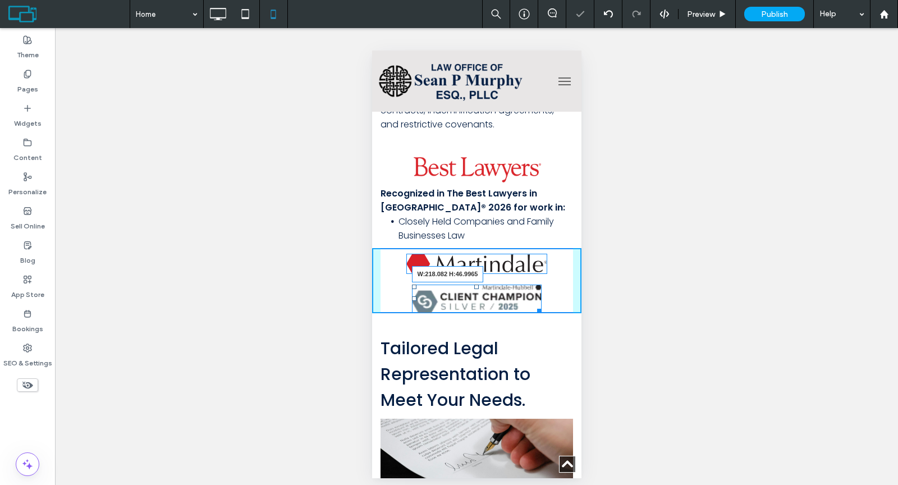
drag, startPoint x: 532, startPoint y: 345, endPoint x: 521, endPoint y: 343, distance: 10.8
click at [521, 313] on div "W:218.082 H:46.9965" at bounding box center [475, 298] width 129 height 29
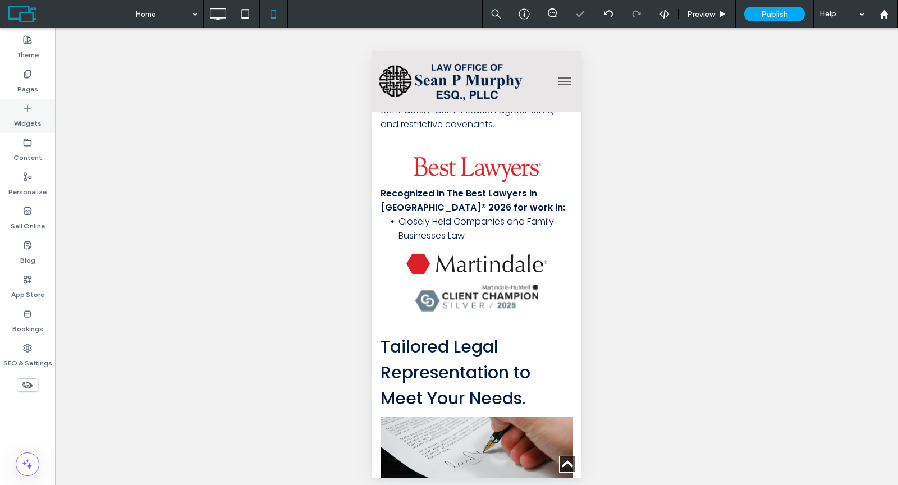
click at [39, 117] on label "Widgets" at bounding box center [27, 121] width 27 height 16
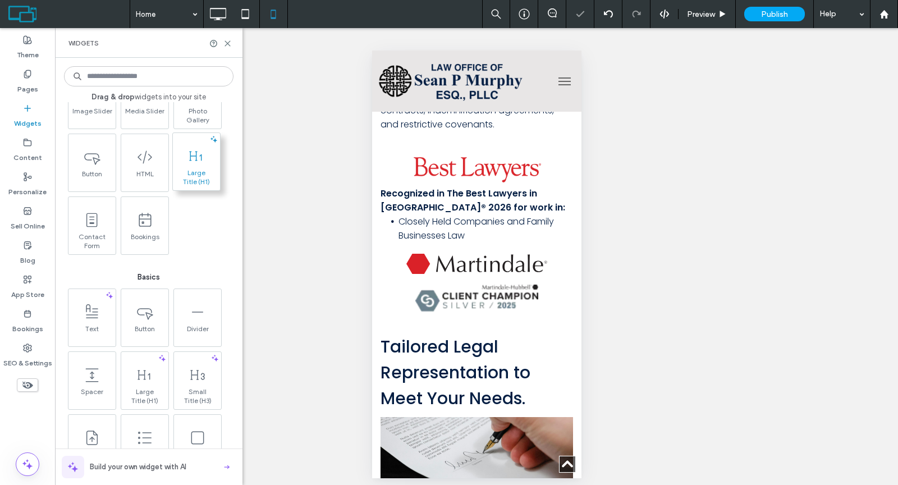
scroll to position [361, 0]
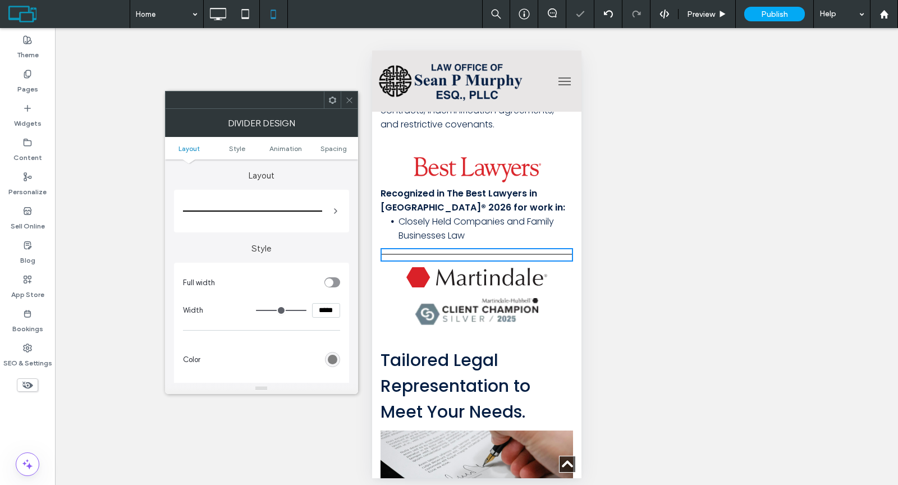
click at [329, 100] on use at bounding box center [331, 99] width 7 height 7
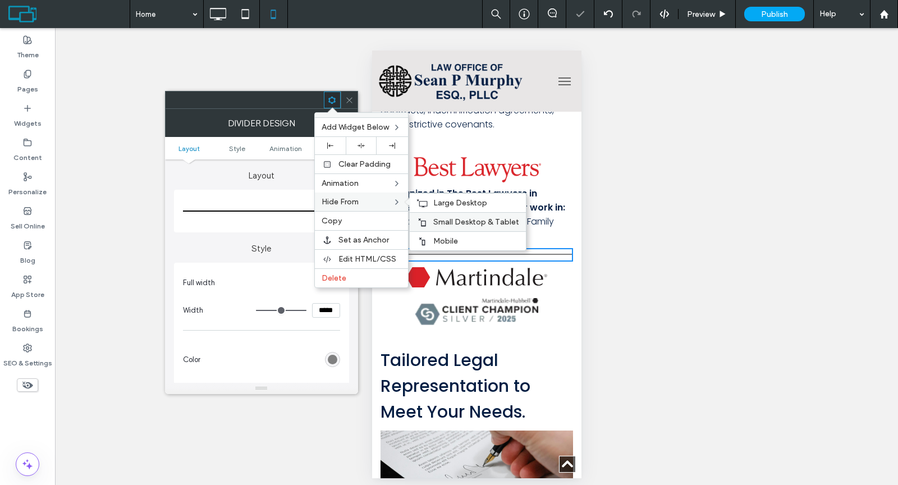
click at [438, 217] on span "Small Desktop & Tablet" at bounding box center [476, 222] width 86 height 10
click at [439, 200] on span "Large Desktop" at bounding box center [460, 203] width 54 height 10
click at [349, 95] on span at bounding box center [349, 99] width 8 height 17
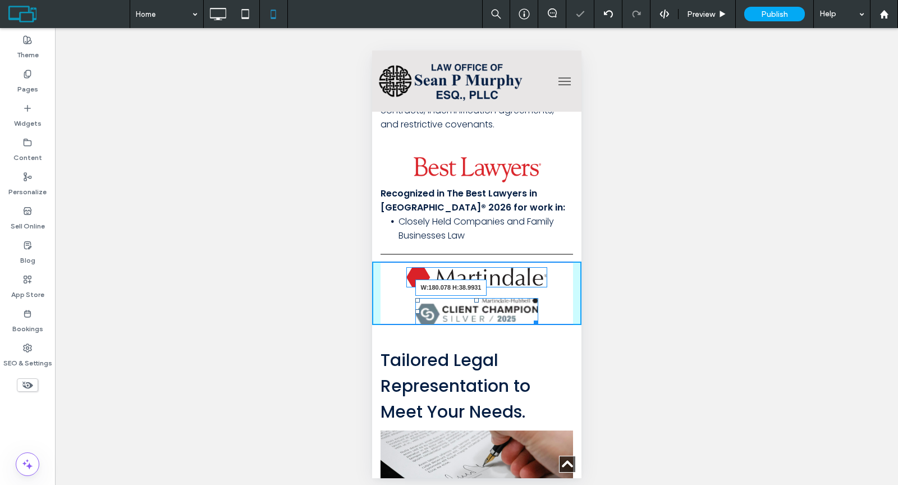
drag, startPoint x: 529, startPoint y: 356, endPoint x: 894, endPoint y: 405, distance: 367.9
click at [529, 325] on div at bounding box center [533, 320] width 8 height 8
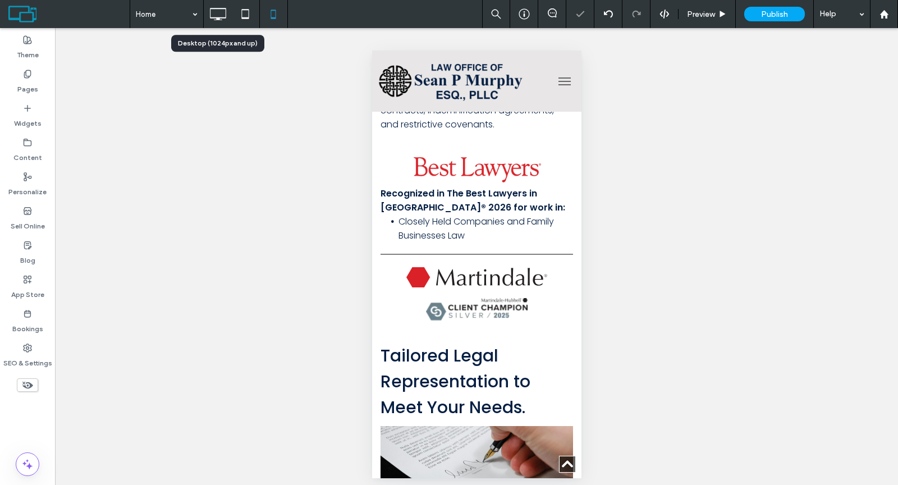
click at [214, 17] on icon at bounding box center [217, 14] width 22 height 22
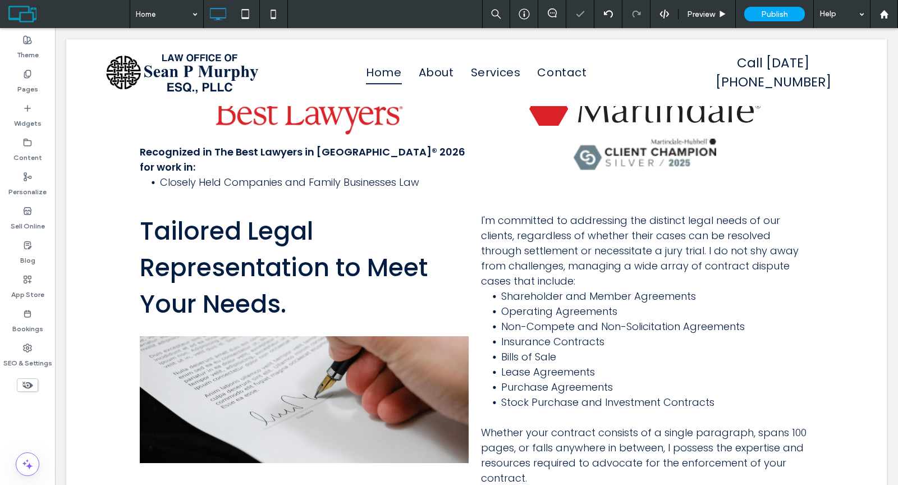
scroll to position [1122, 0]
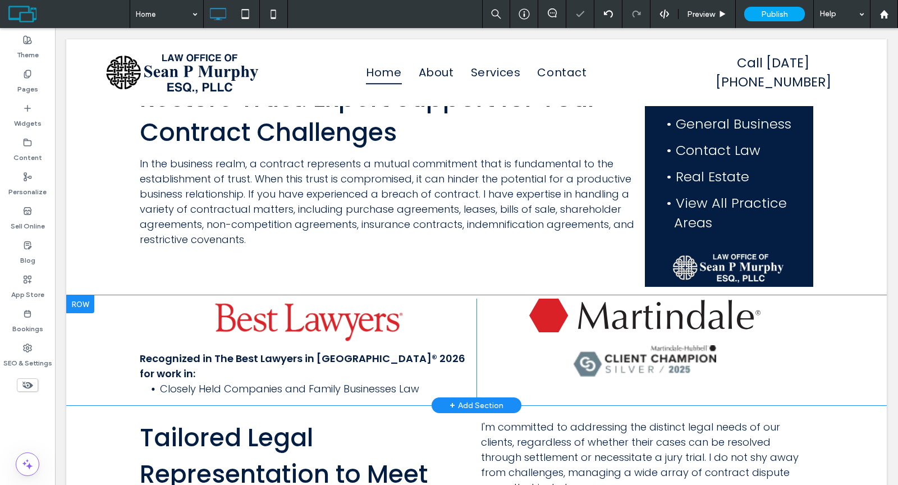
click at [88, 303] on div at bounding box center [80, 304] width 28 height 18
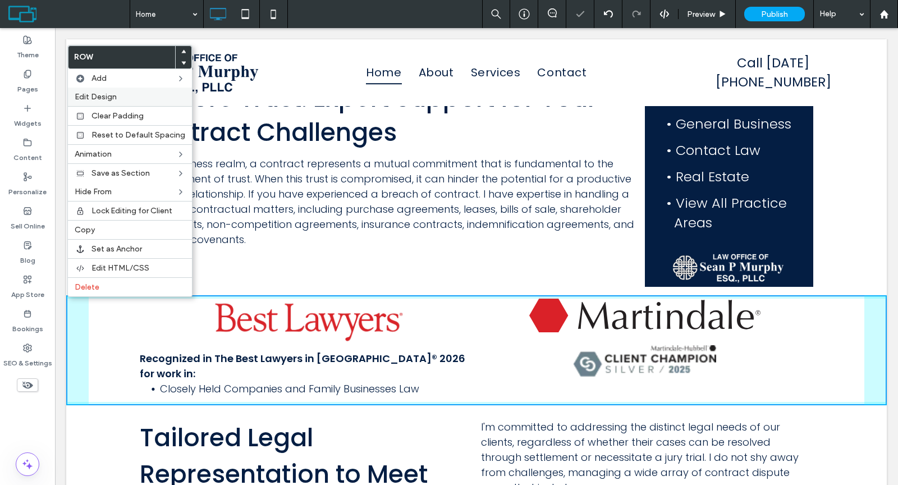
click at [85, 94] on span "Edit Design" at bounding box center [96, 97] width 42 height 10
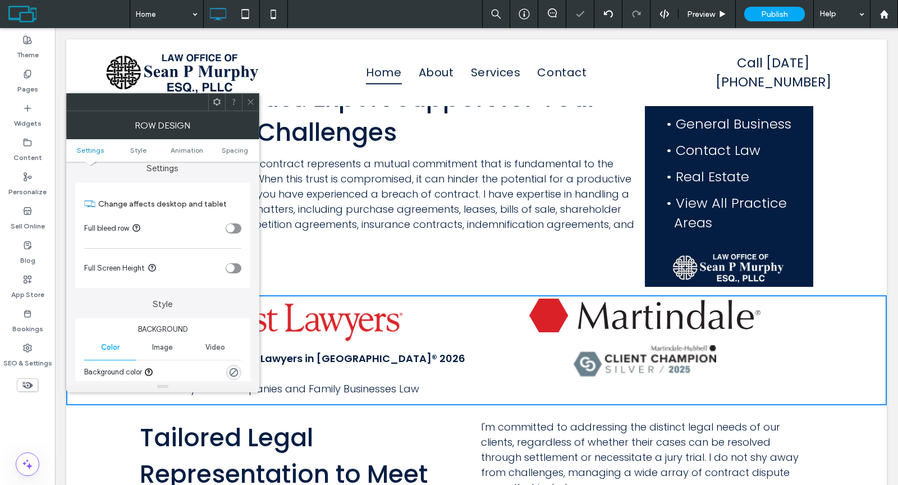
scroll to position [23, 0]
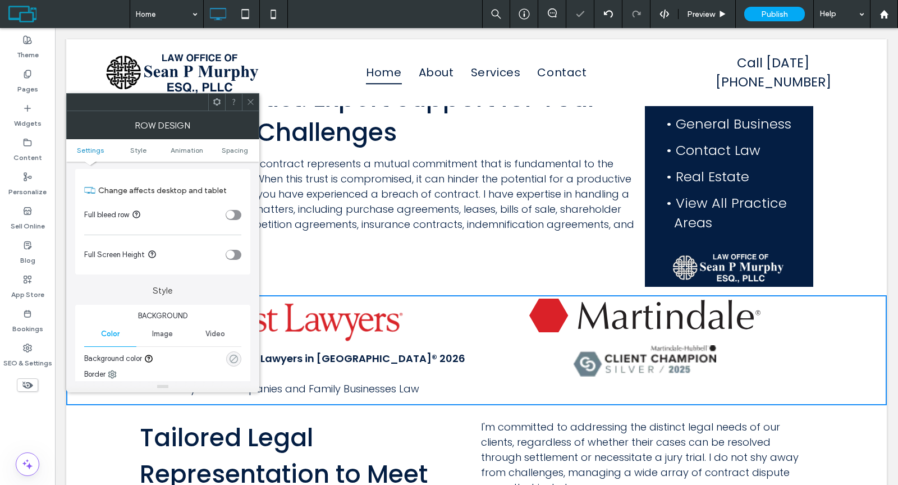
click at [237, 354] on icon "rgba(0, 0, 0, 0)" at bounding box center [234, 359] width 10 height 10
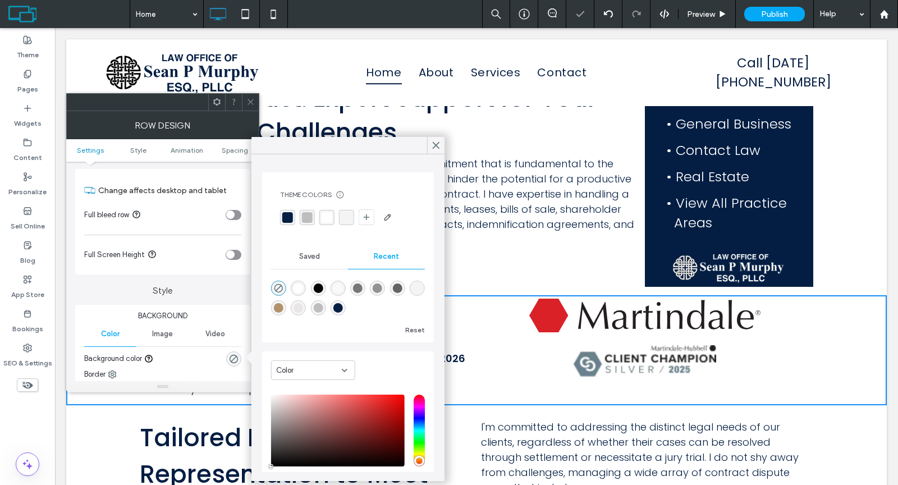
click at [304, 216] on div "rgba(190, 190, 190, 1)" at bounding box center [307, 217] width 11 height 11
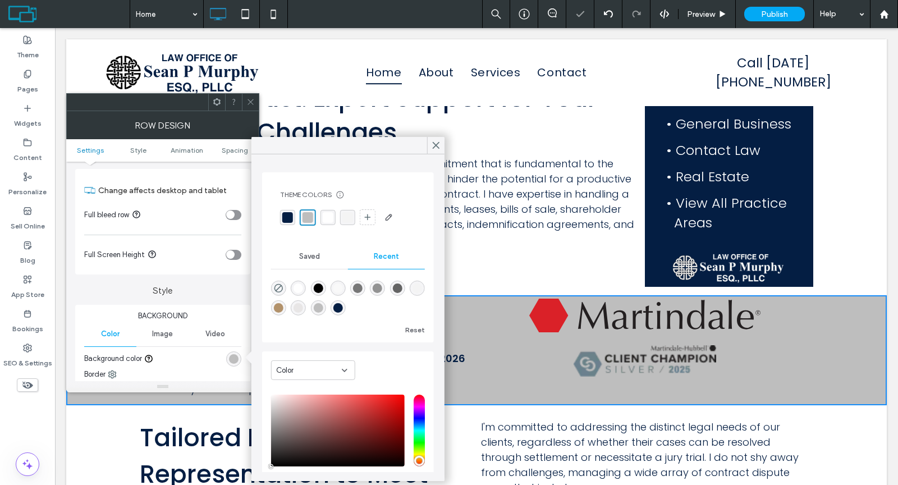
click at [248, 99] on icon at bounding box center [250, 102] width 8 height 8
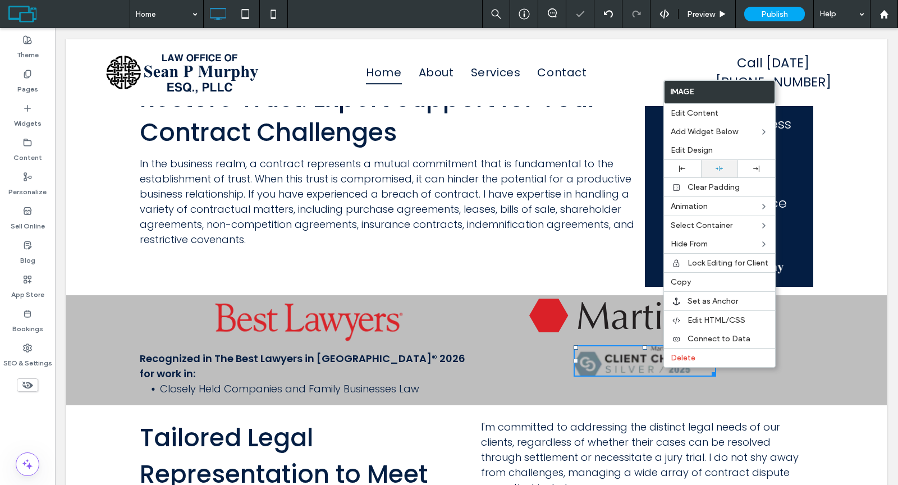
click at [722, 166] on icon at bounding box center [718, 168] width 7 height 7
click at [544, 238] on p "In the business realm, a contract represents a mutual commitment that is fundam…" at bounding box center [392, 201] width 505 height 91
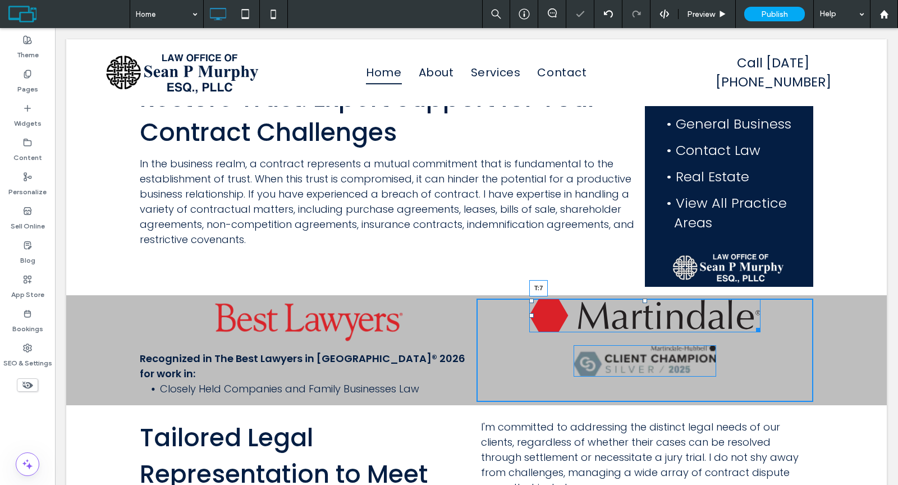
click at [642, 299] on div at bounding box center [644, 301] width 4 height 4
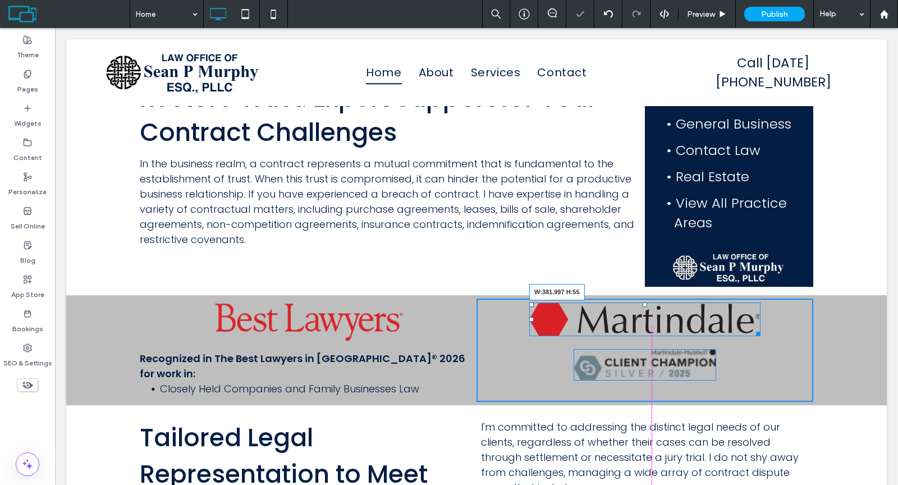
drag, startPoint x: 751, startPoint y: 329, endPoint x: 790, endPoint y: 355, distance: 46.7
click at [752, 328] on div at bounding box center [756, 332] width 8 height 8
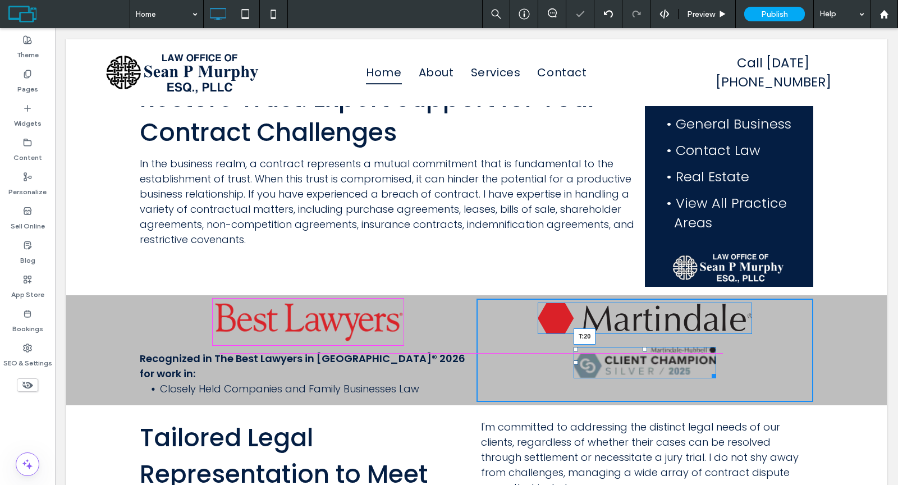
drag, startPoint x: 639, startPoint y: 345, endPoint x: 694, endPoint y: 374, distance: 62.3
click at [639, 347] on div "T:20" at bounding box center [644, 362] width 143 height 31
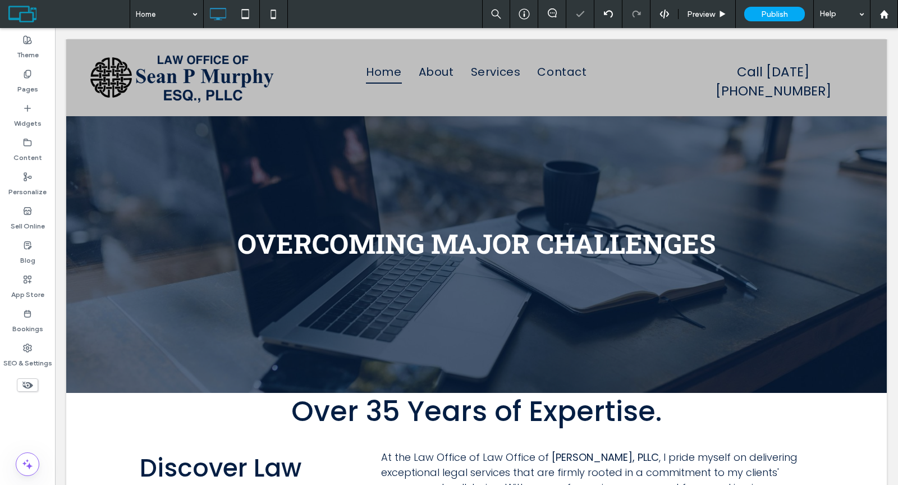
scroll to position [0, 0]
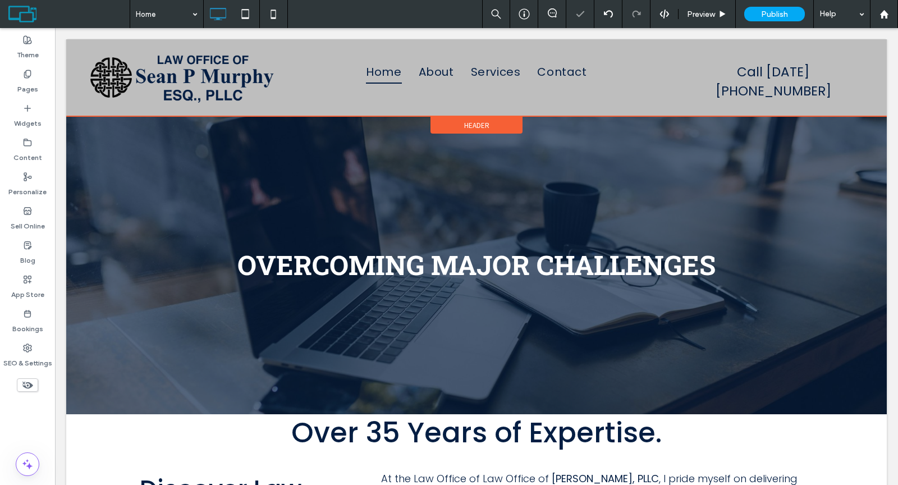
click at [464, 123] on span "Header" at bounding box center [476, 126] width 25 height 10
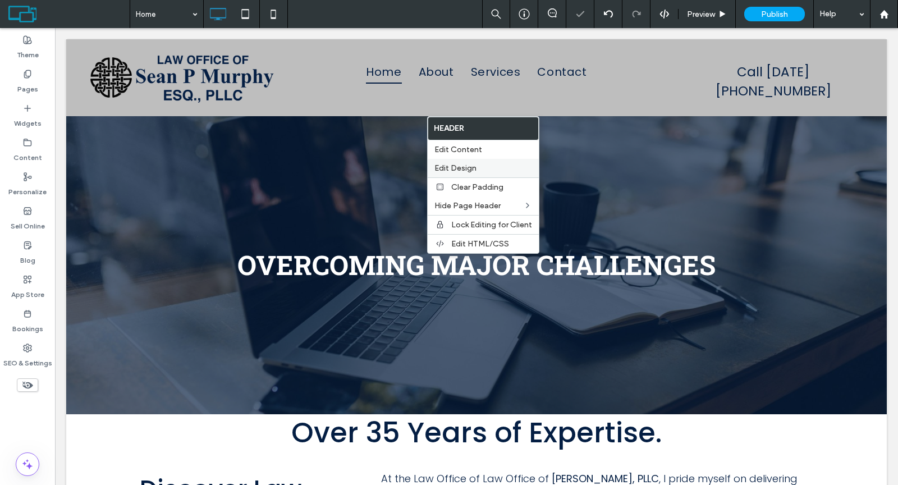
click at [470, 162] on div "Edit Design" at bounding box center [483, 168] width 111 height 19
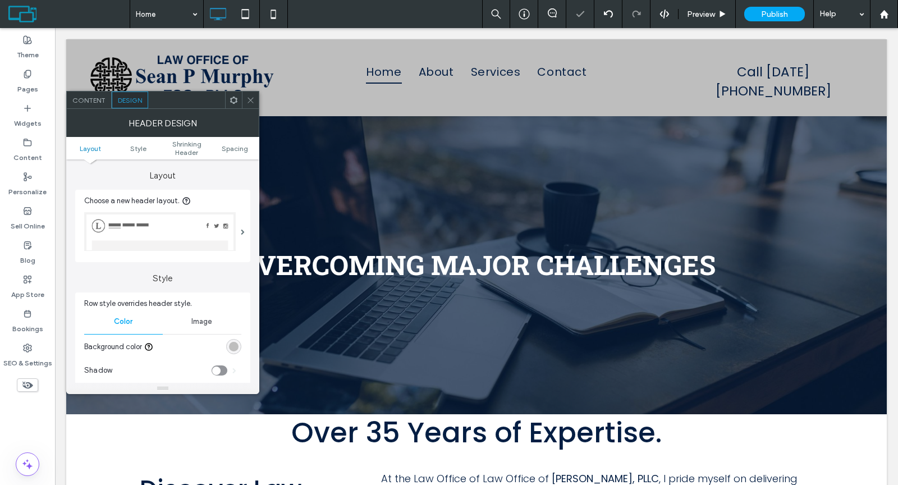
click at [230, 343] on div "rgb(190, 190, 190)" at bounding box center [234, 347] width 10 height 10
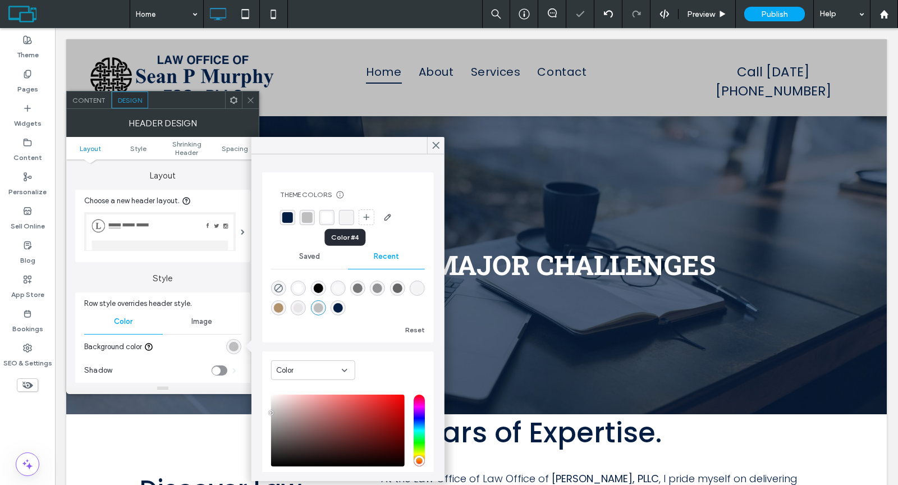
click at [342, 218] on div "rgba(244, 244, 244, 1)" at bounding box center [346, 217] width 11 height 11
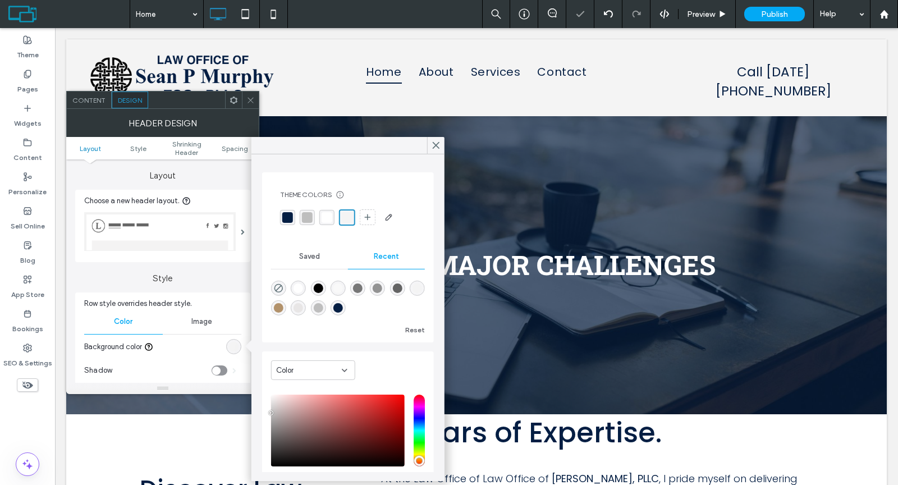
click at [307, 217] on div "rgba(190, 190, 190, 1)" at bounding box center [307, 217] width 11 height 11
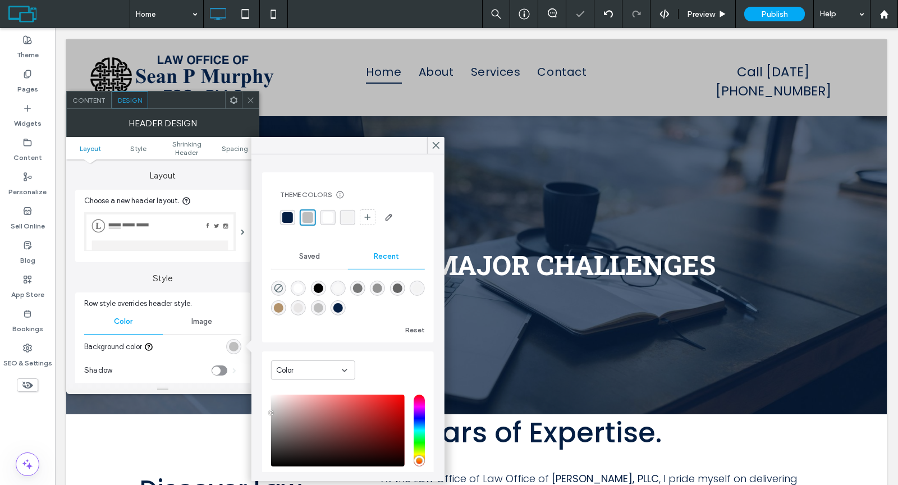
click at [283, 216] on div "rgba(4, 30, 67, 1)" at bounding box center [287, 217] width 11 height 11
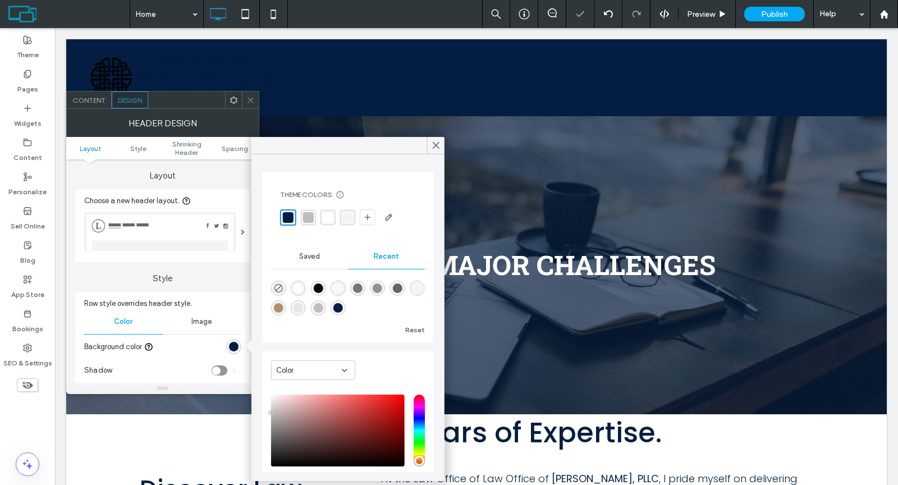
click at [305, 217] on div "rgba(190, 190, 190, 1)" at bounding box center [308, 217] width 11 height 11
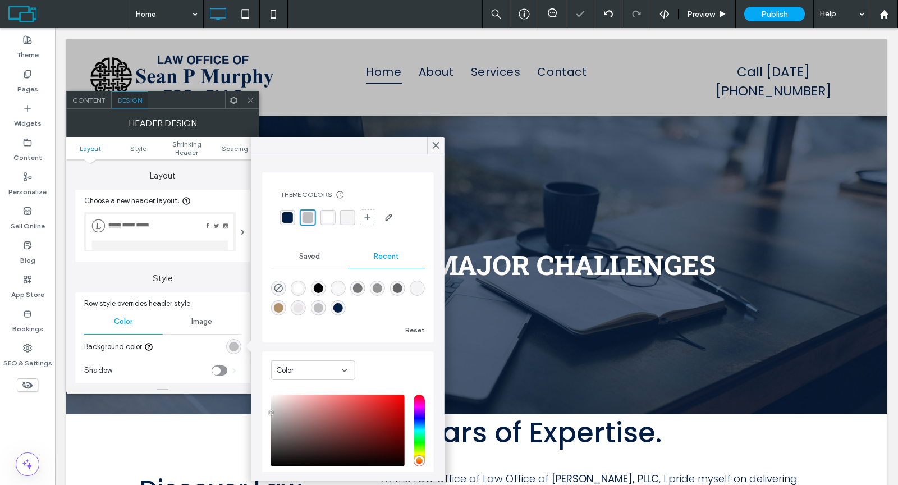
click at [252, 98] on icon at bounding box center [250, 100] width 8 height 8
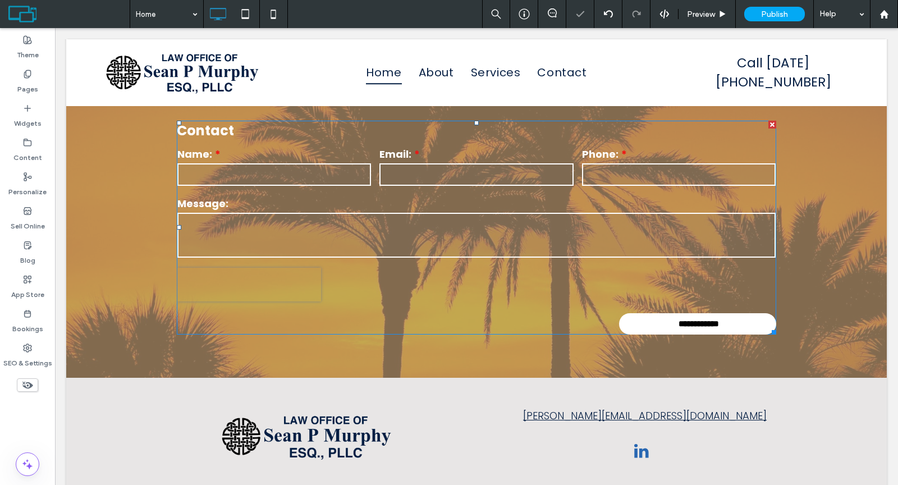
scroll to position [1740, 0]
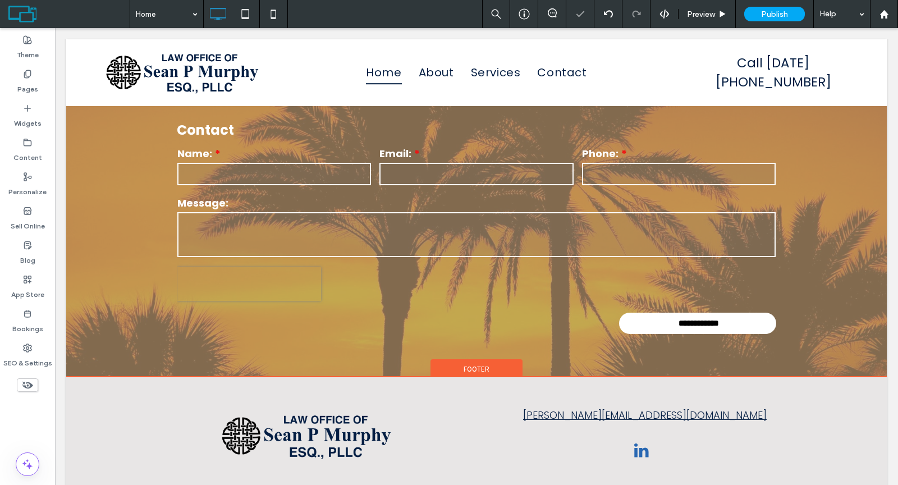
click at [472, 364] on span "Footer" at bounding box center [476, 369] width 26 height 10
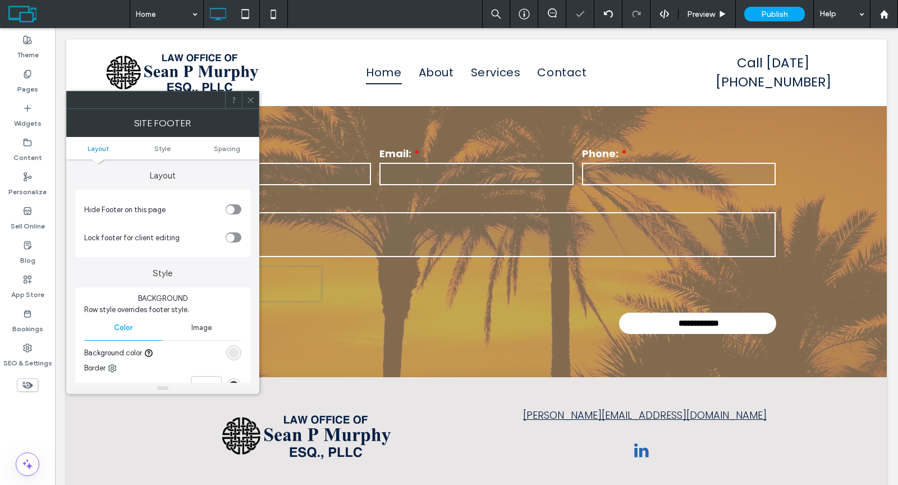
click at [236, 355] on div "rgb(232, 230, 230)" at bounding box center [234, 353] width 10 height 10
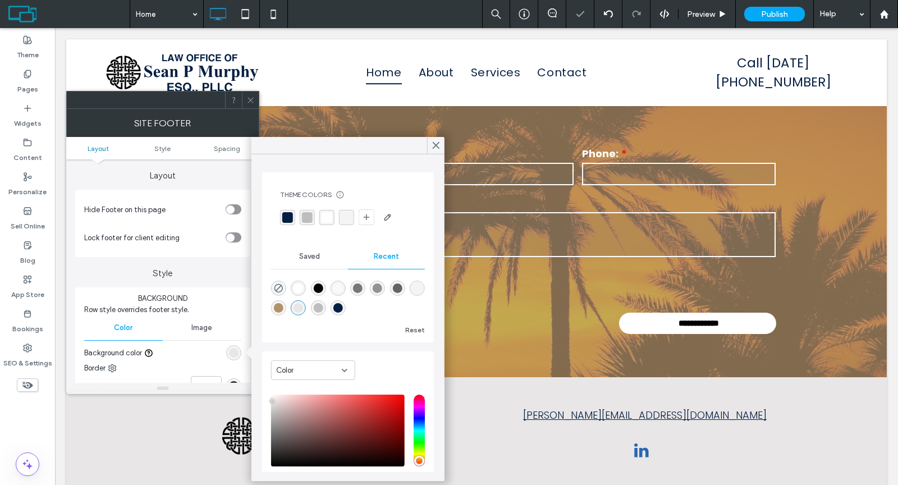
click at [305, 218] on div "rgba(190, 190, 190, 1)" at bounding box center [307, 217] width 11 height 11
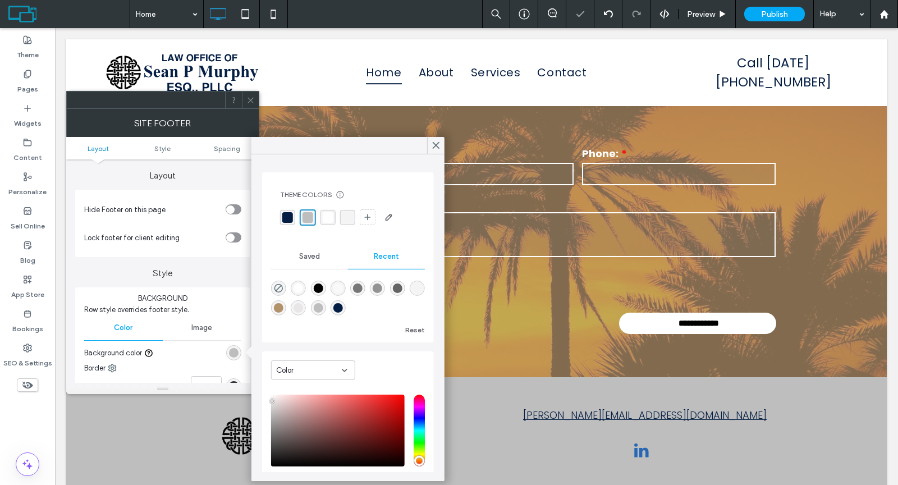
click at [249, 100] on icon at bounding box center [250, 100] width 8 height 8
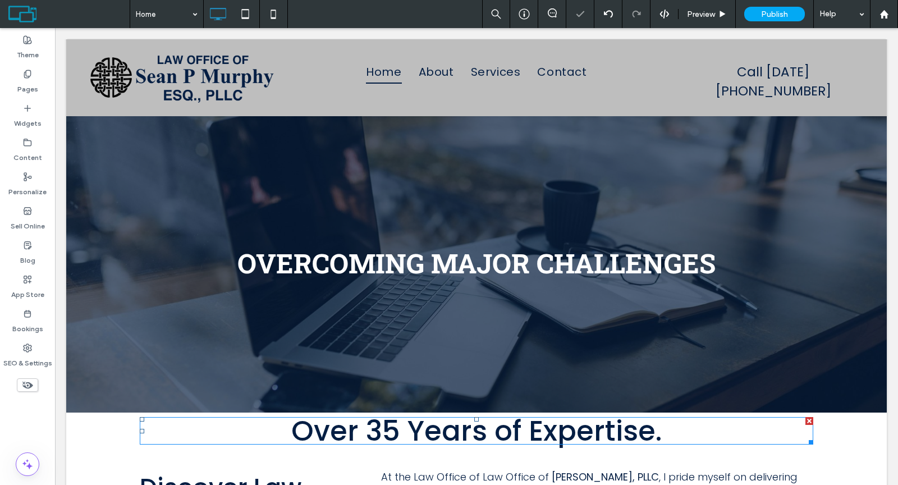
scroll to position [2, 0]
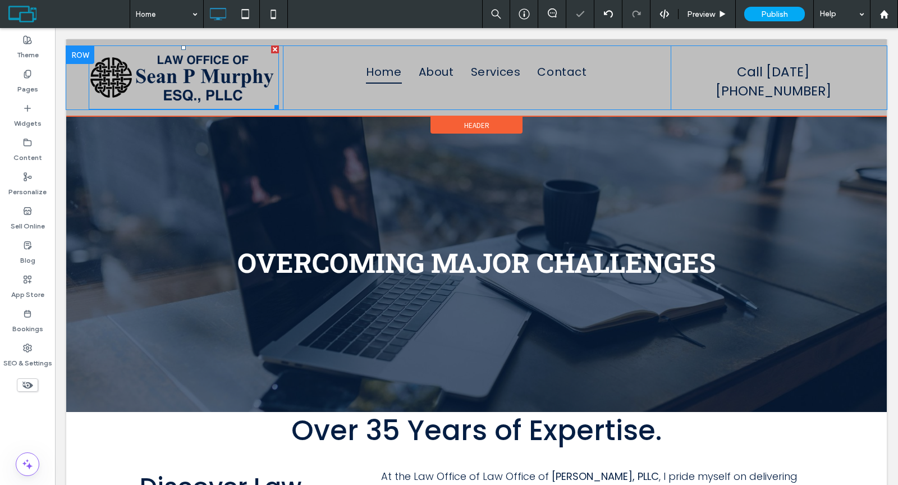
click at [211, 80] on img at bounding box center [184, 77] width 190 height 64
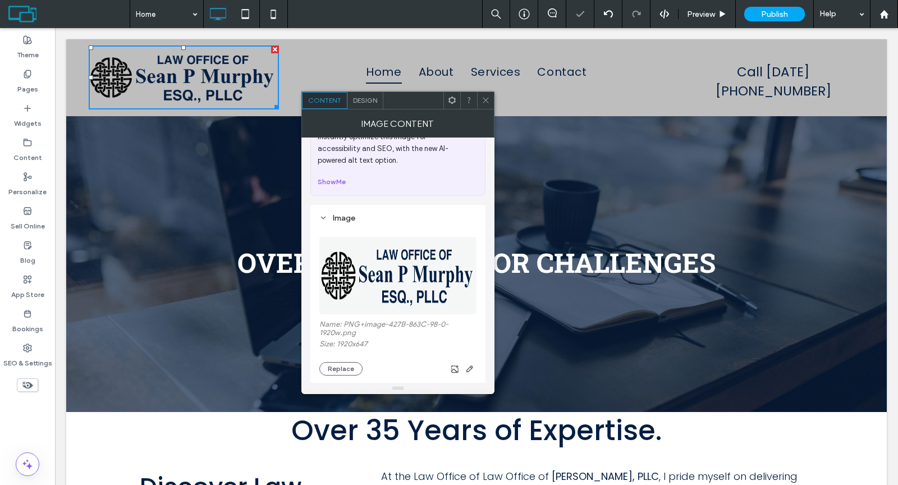
scroll to position [93, 0]
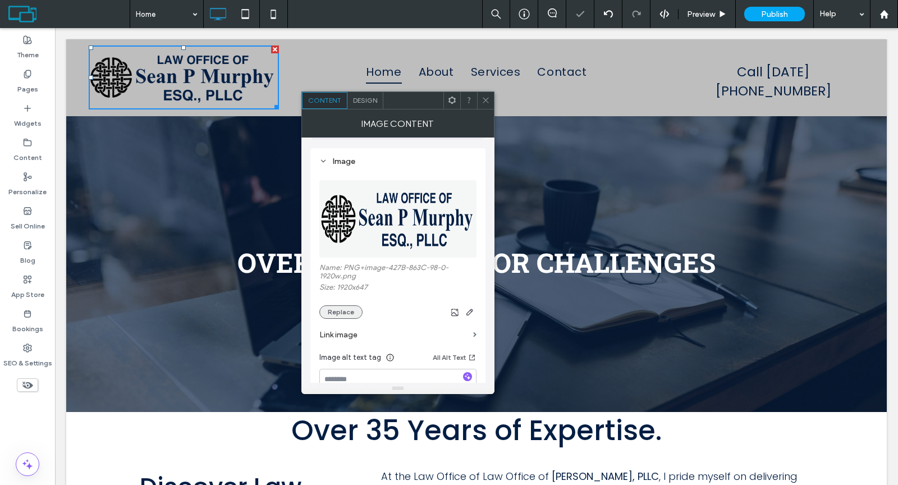
click at [348, 305] on button "Replace" at bounding box center [340, 311] width 43 height 13
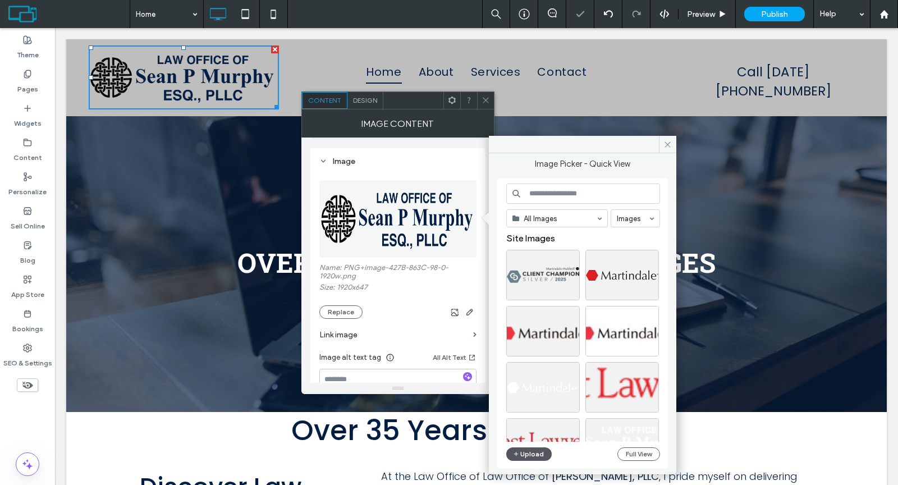
click at [536, 449] on button "Upload" at bounding box center [529, 453] width 46 height 13
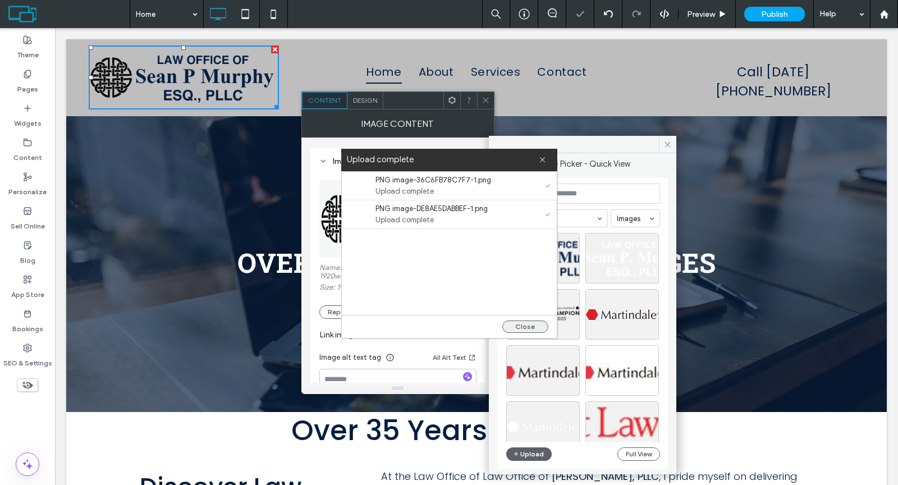
click at [525, 324] on button "Close" at bounding box center [525, 326] width 46 height 12
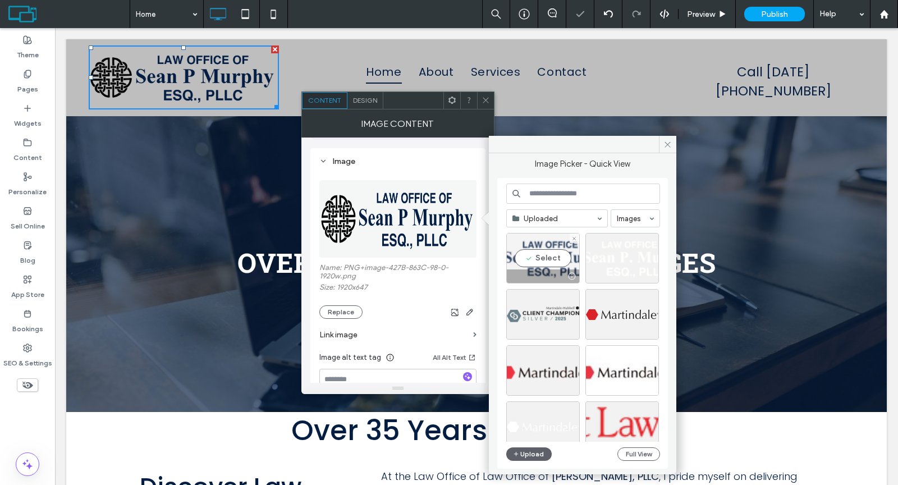
click at [543, 261] on div "Select" at bounding box center [543, 258] width 74 height 50
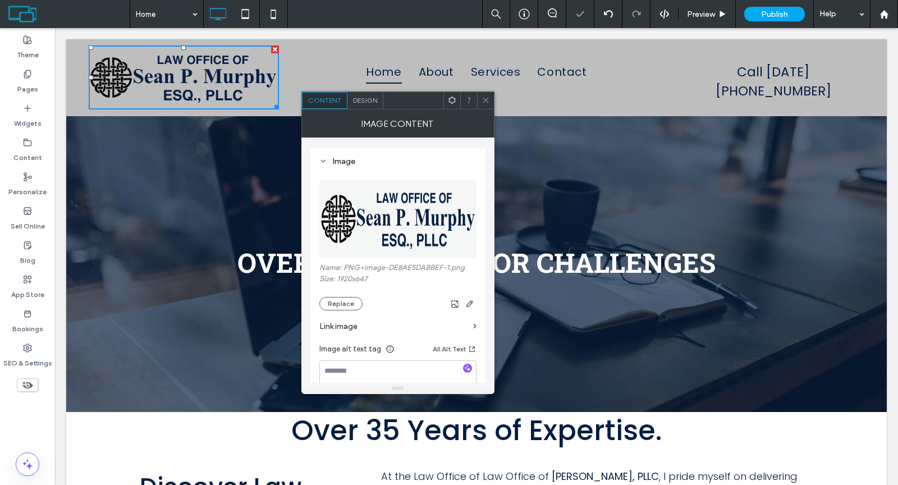
click at [482, 100] on icon at bounding box center [485, 100] width 8 height 8
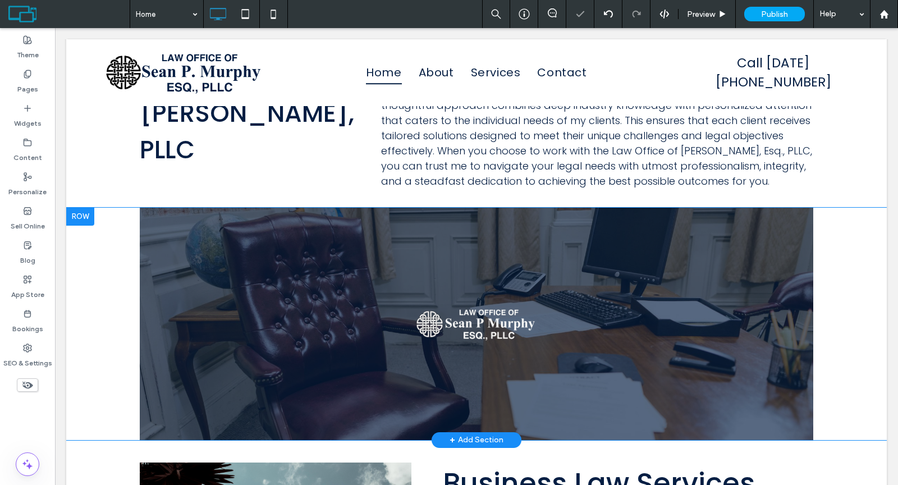
scroll to position [449, 0]
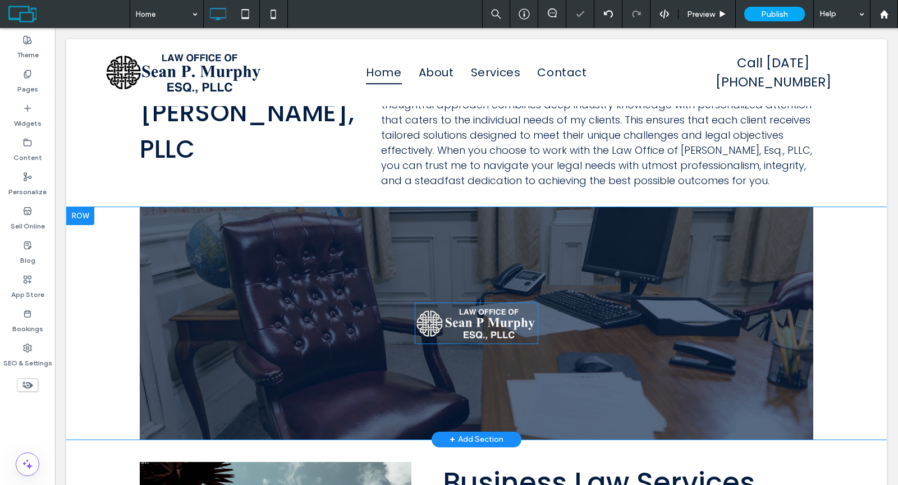
click at [466, 311] on img at bounding box center [476, 323] width 123 height 42
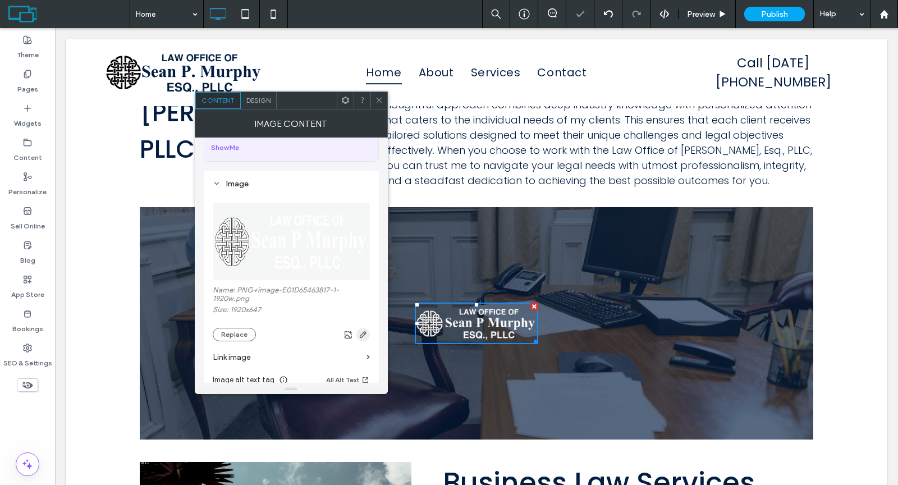
scroll to position [109, 0]
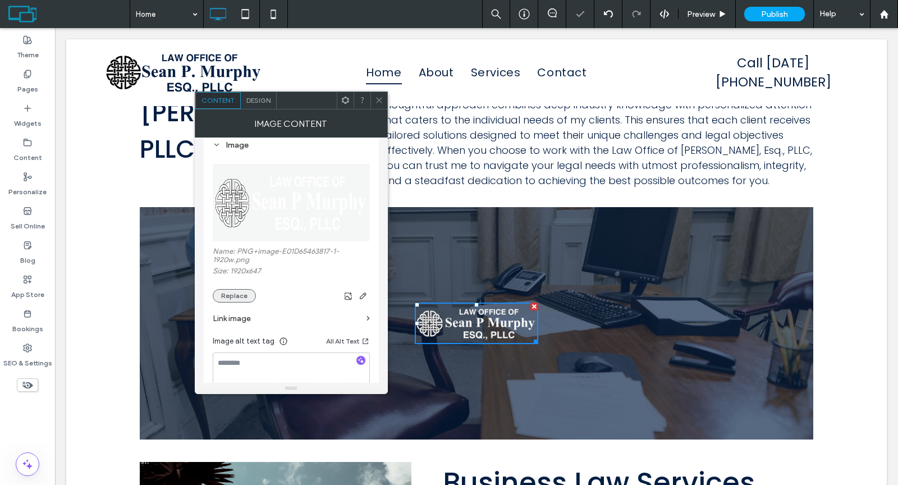
click at [236, 291] on button "Replace" at bounding box center [234, 295] width 43 height 13
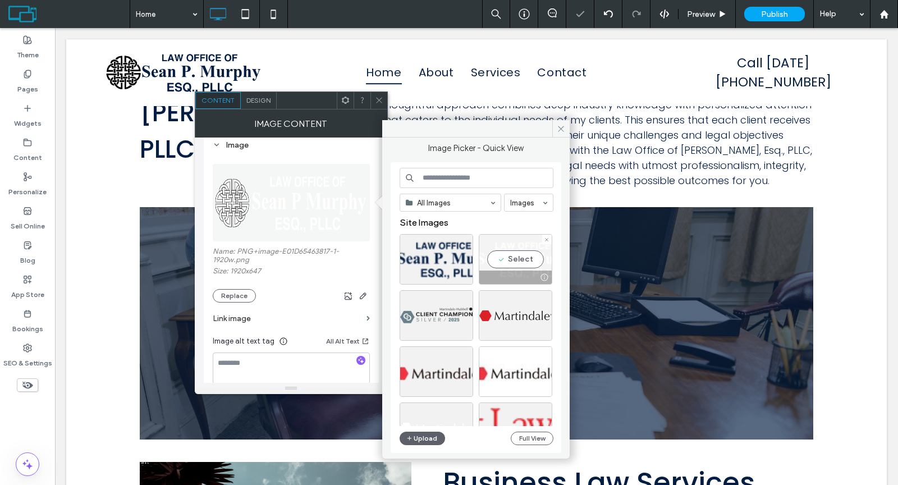
click at [516, 258] on div "Select" at bounding box center [516, 259] width 74 height 50
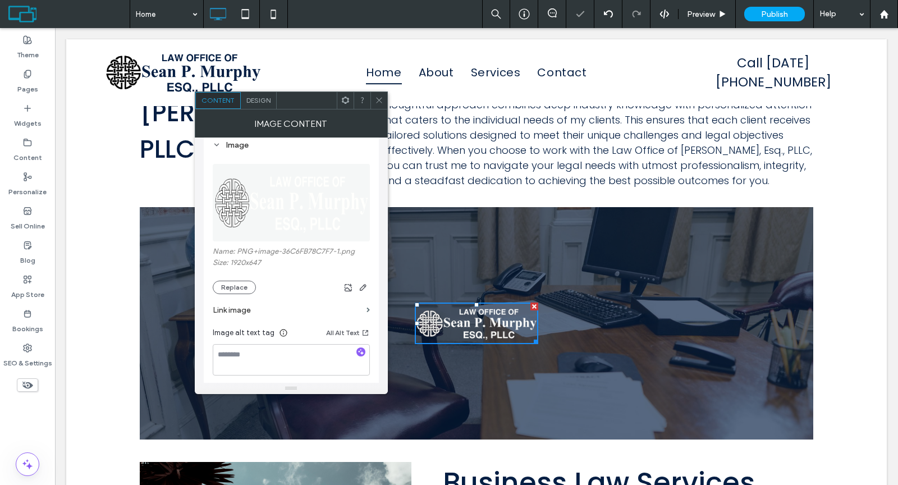
click at [377, 96] on icon at bounding box center [379, 100] width 8 height 8
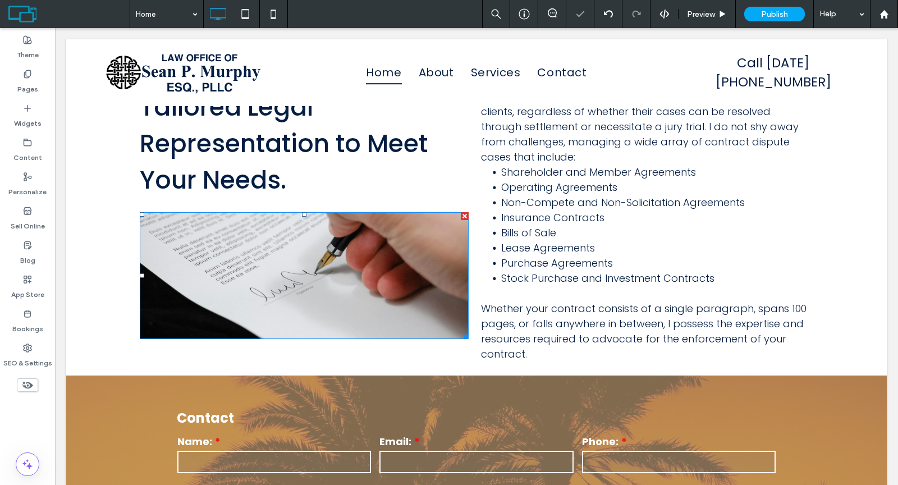
scroll to position [1199, 0]
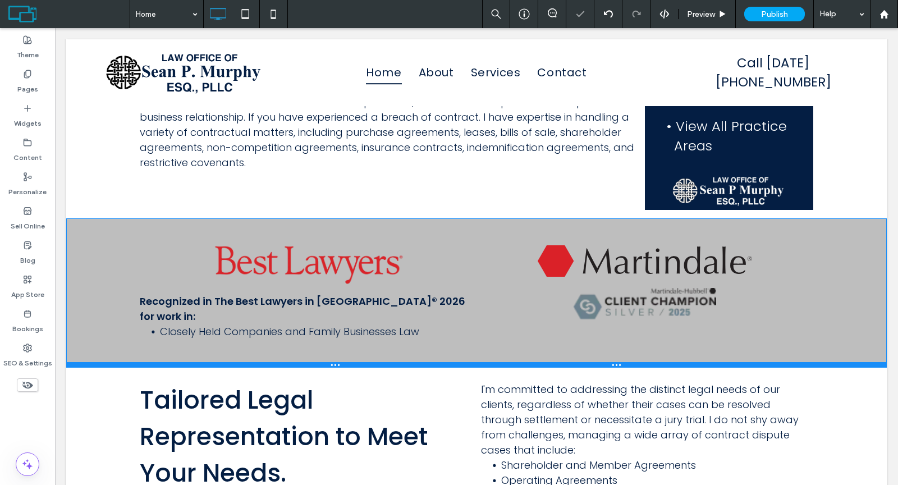
drag, startPoint x: 407, startPoint y: 307, endPoint x: 412, endPoint y: 346, distance: 39.0
click at [412, 362] on div at bounding box center [476, 365] width 820 height 6
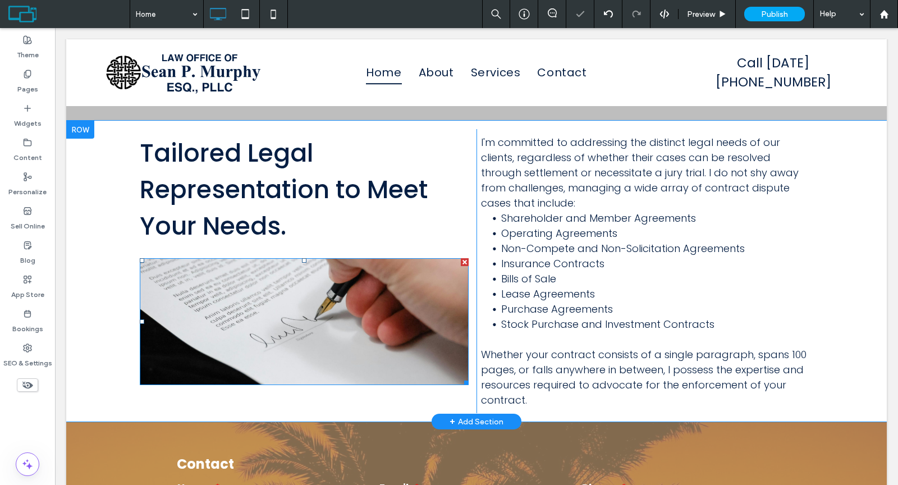
scroll to position [1028, 0]
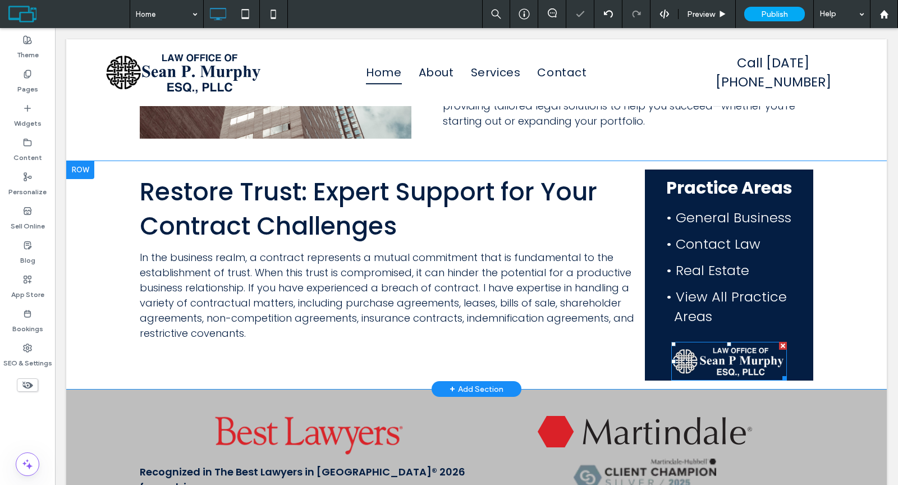
click at [741, 354] on img at bounding box center [729, 361] width 116 height 39
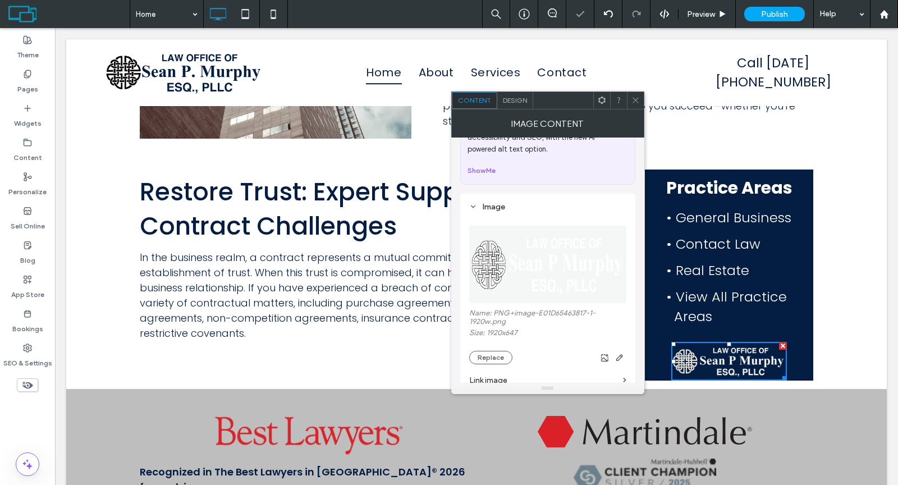
scroll to position [109, 0]
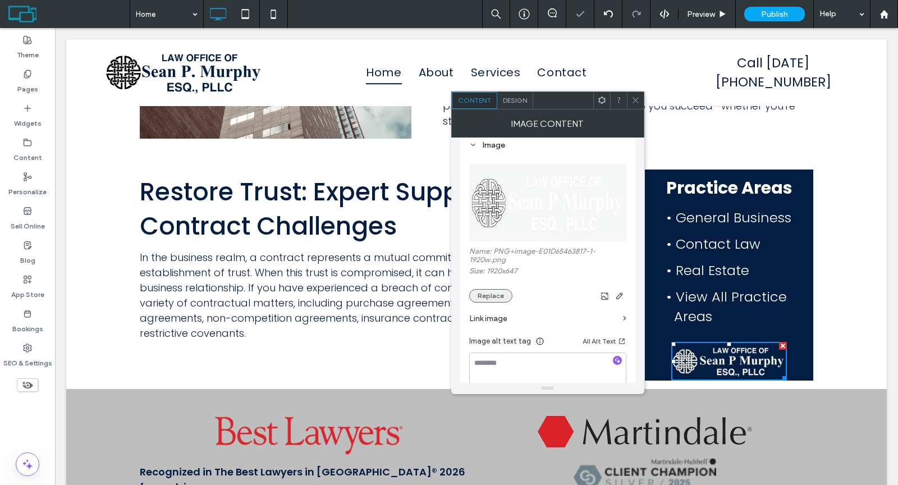
click at [503, 292] on button "Replace" at bounding box center [490, 295] width 43 height 13
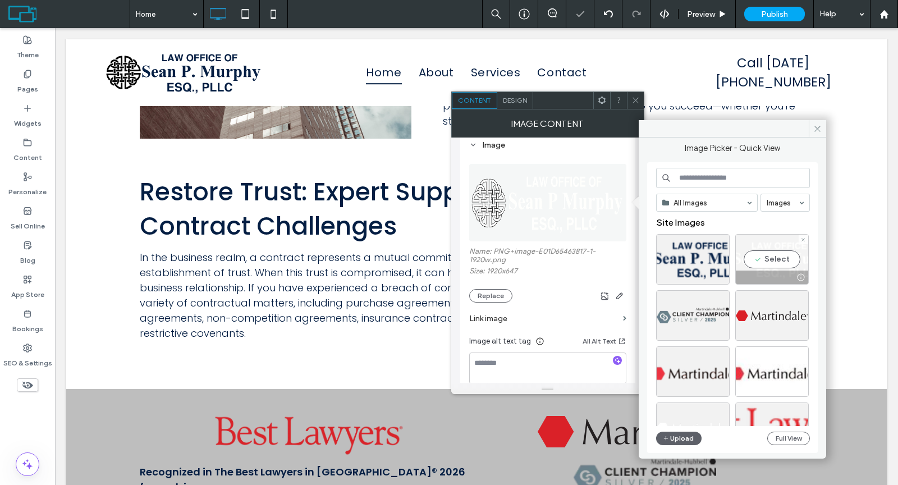
click at [759, 256] on div "Select" at bounding box center [772, 259] width 74 height 50
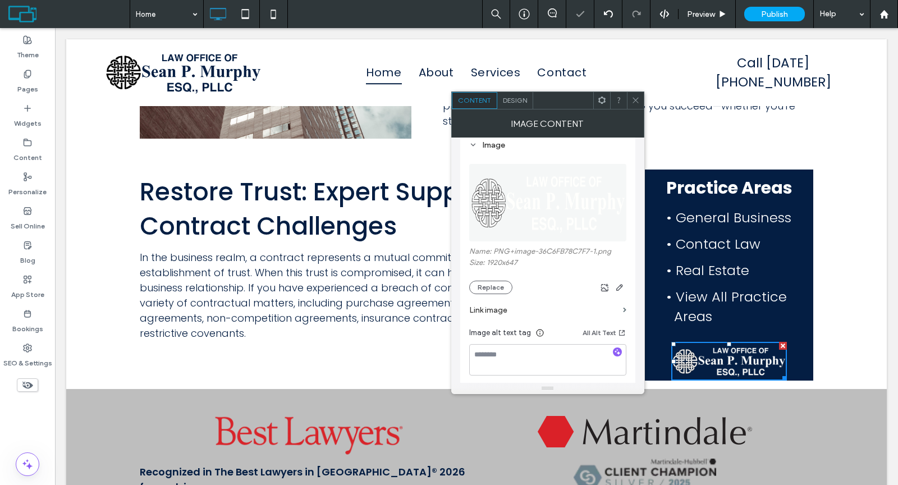
click at [632, 100] on icon at bounding box center [635, 100] width 8 height 8
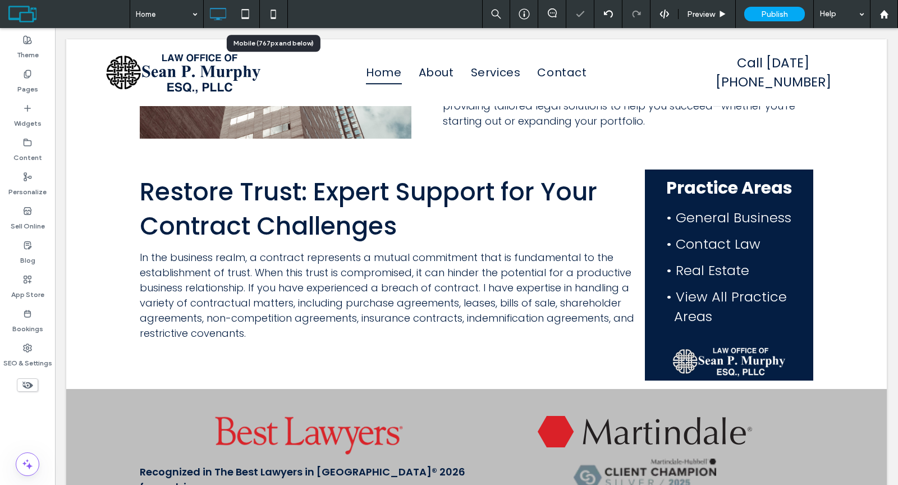
click at [271, 19] on icon at bounding box center [273, 14] width 22 height 22
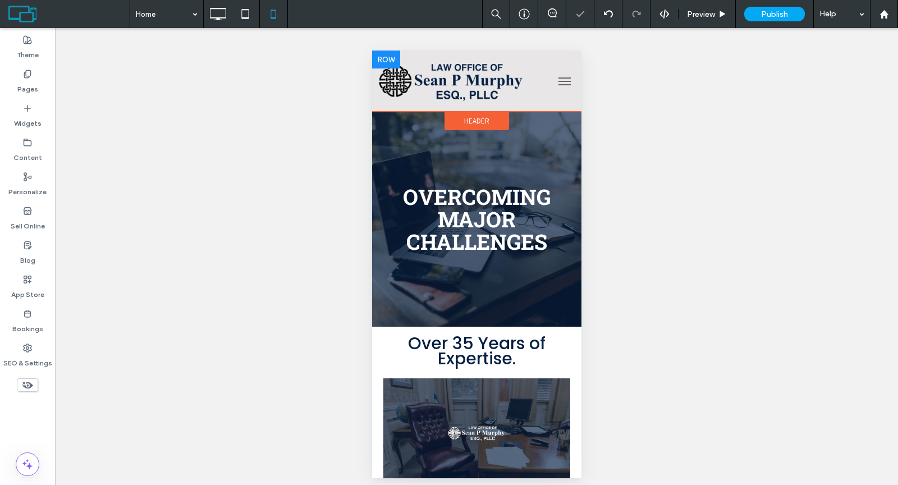
scroll to position [0, 0]
click at [448, 97] on img at bounding box center [451, 81] width 149 height 50
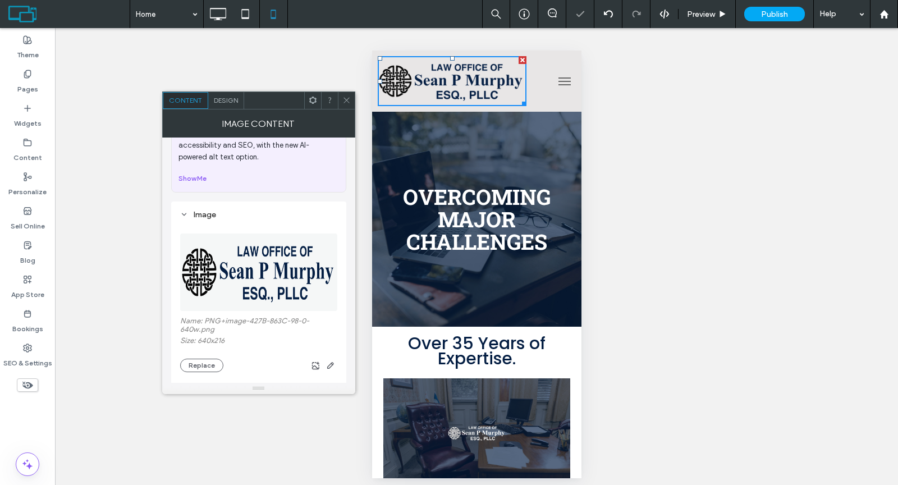
scroll to position [107, 0]
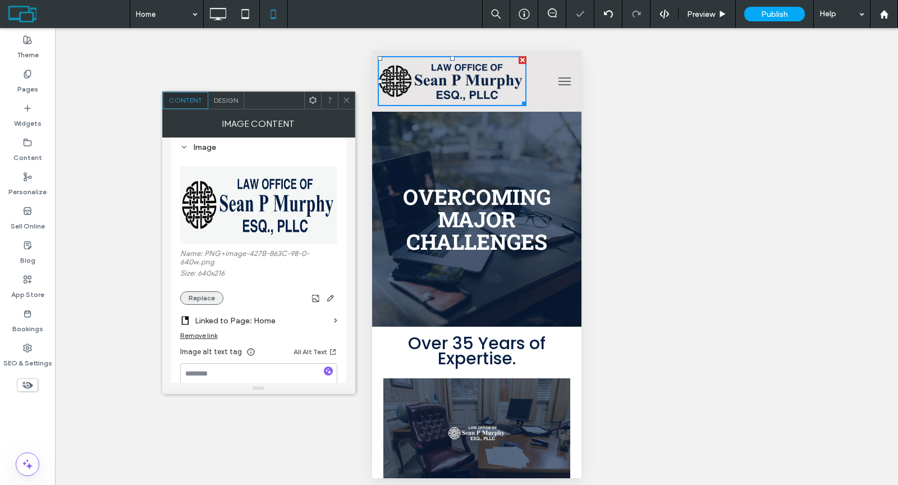
click at [215, 291] on button "Replace" at bounding box center [201, 297] width 43 height 13
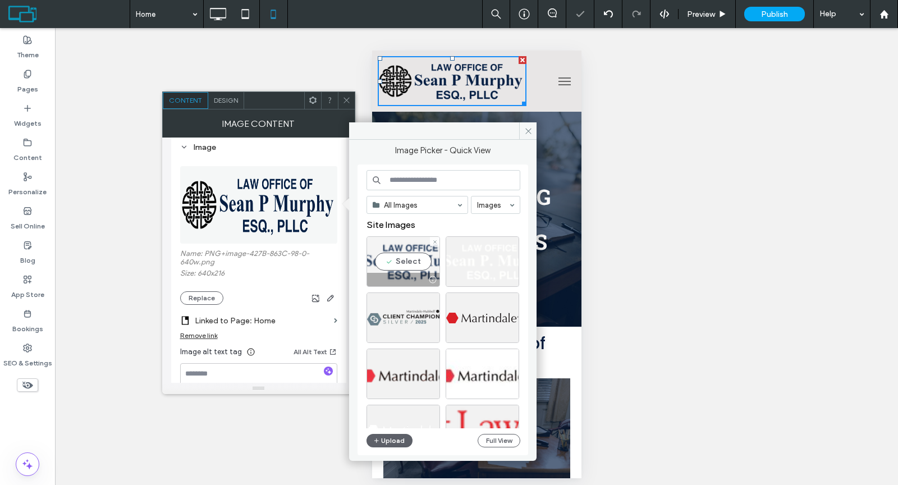
click at [410, 254] on div "Select" at bounding box center [403, 261] width 74 height 50
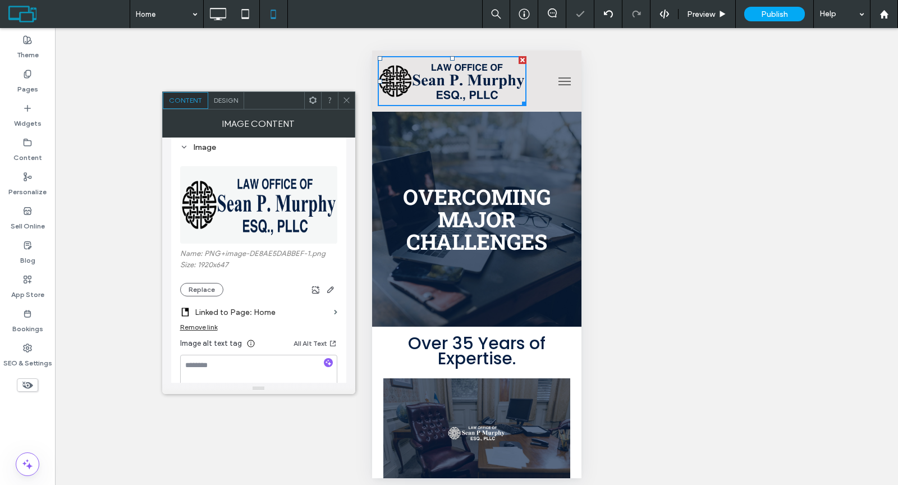
click at [347, 103] on icon at bounding box center [346, 100] width 8 height 8
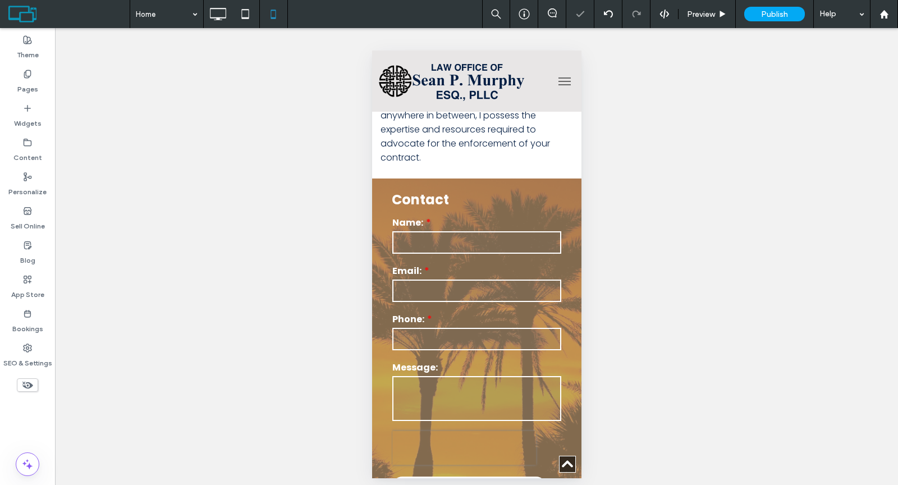
scroll to position [2694, 0]
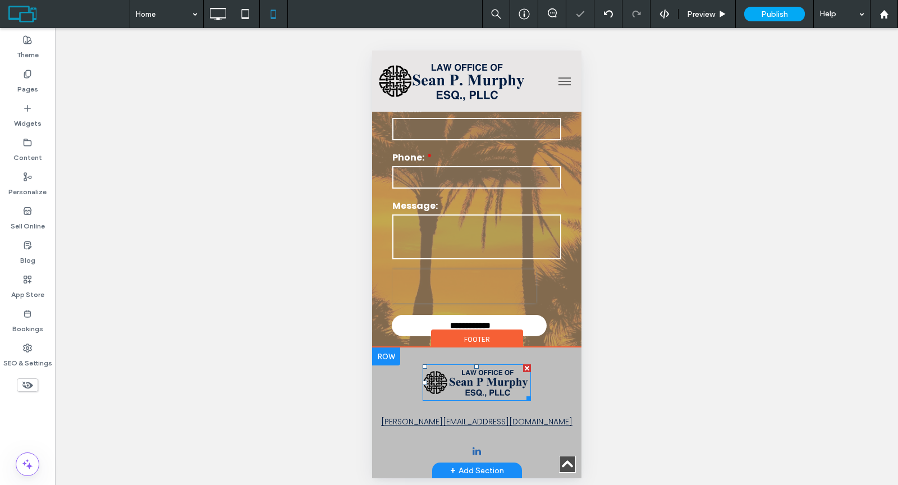
click at [480, 382] on img at bounding box center [476, 382] width 108 height 36
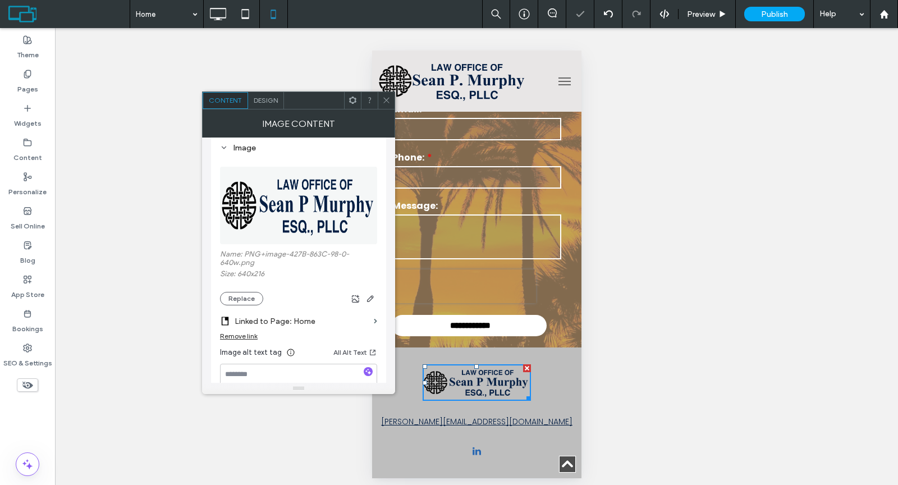
scroll to position [223, 0]
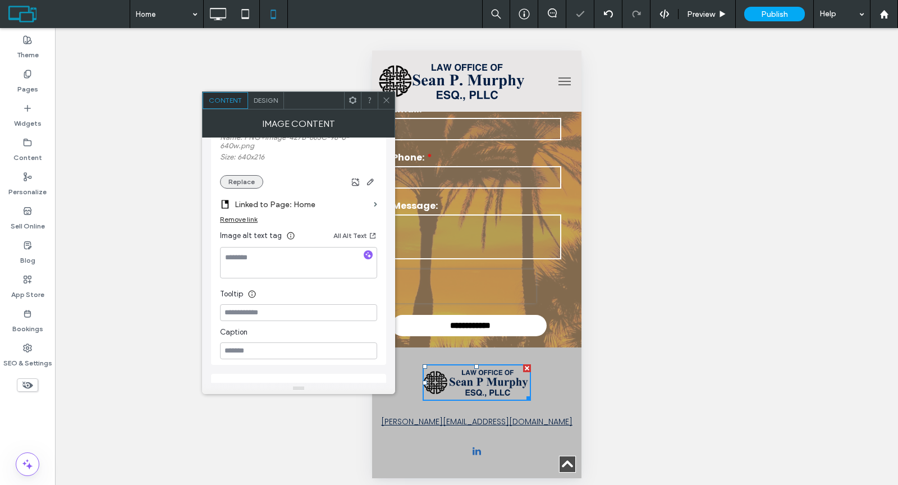
click at [239, 178] on button "Replace" at bounding box center [241, 181] width 43 height 13
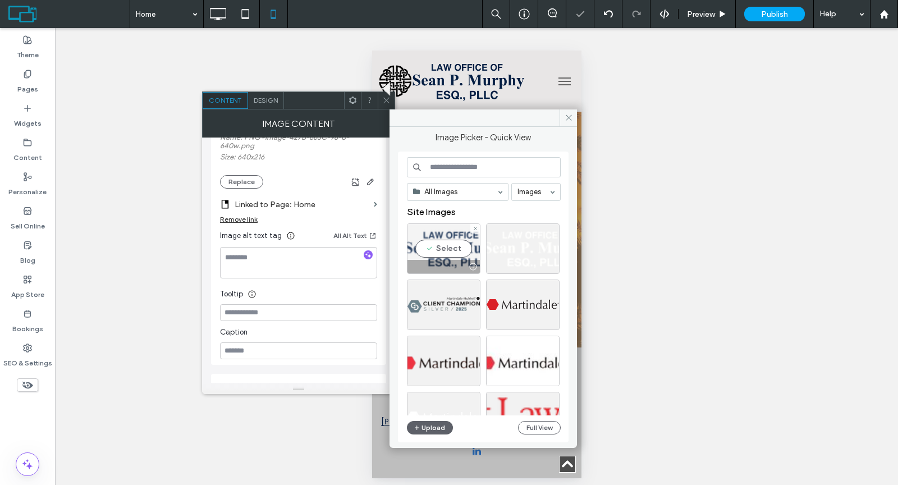
click at [436, 254] on div "Select" at bounding box center [444, 248] width 74 height 50
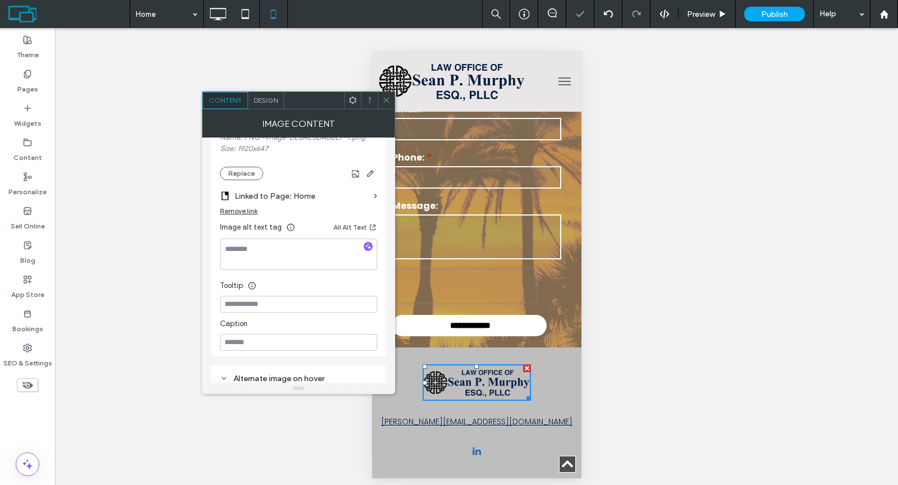
click at [385, 97] on icon at bounding box center [386, 100] width 8 height 8
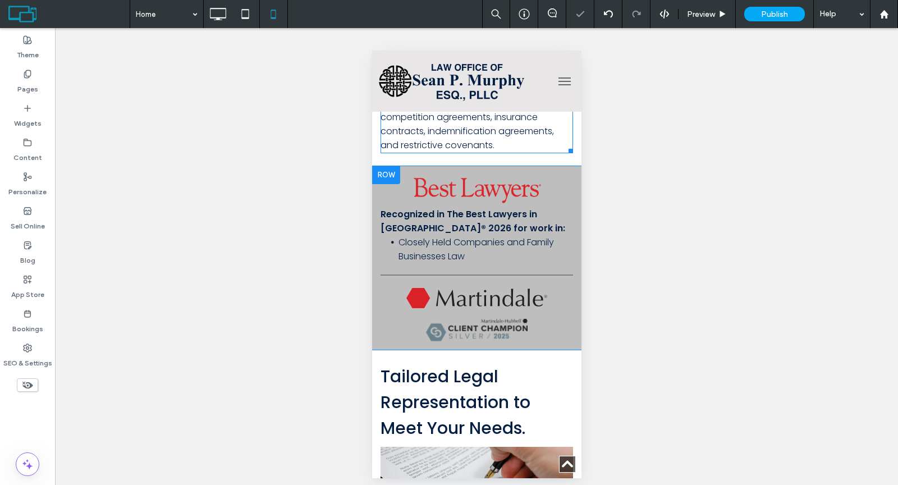
scroll to position [1897, 0]
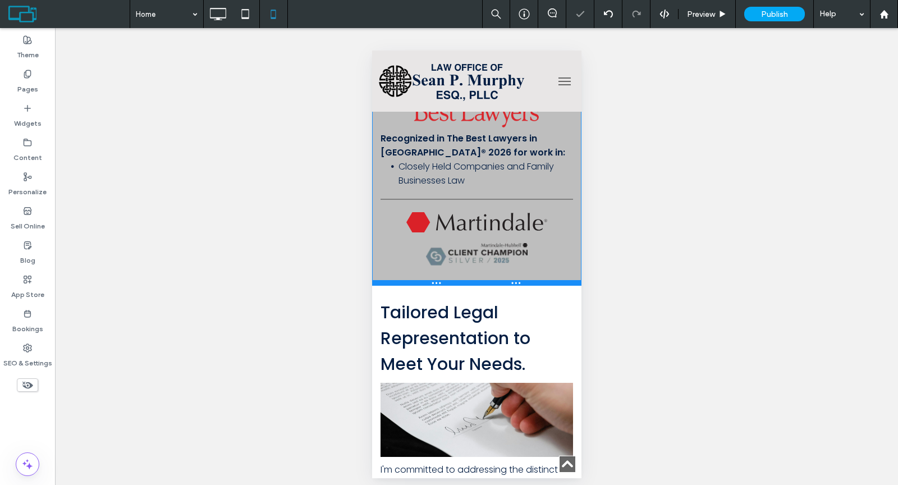
drag, startPoint x: 534, startPoint y: 290, endPoint x: 545, endPoint y: 318, distance: 30.9
click at [545, 286] on div at bounding box center [475, 283] width 209 height 6
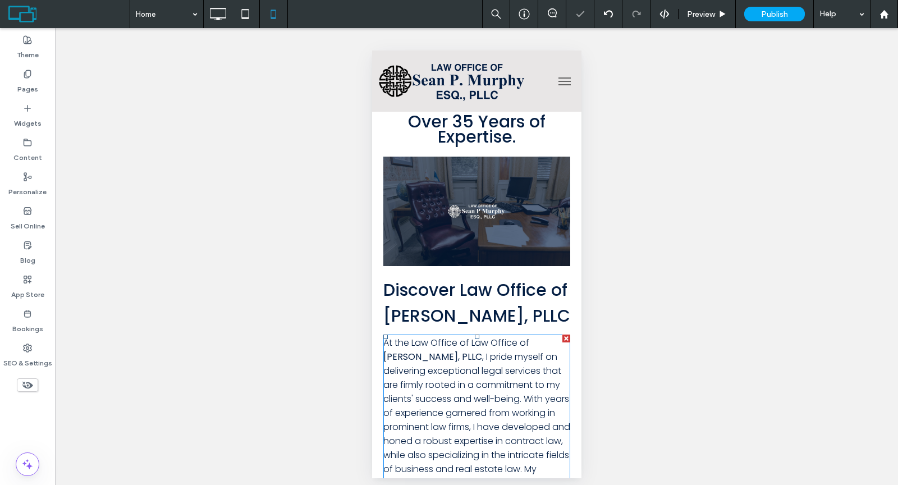
scroll to position [0, 0]
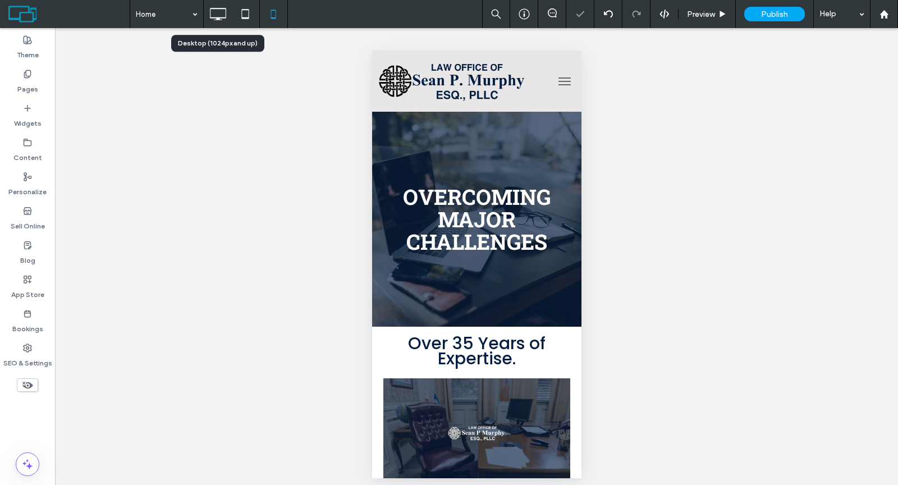
click at [216, 13] on icon at bounding box center [217, 14] width 22 height 22
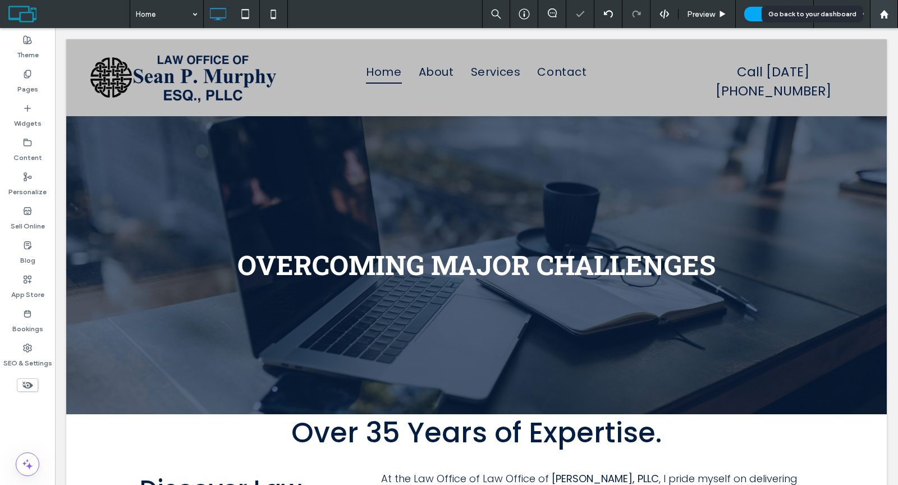
click at [887, 14] on icon at bounding box center [884, 15] width 10 height 10
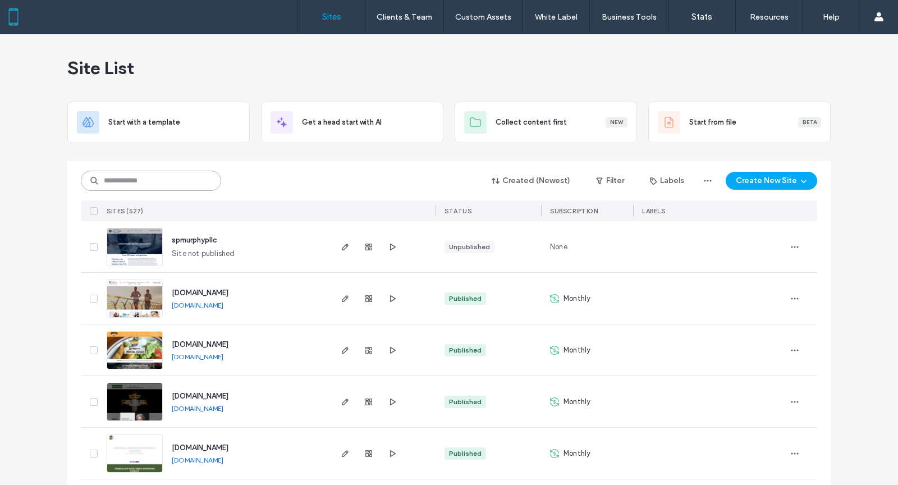
click at [136, 178] on input at bounding box center [151, 181] width 140 height 20
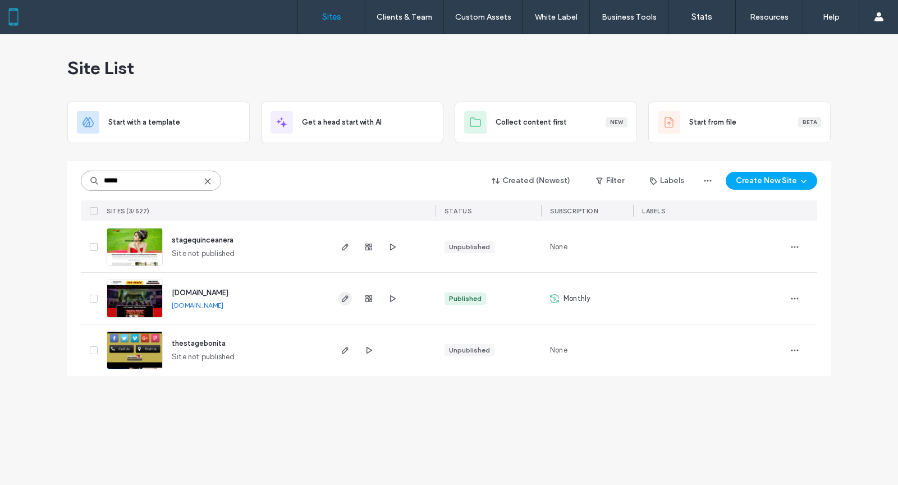
type input "*****"
click at [344, 296] on use "button" at bounding box center [345, 298] width 7 height 7
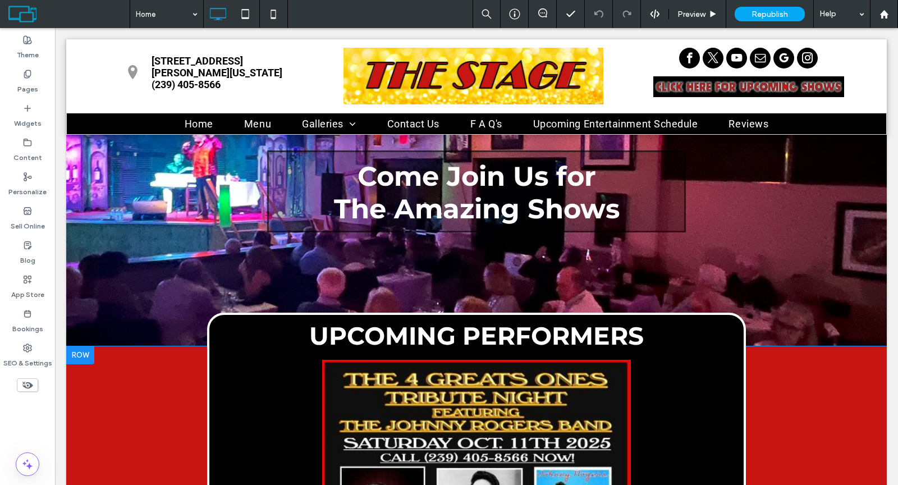
scroll to position [237, 0]
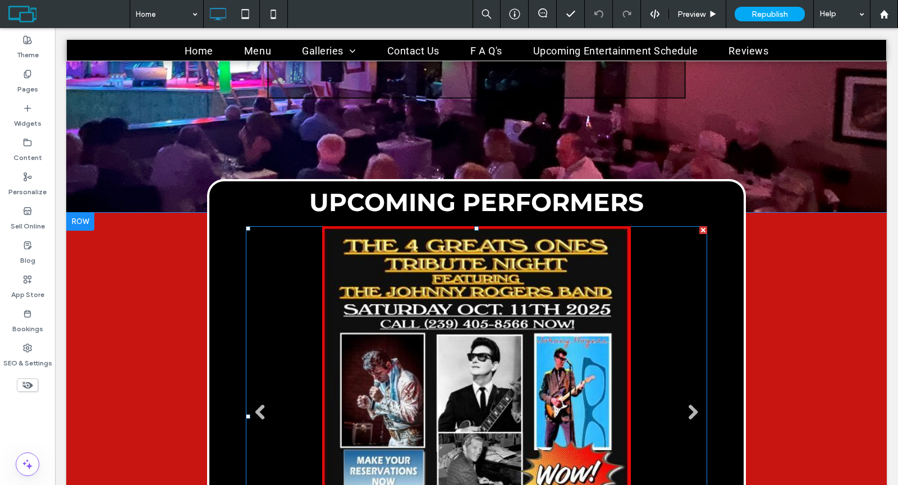
click at [378, 327] on li "Slide title Write your caption here Button" at bounding box center [476, 416] width 461 height 380
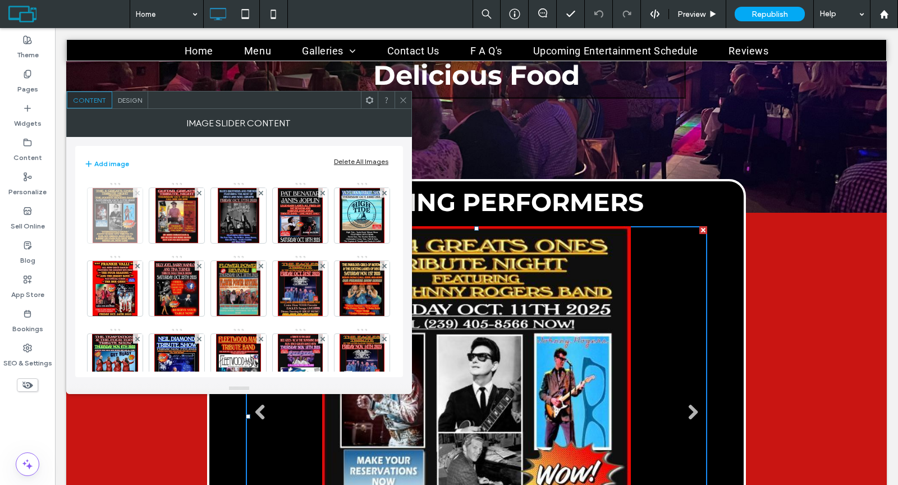
click at [137, 193] on icon at bounding box center [137, 193] width 4 height 4
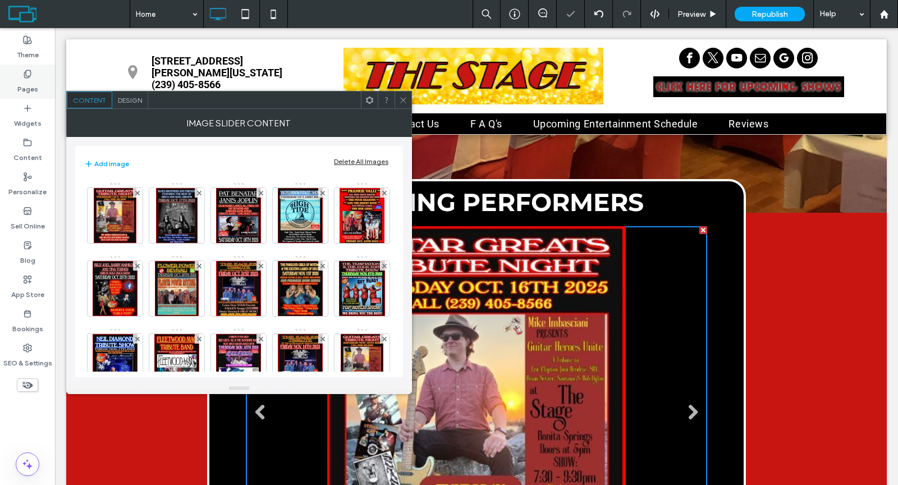
click at [29, 93] on label "Pages" at bounding box center [27, 87] width 21 height 16
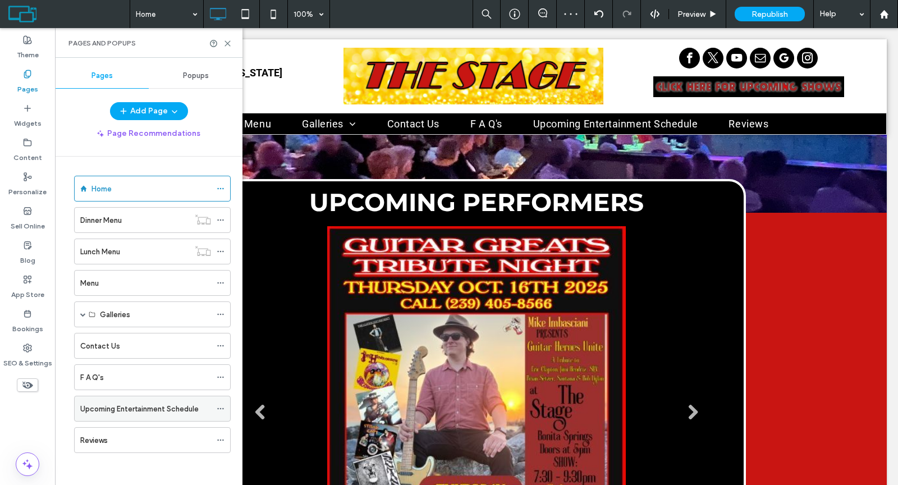
click at [149, 401] on label "Upcoming Entertainment Schedule" at bounding box center [139, 409] width 118 height 20
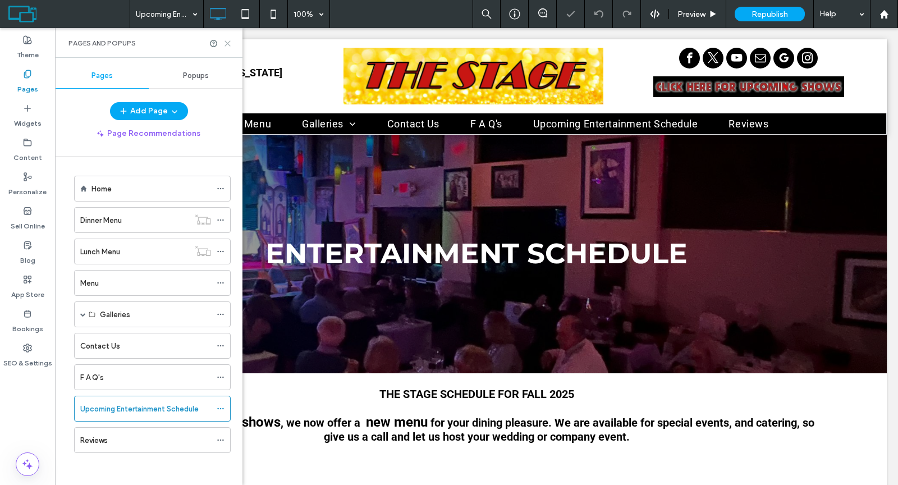
click at [227, 44] on icon at bounding box center [227, 43] width 8 height 8
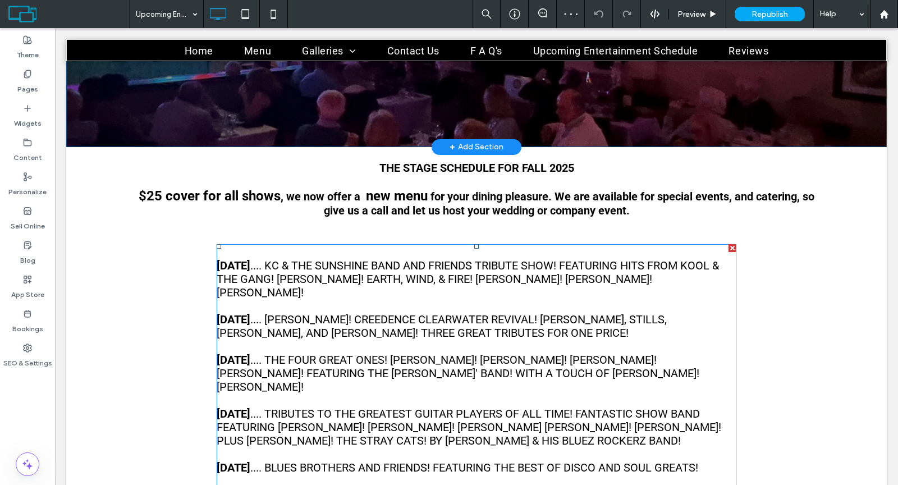
scroll to position [227, 0]
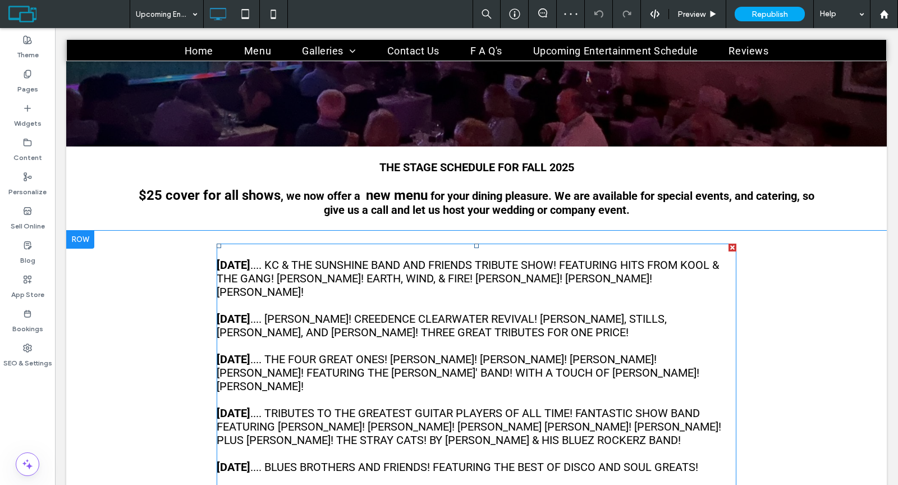
click at [265, 339] on p at bounding box center [477, 345] width 520 height 13
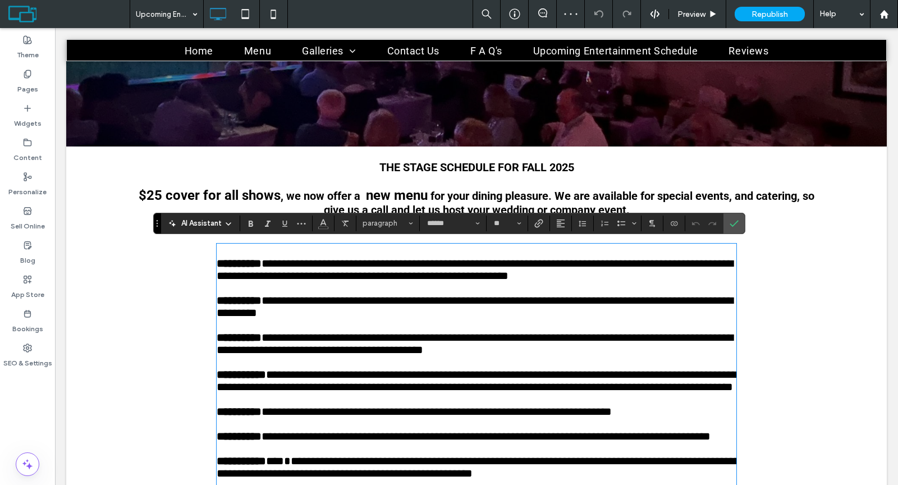
type input "******"
type input "**"
click at [217, 255] on p at bounding box center [477, 251] width 520 height 12
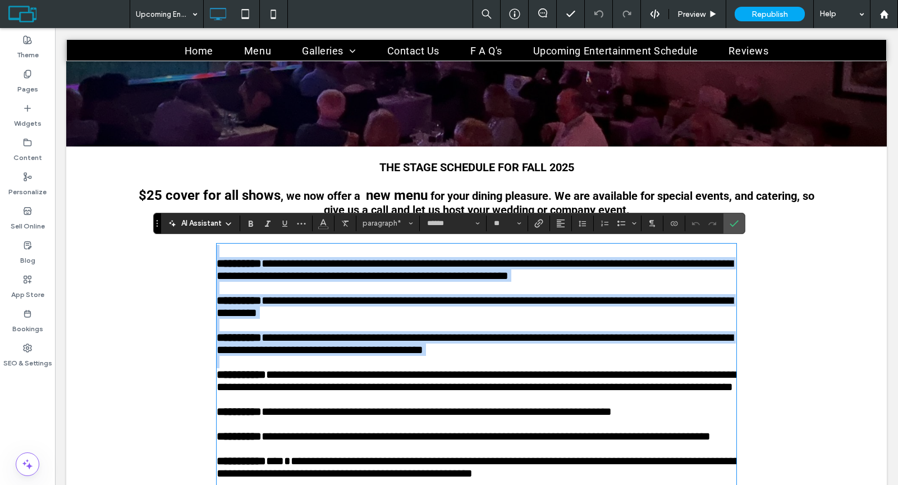
drag, startPoint x: 216, startPoint y: 255, endPoint x: 660, endPoint y: 380, distance: 461.7
click at [660, 380] on div "**********" at bounding box center [477, 430] width 520 height 370
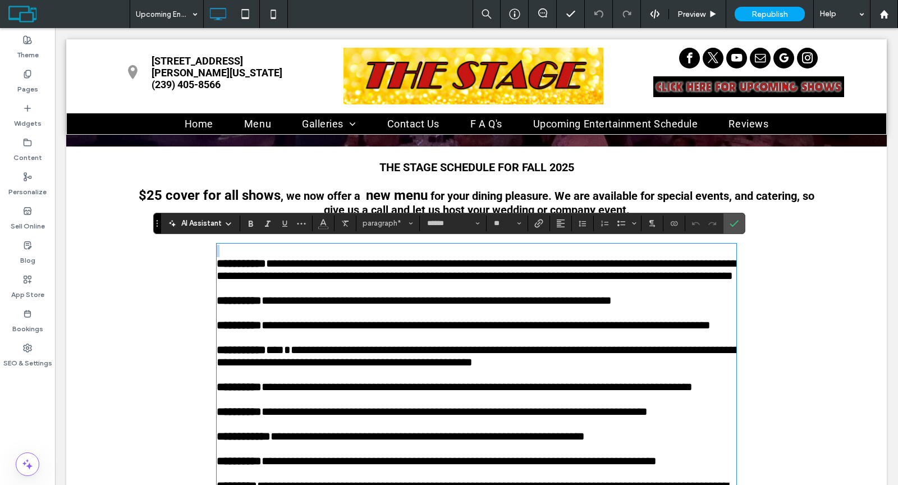
scroll to position [96, 0]
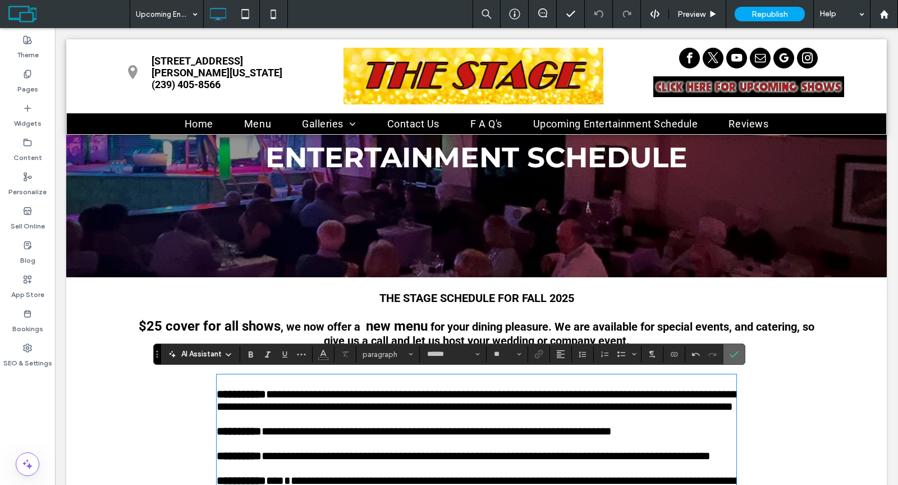
click at [733, 354] on icon "Confirm" at bounding box center [733, 354] width 9 height 9
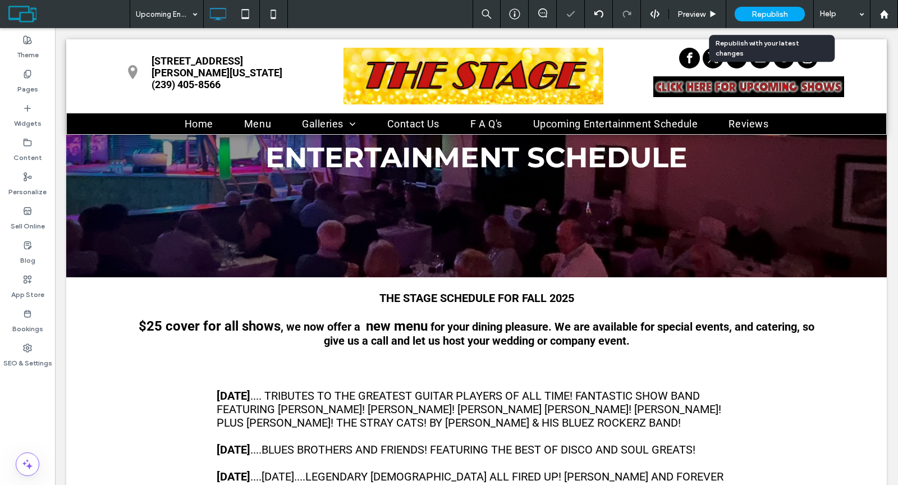
click at [757, 13] on span "Republish" at bounding box center [769, 15] width 36 height 10
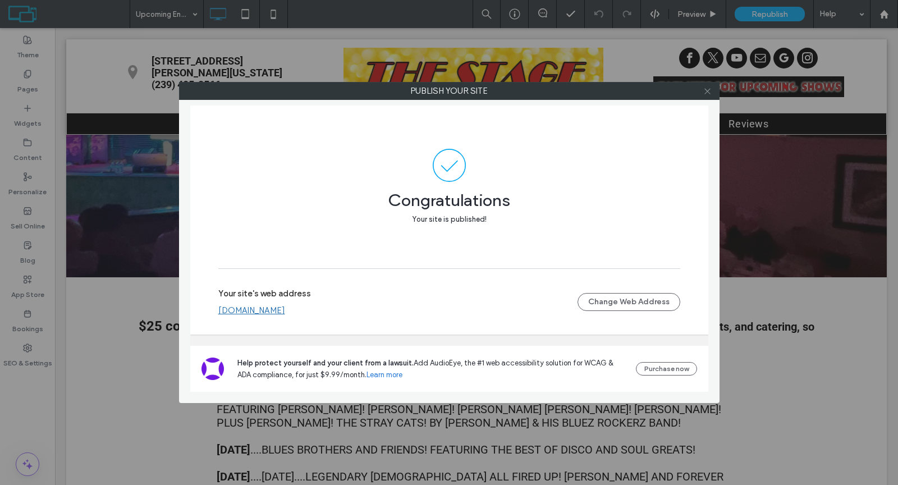
click at [709, 90] on icon at bounding box center [707, 91] width 8 height 8
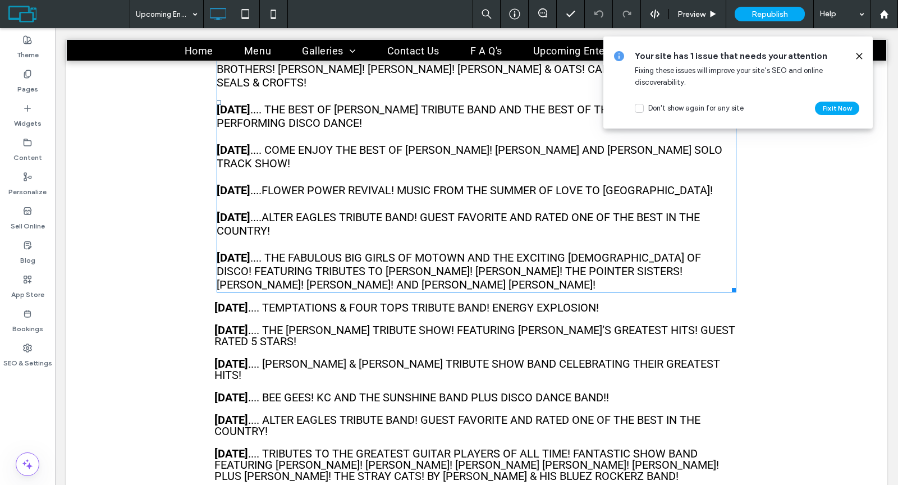
scroll to position [823, 0]
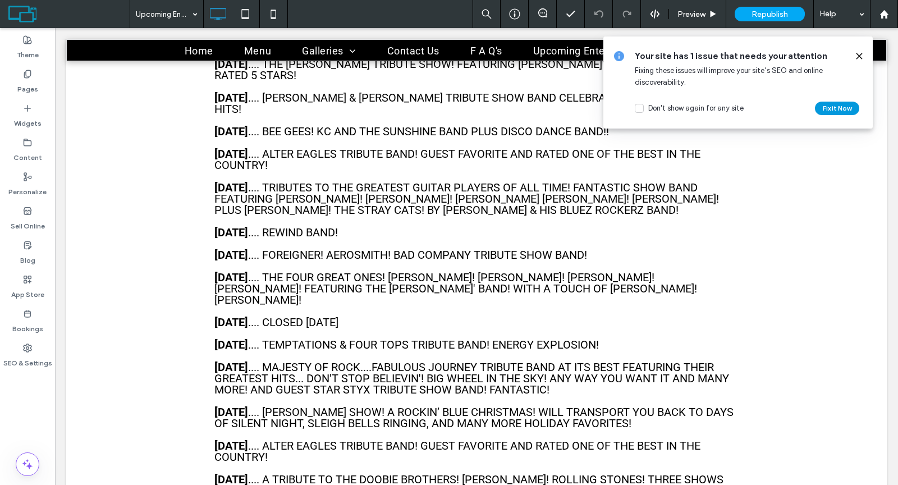
click at [829, 104] on button "Fix it Now" at bounding box center [837, 108] width 44 height 13
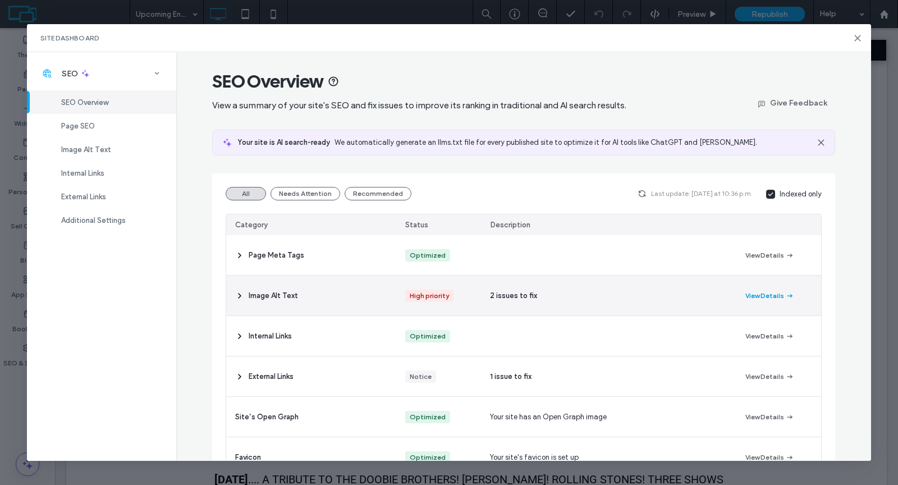
click at [754, 296] on button "View Details" at bounding box center [769, 295] width 49 height 13
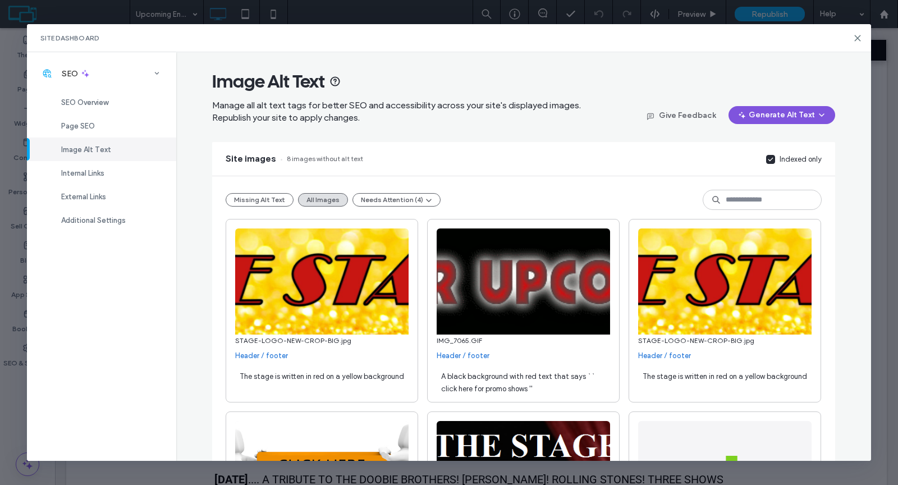
click at [785, 112] on button "Generate Alt Text" at bounding box center [781, 115] width 107 height 18
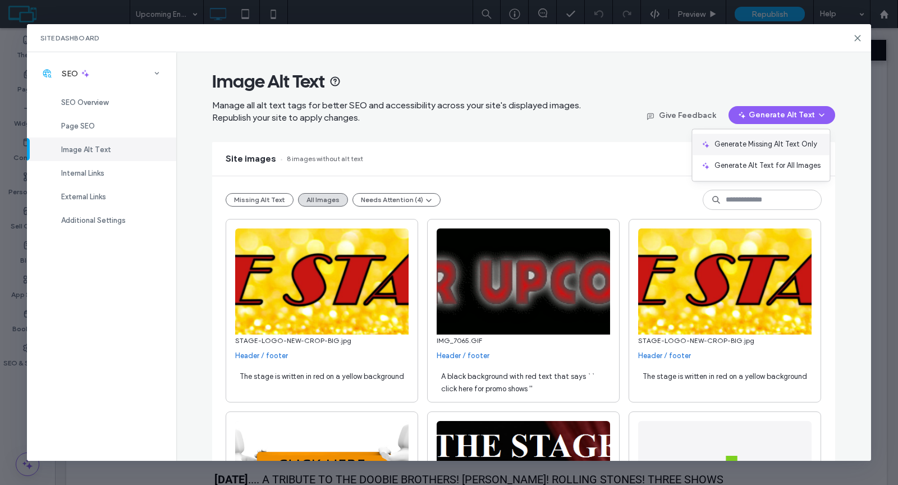
click at [781, 141] on span "Generate Missing Alt Text Only" at bounding box center [765, 144] width 103 height 11
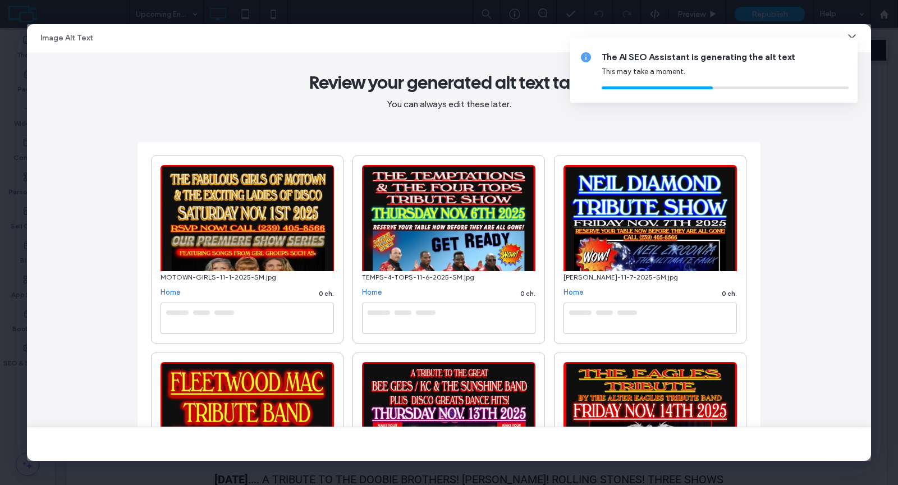
type textarea "**********"
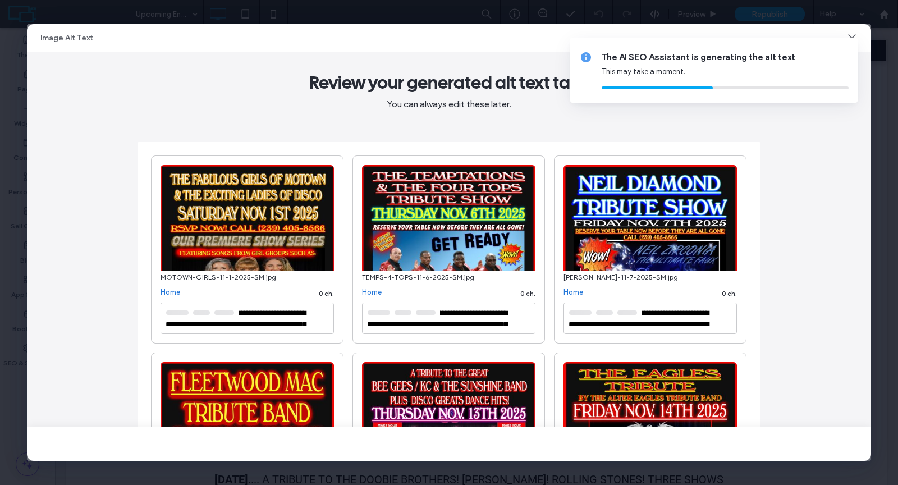
type textarea "**********"
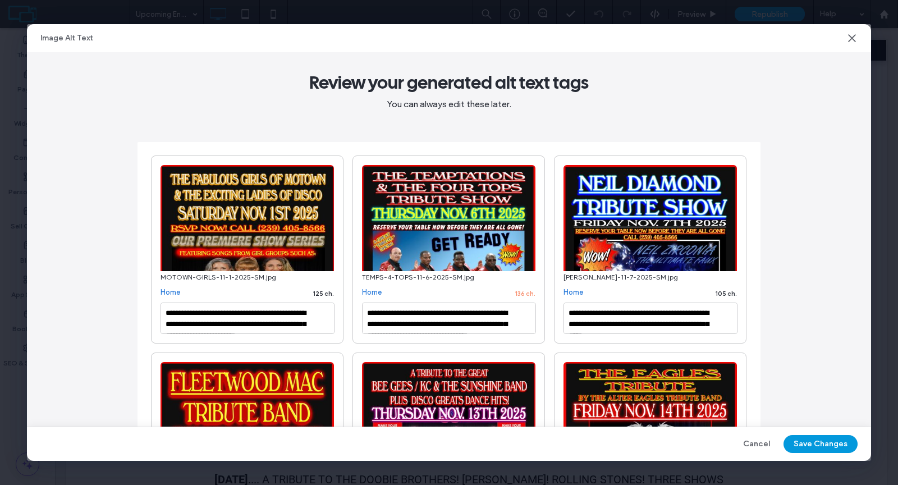
click at [809, 443] on button "Save Changes" at bounding box center [820, 444] width 74 height 18
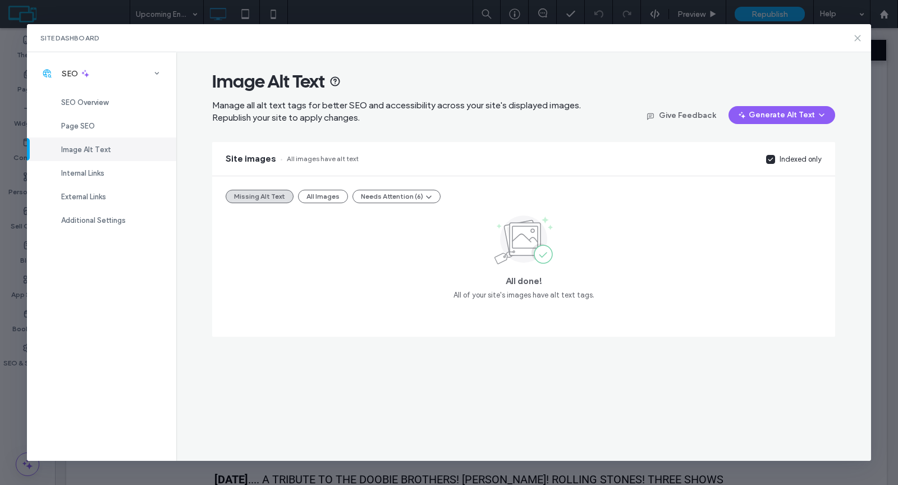
click at [859, 37] on icon at bounding box center [857, 38] width 9 height 9
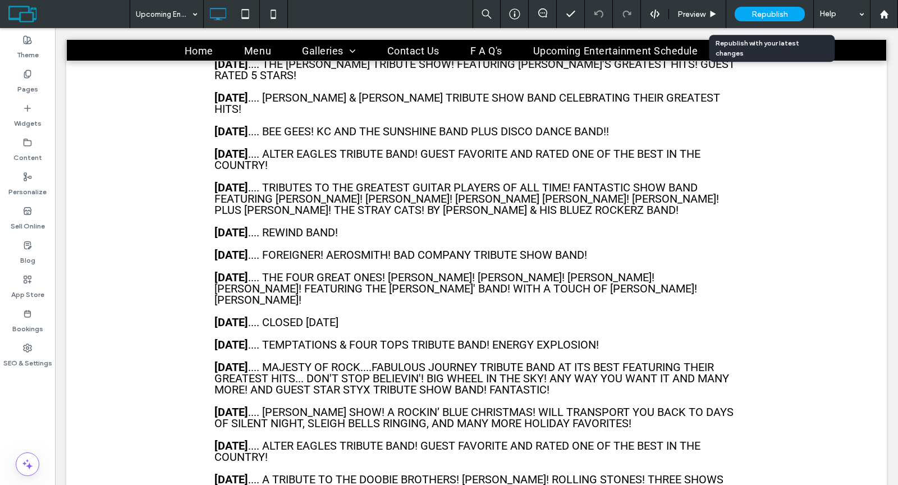
click at [780, 8] on div "Republish" at bounding box center [769, 14] width 70 height 15
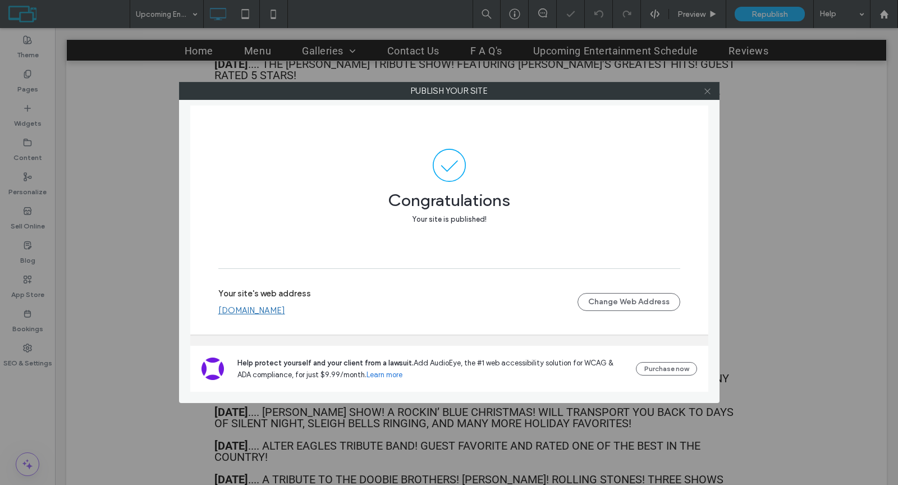
click at [708, 91] on use at bounding box center [707, 91] width 6 height 6
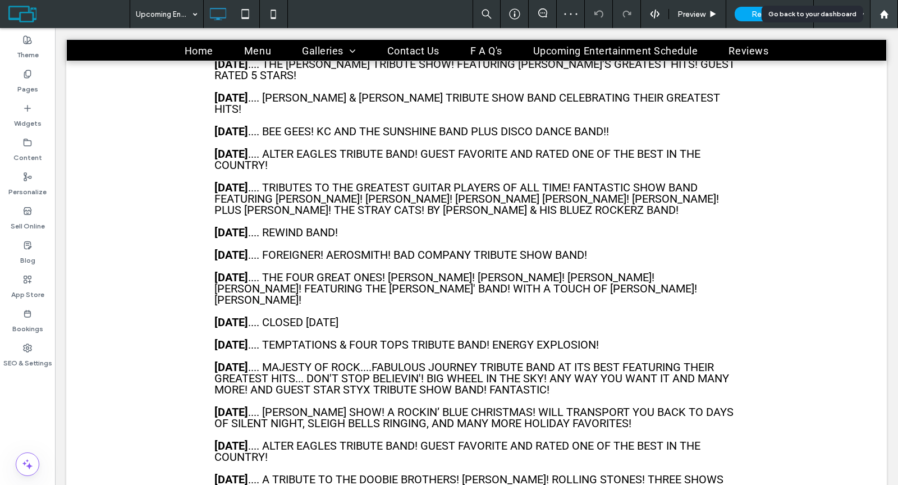
click at [880, 17] on icon at bounding box center [884, 15] width 10 height 10
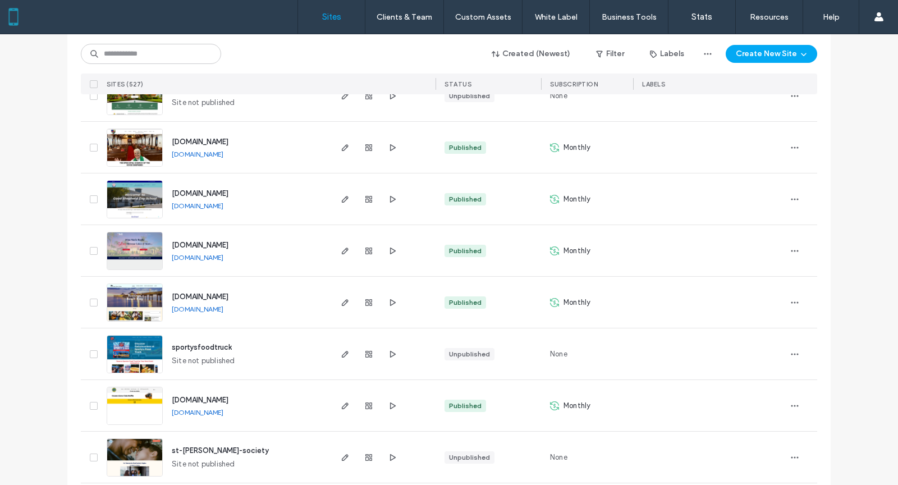
scroll to position [294, 0]
